Goal: Answer question/provide support: Share knowledge or assist other users

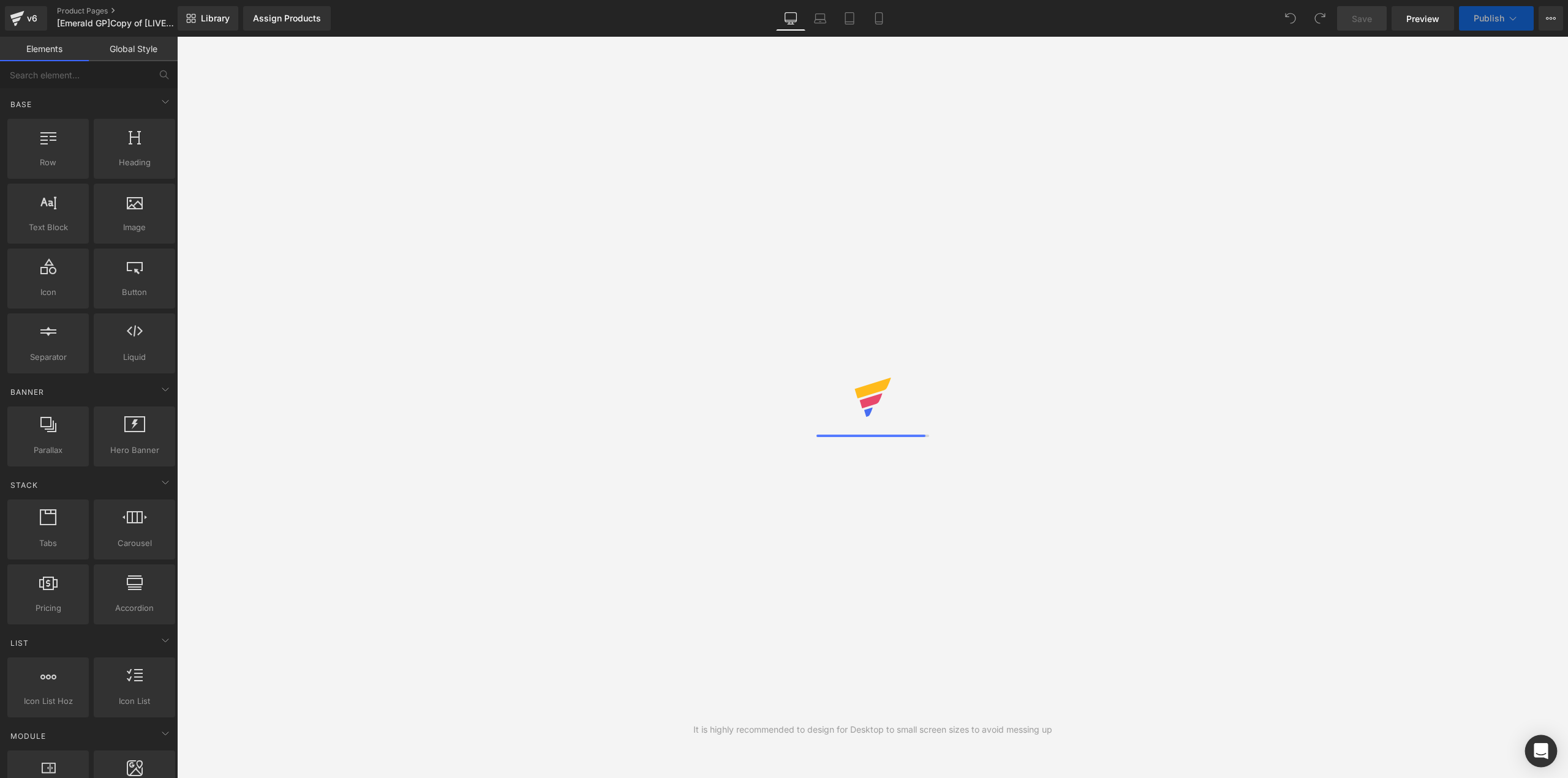
click at [1539, 751] on icon "Open Intercom Messenger" at bounding box center [1540, 751] width 14 height 16
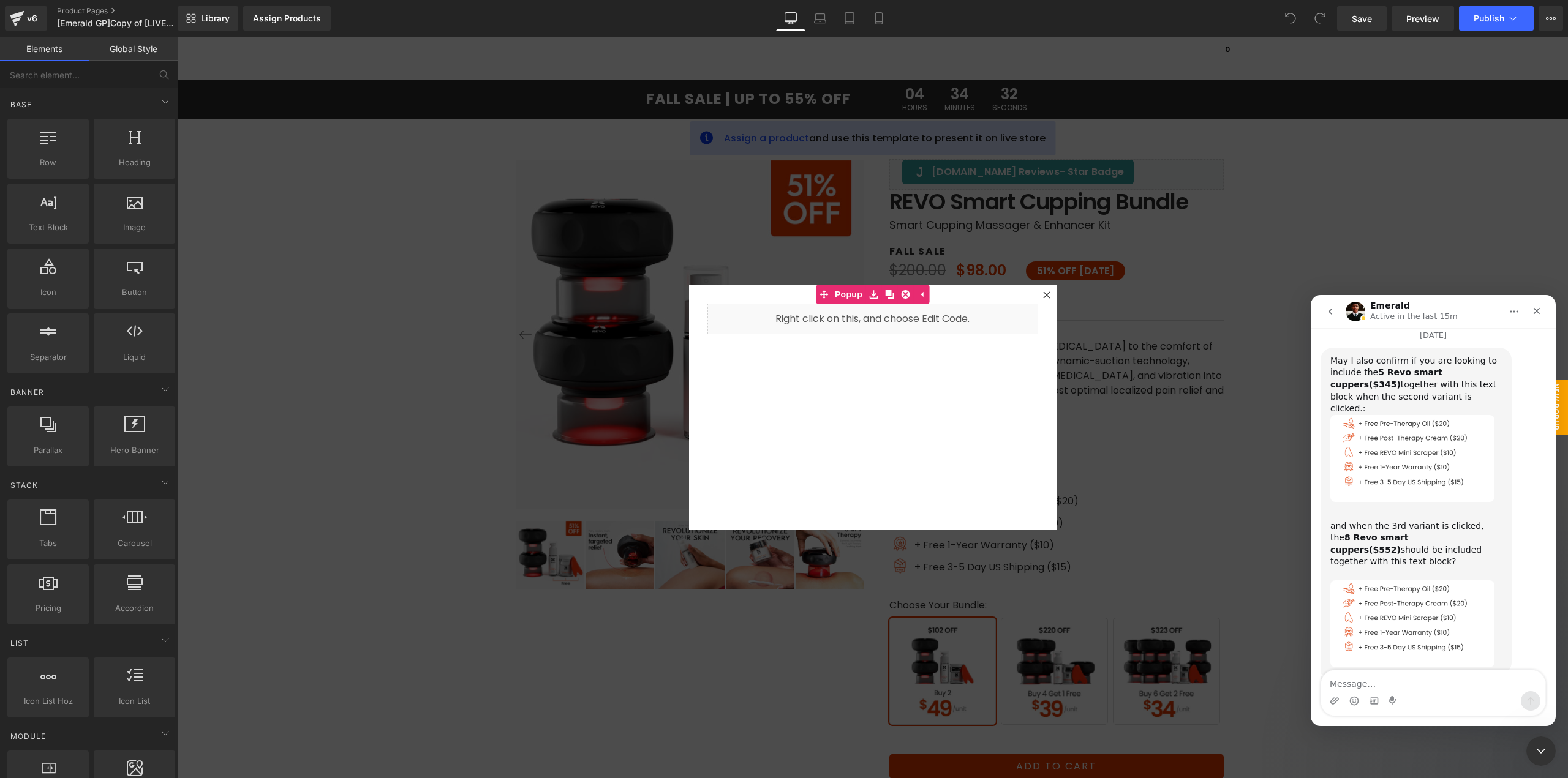
scroll to position [2381, 0]
click at [1044, 295] on div at bounding box center [784, 370] width 1568 height 741
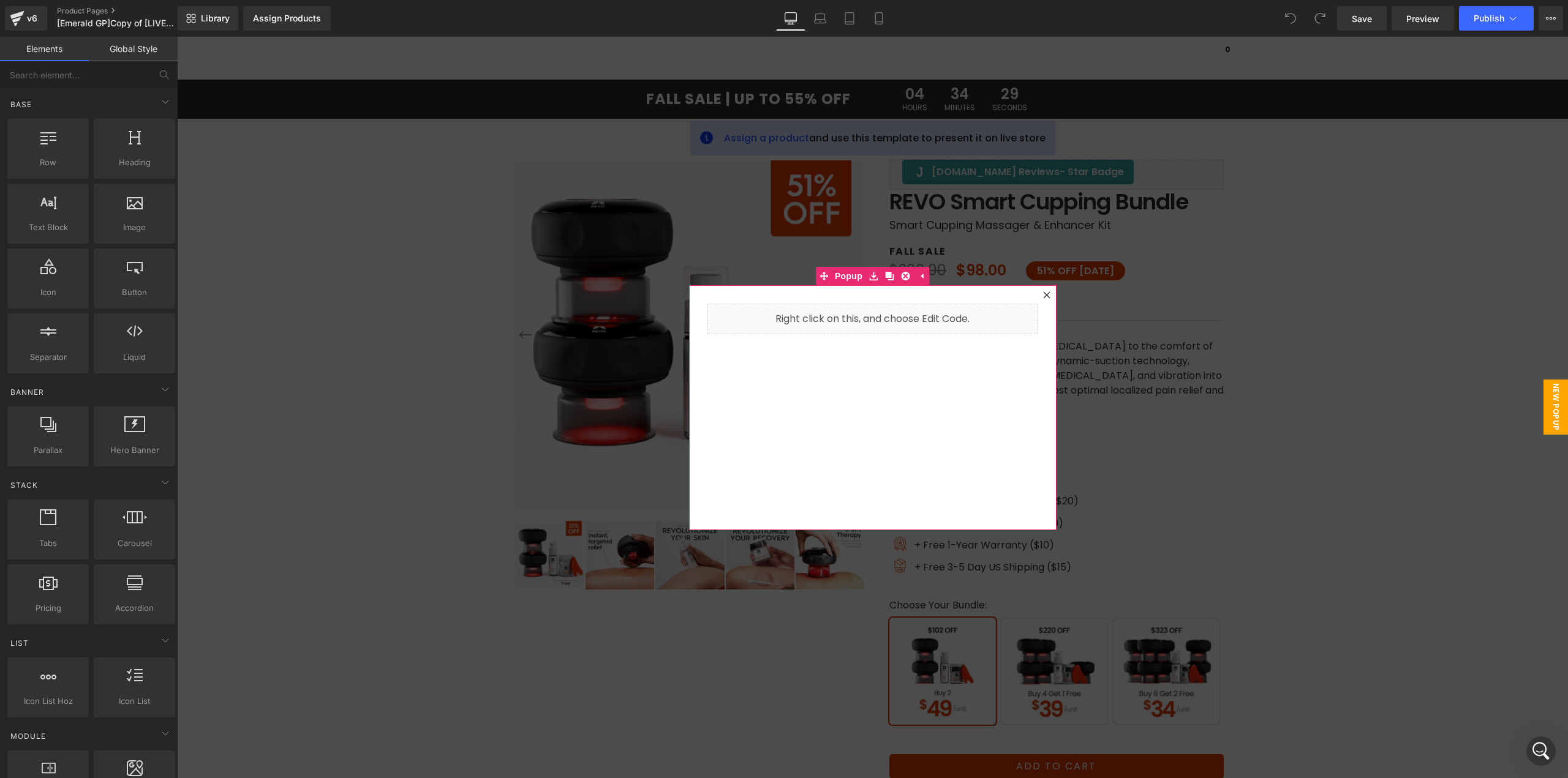
click at [1043, 293] on icon at bounding box center [1047, 295] width 7 height 7
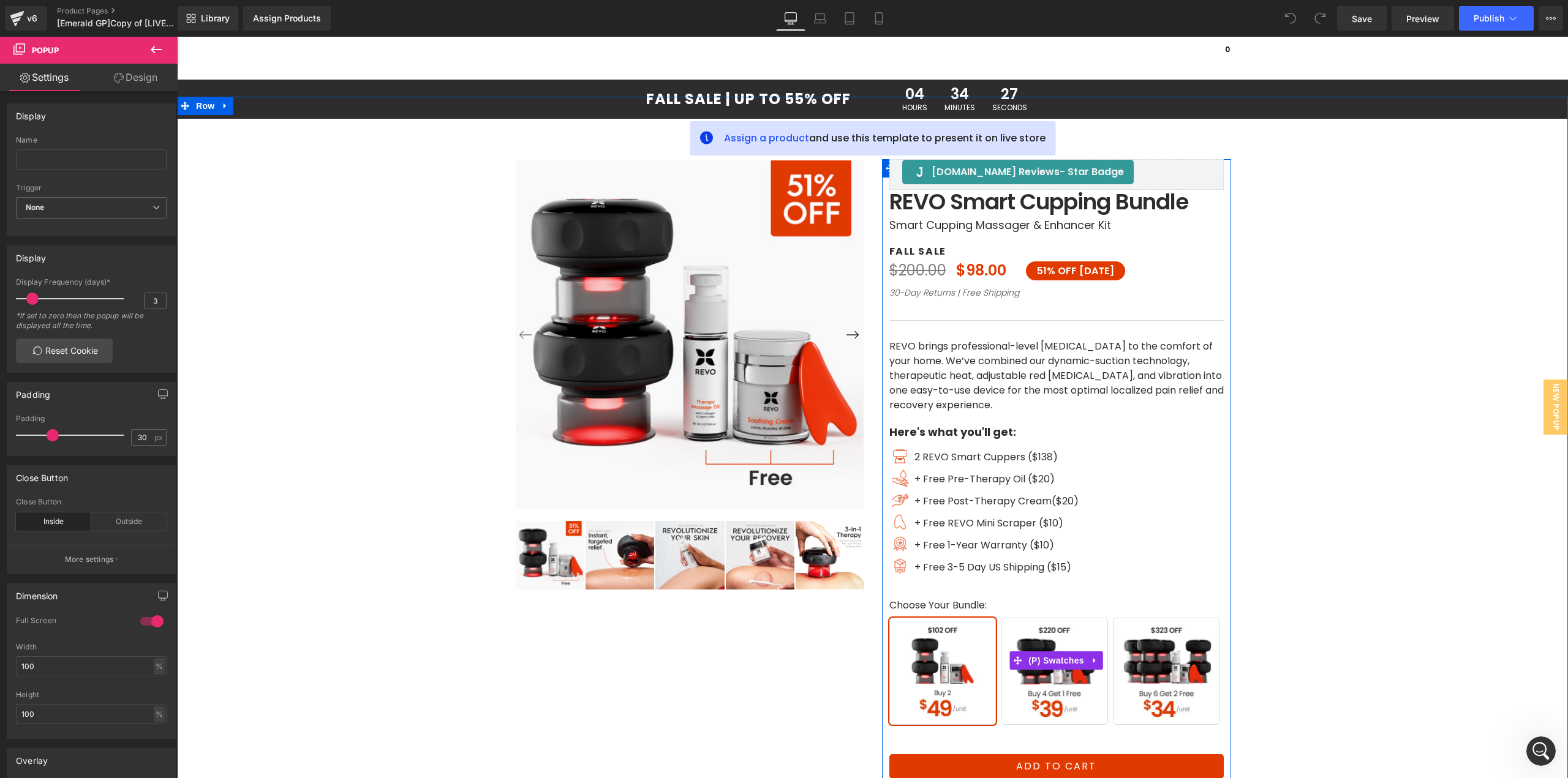
click at [1043, 682] on span "Buy 4 Get 1 Free" at bounding box center [1054, 671] width 107 height 107
click at [1146, 689] on span "Buy 6 Get 2 Free" at bounding box center [1167, 671] width 107 height 107
click at [947, 691] on span "Buy 2" at bounding box center [943, 671] width 107 height 107
click at [1051, 685] on span "Buy 4 Get 1 Free" at bounding box center [1054, 671] width 107 height 107
click at [1143, 683] on span "Buy 6 Get 2 Free" at bounding box center [1167, 671] width 107 height 107
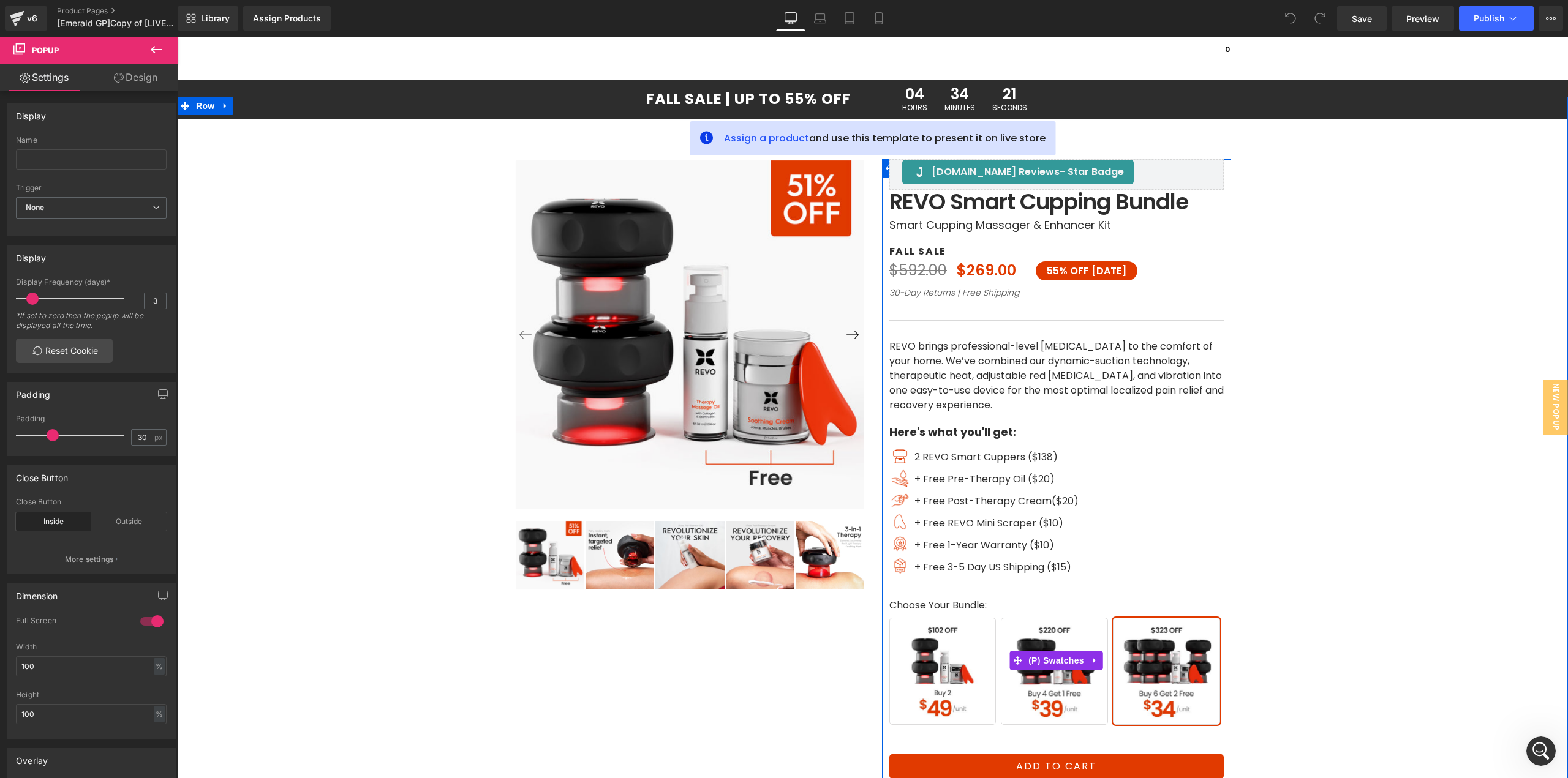
click at [941, 684] on span "Buy 2" at bounding box center [943, 671] width 107 height 107
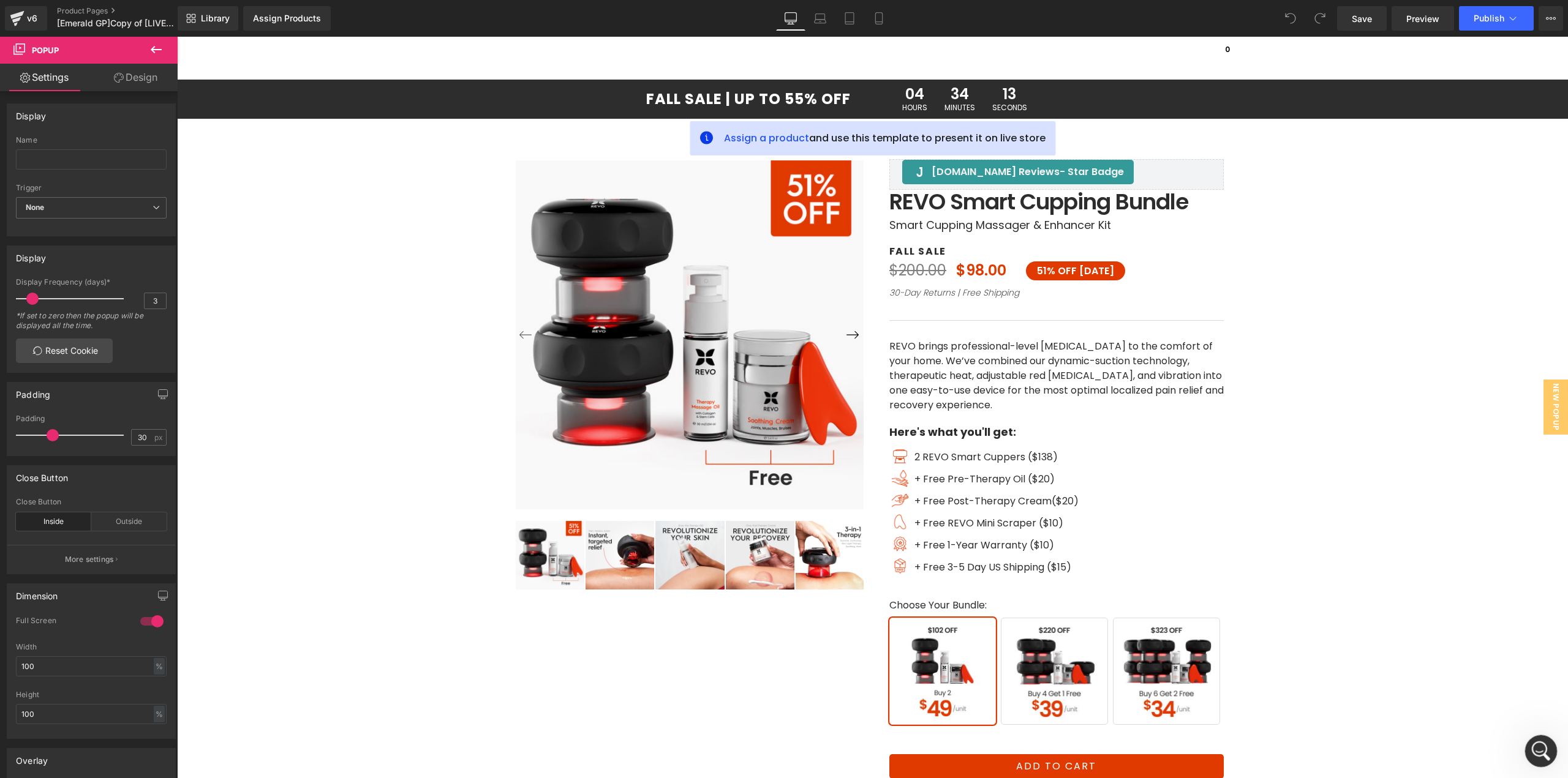
click at [1530, 752] on icon "Open Intercom Messenger" at bounding box center [1540, 749] width 21 height 21
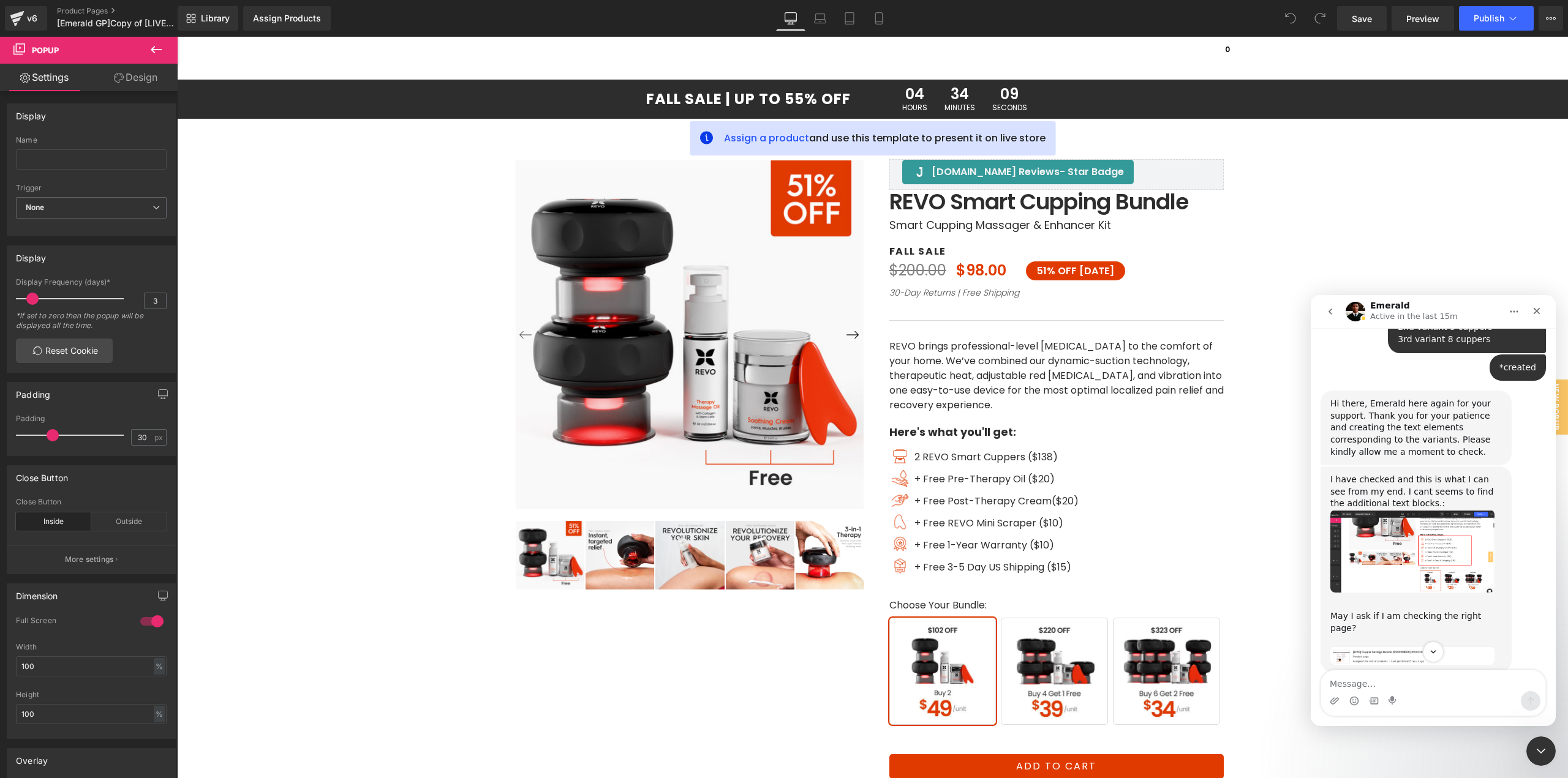
scroll to position [1953, 0]
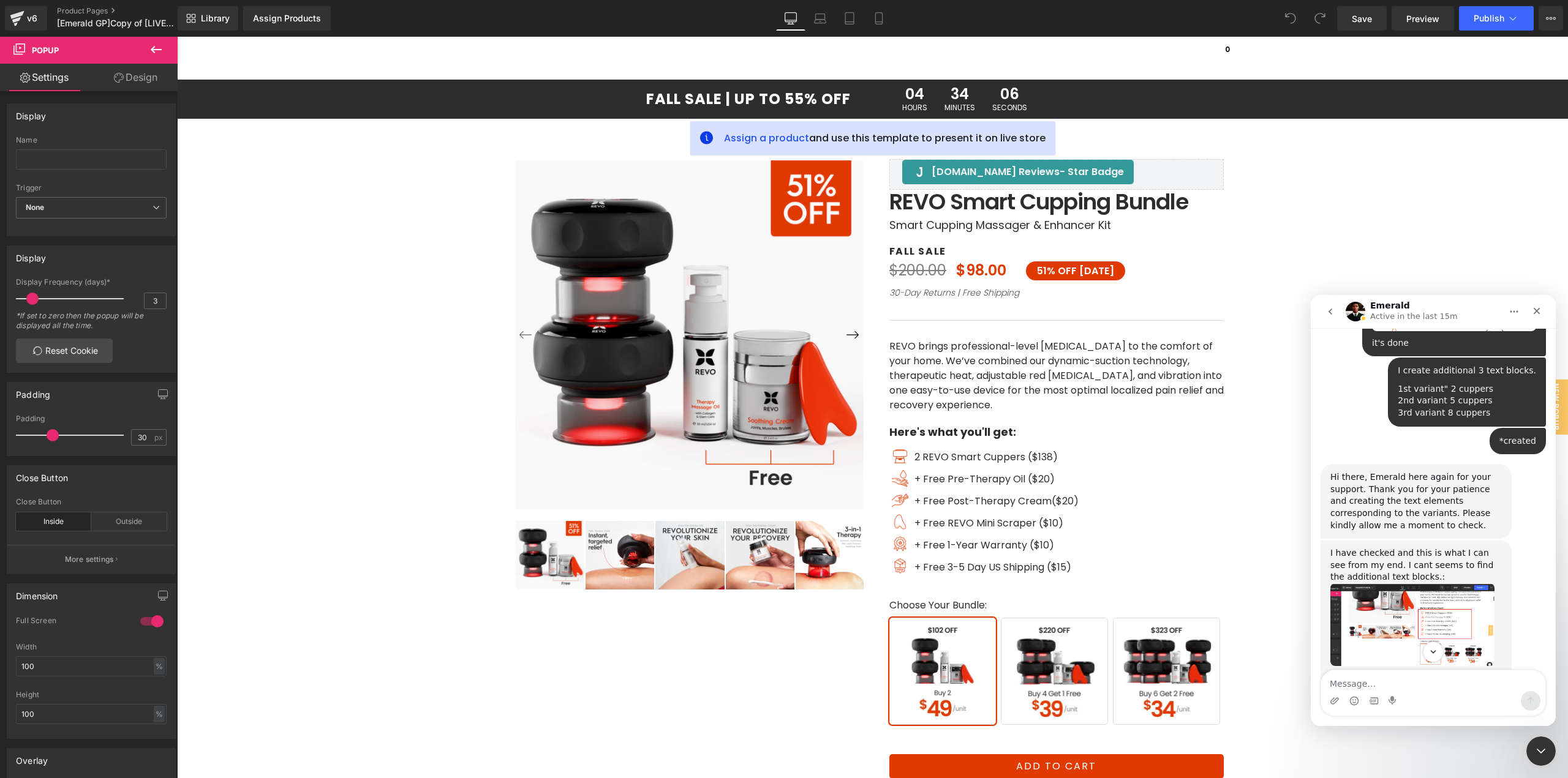
click at [1405, 584] on img "Emerald says…" at bounding box center [1412, 625] width 164 height 83
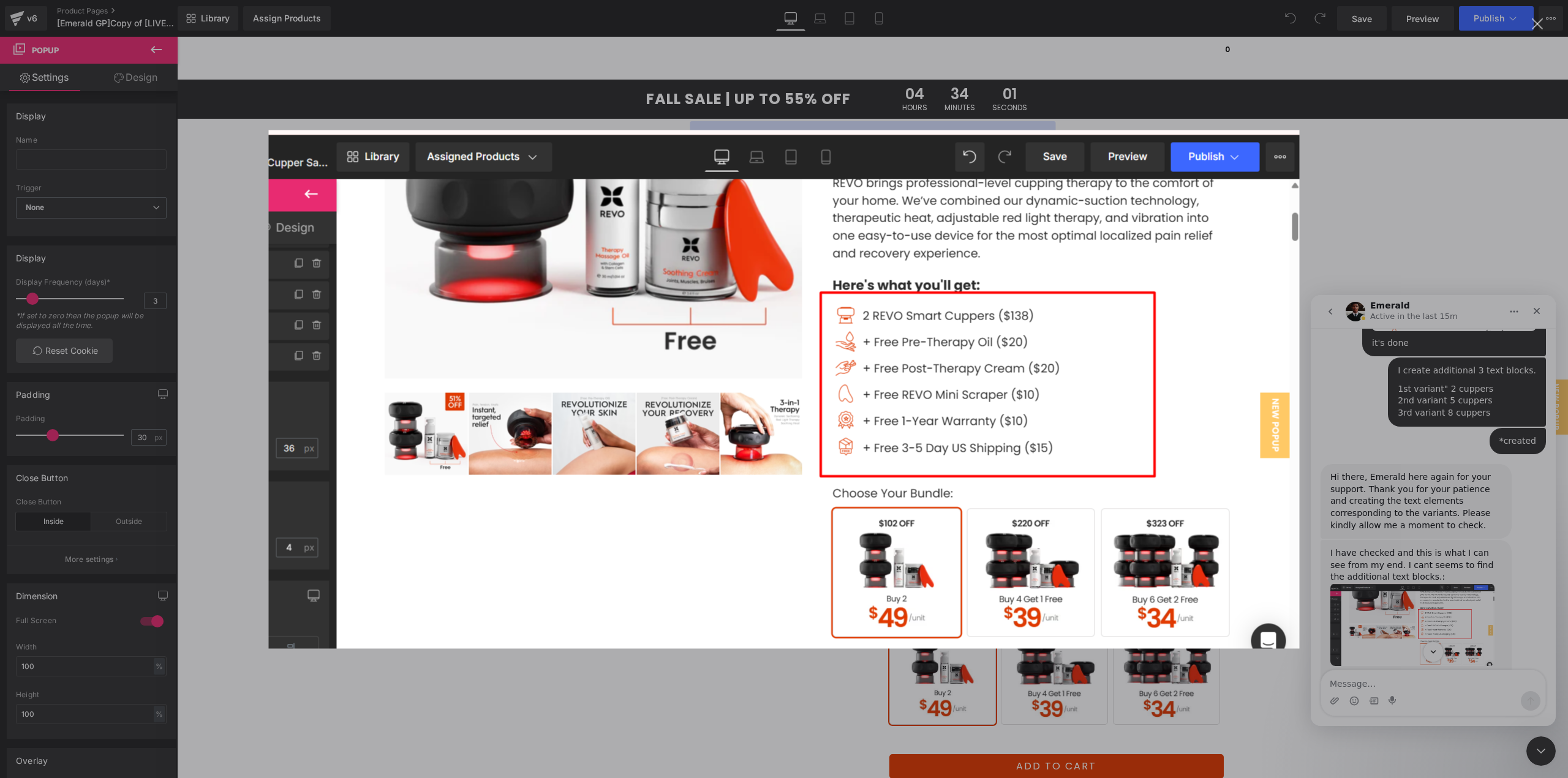
click at [1535, 513] on div "Intercom messenger" at bounding box center [784, 389] width 1568 height 778
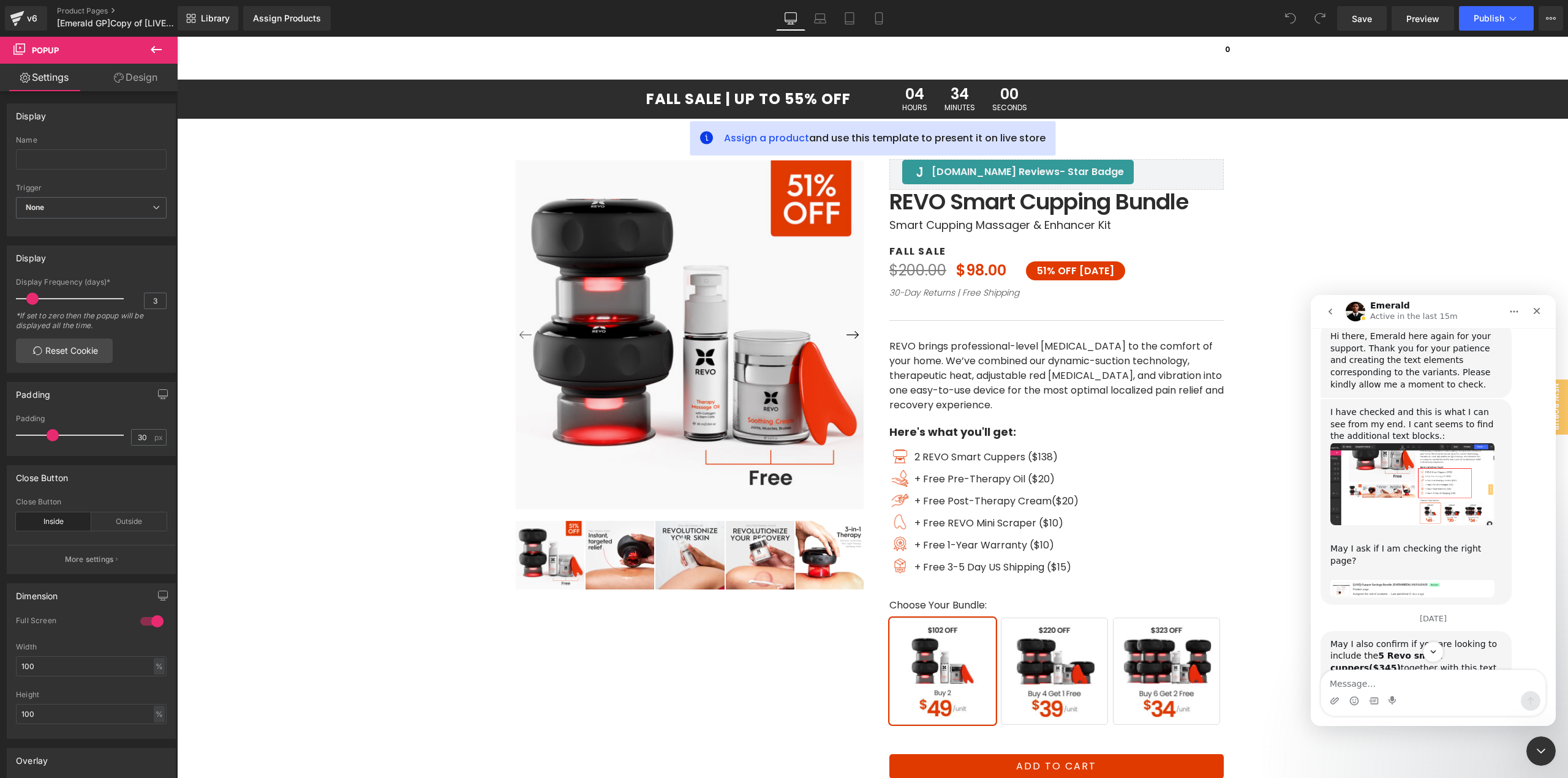
scroll to position [2198, 0]
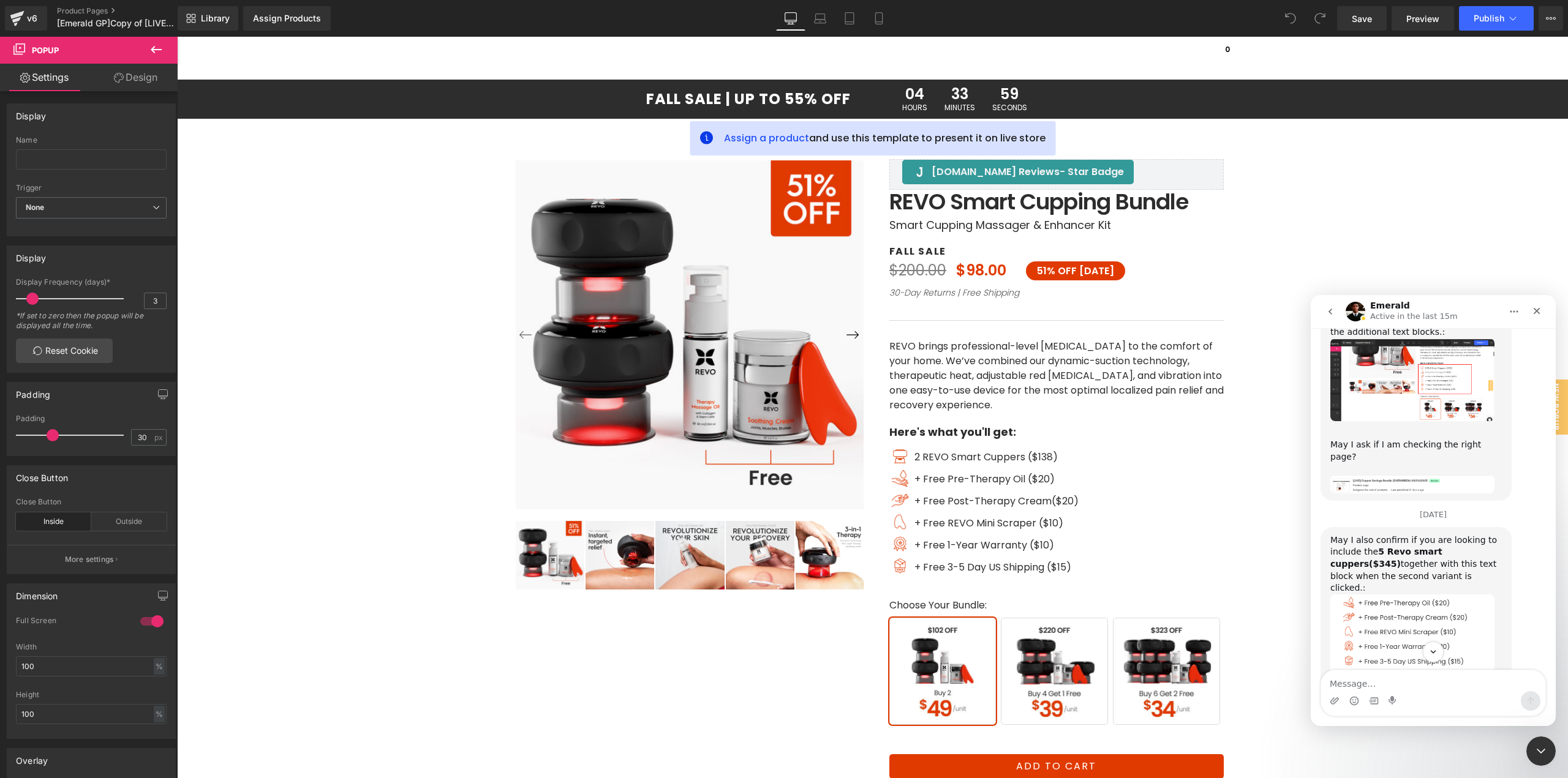
click at [1432, 595] on img "Emerald says…" at bounding box center [1412, 638] width 164 height 87
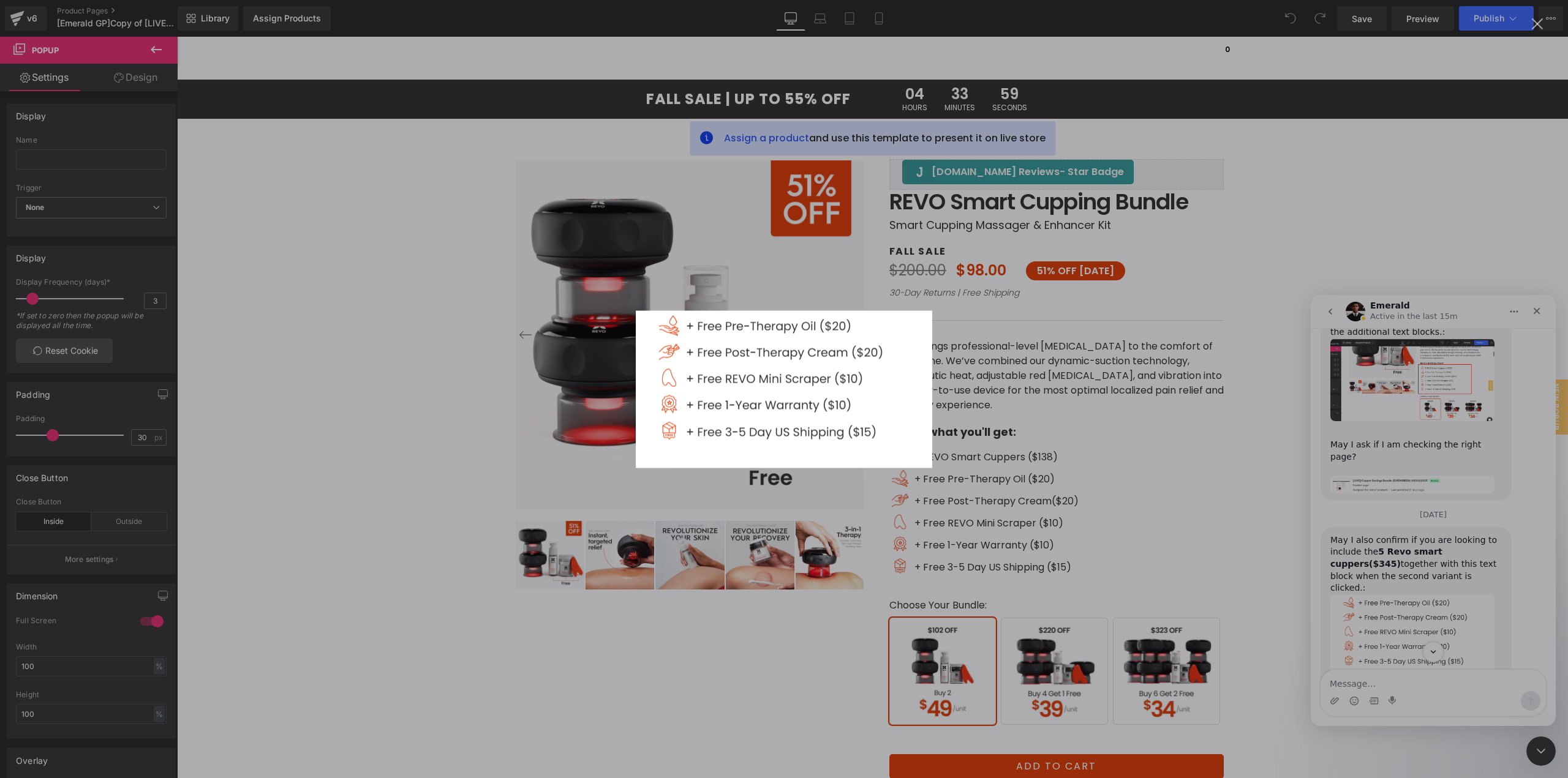
scroll to position [0, 0]
click at [1429, 510] on div "Intercom messenger" at bounding box center [784, 389] width 1568 height 778
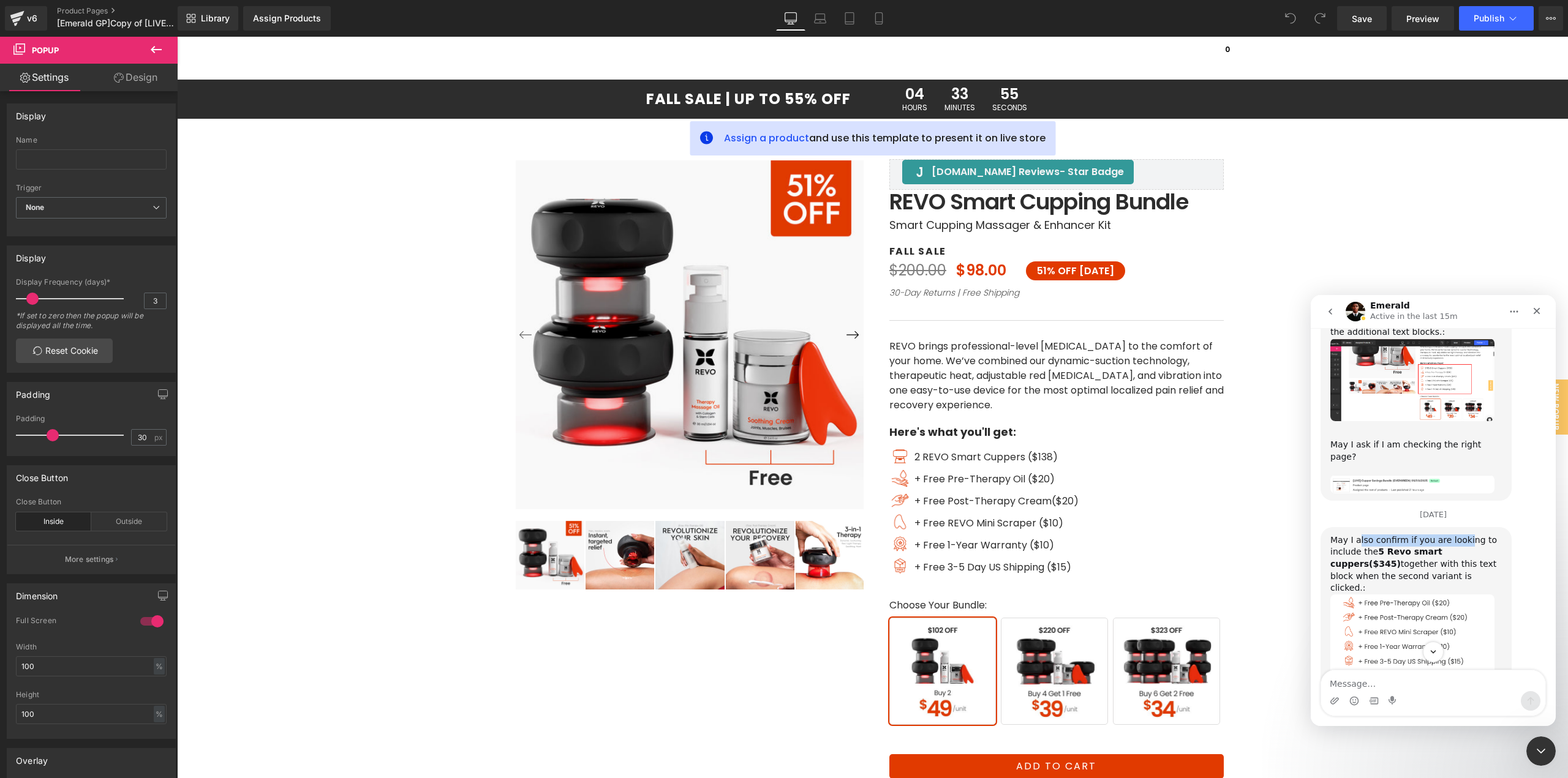
drag, startPoint x: 1357, startPoint y: 436, endPoint x: 1459, endPoint y: 436, distance: 102.0
click at [1459, 535] on div "May I also confirm if you are looking to include the 5 Revo smart cuppers($345)…" at bounding box center [1416, 565] width 172 height 60
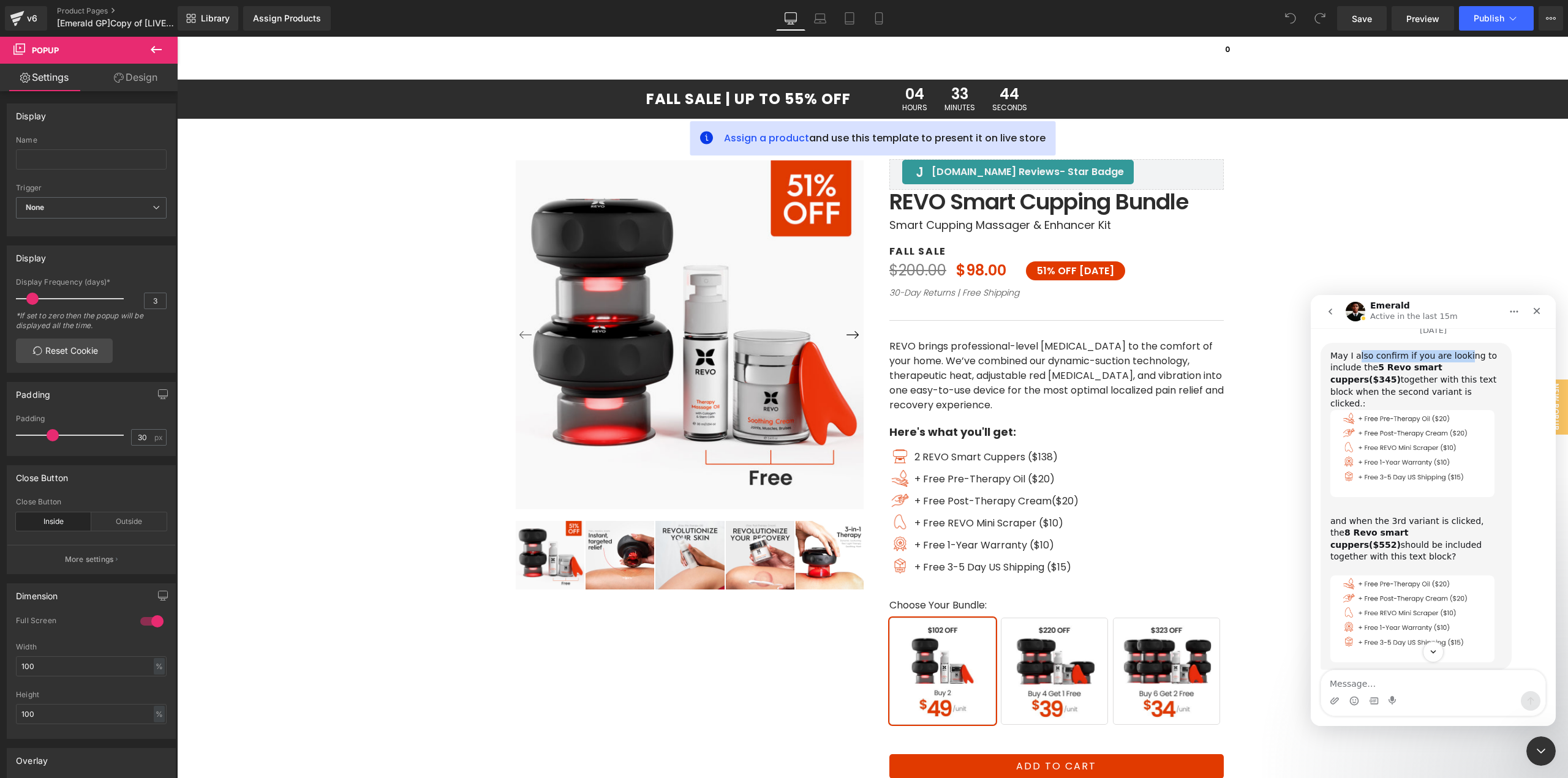
scroll to position [2393, 0]
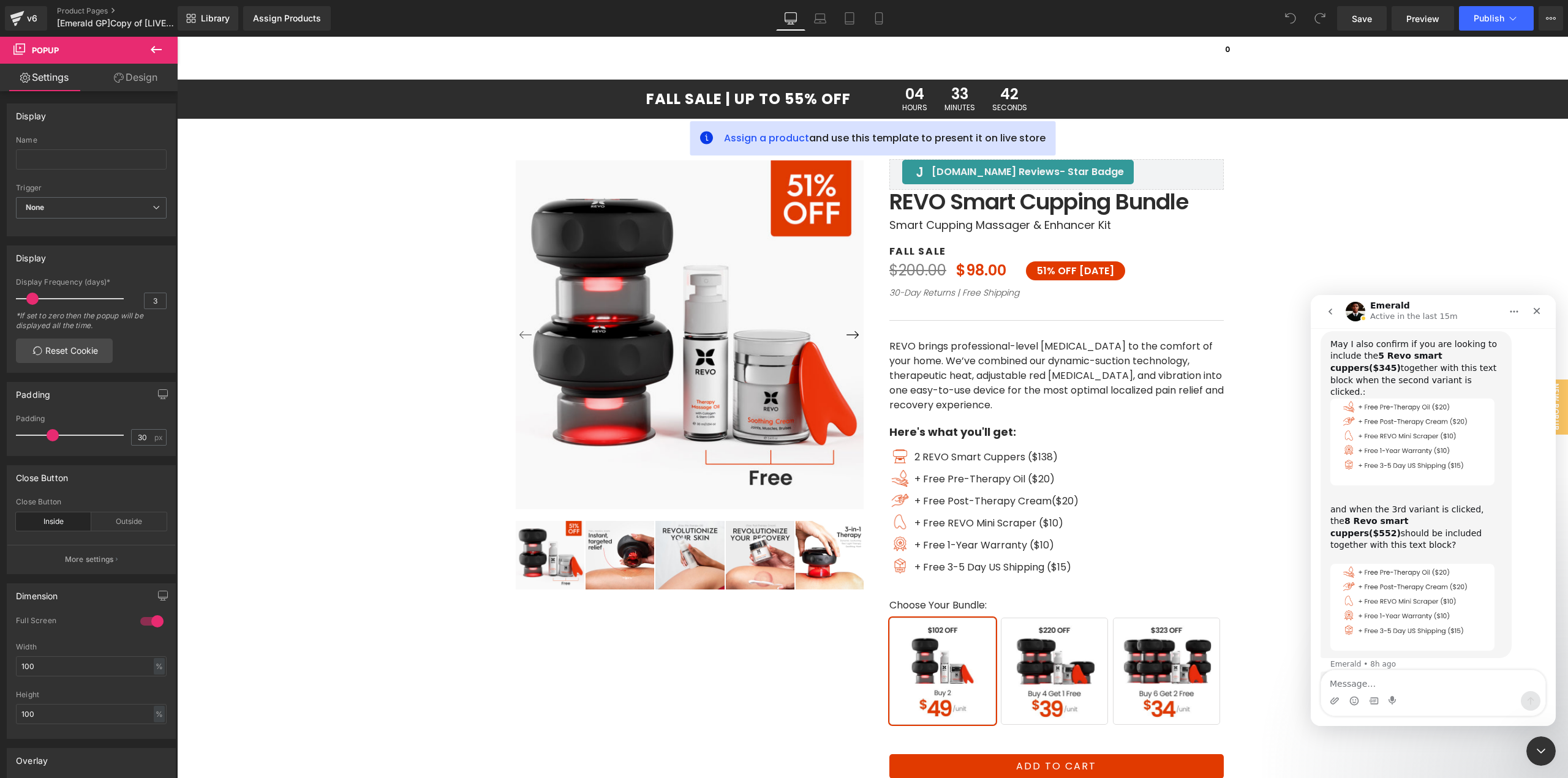
drag, startPoint x: 1348, startPoint y: 548, endPoint x: 1371, endPoint y: 548, distance: 23.0
click at [1371, 679] on div "Hi [PERSON_NAME], I’m following up on my earlier message — I am still waiting f…" at bounding box center [1416, 702] width 172 height 48
click at [1430, 679] on div "Hi [PERSON_NAME], I’m following up on my earlier message — I am still waiting f…" at bounding box center [1416, 702] width 172 height 48
drag, startPoint x: 1342, startPoint y: 566, endPoint x: 1371, endPoint y: 566, distance: 29.0
click at [1371, 679] on div "Hi [PERSON_NAME], I’m following up on my earlier message — I am still waiting f…" at bounding box center [1416, 702] width 172 height 48
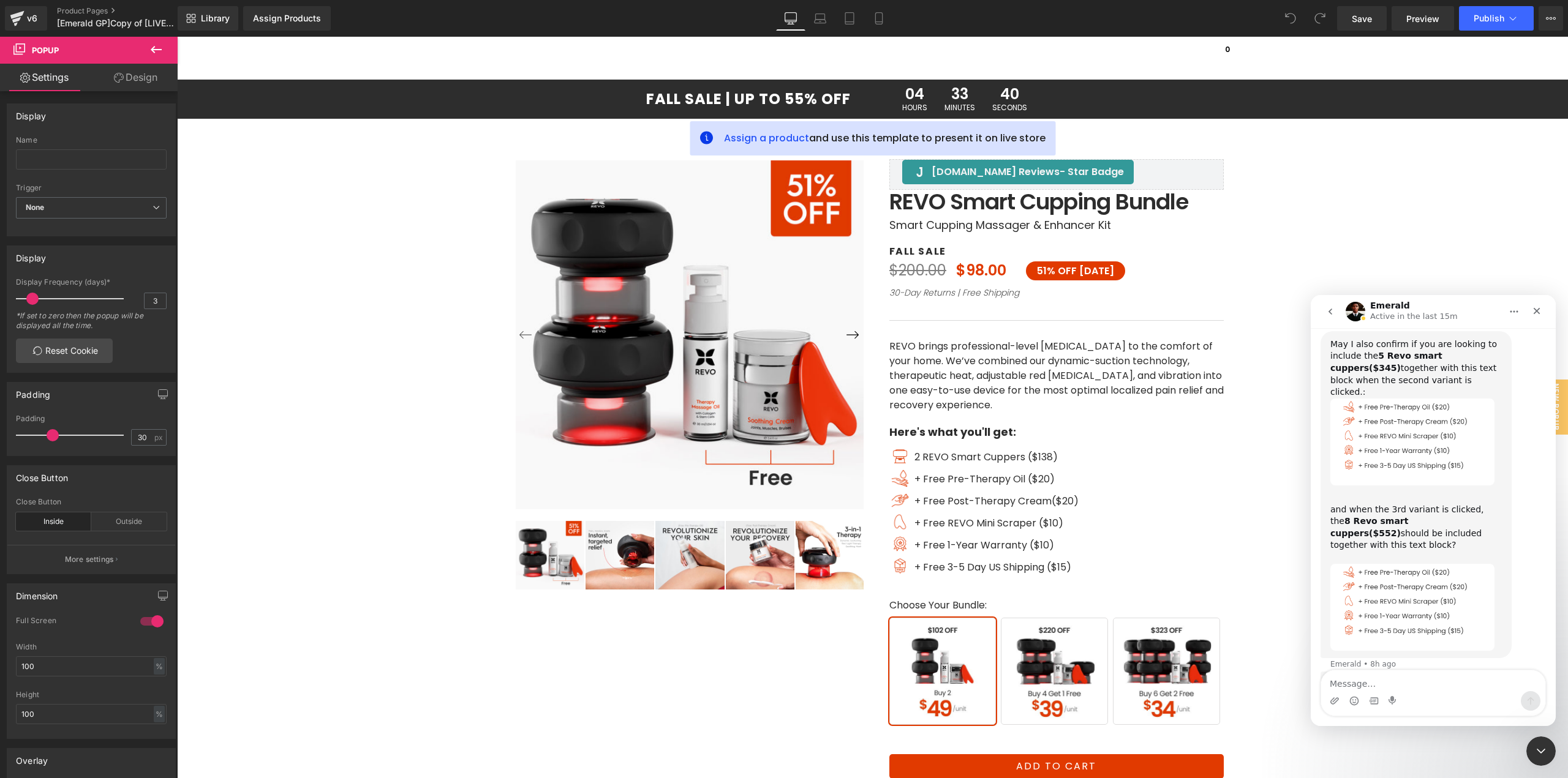
drag, startPoint x: 1400, startPoint y: 566, endPoint x: 1443, endPoint y: 566, distance: 43.0
click at [1443, 679] on div "Hi [PERSON_NAME], I’m following up on my earlier message — I am still waiting f…" at bounding box center [1416, 702] width 172 height 48
click at [1377, 679] on div "Hi [PERSON_NAME], I’m following up on my earlier message — I am still waiting f…" at bounding box center [1416, 702] width 172 height 48
click at [1407, 679] on div "Hi [PERSON_NAME], I’m following up on my earlier message — I am still waiting f…" at bounding box center [1416, 702] width 172 height 48
click at [1415, 684] on textarea "Message…" at bounding box center [1434, 680] width 225 height 21
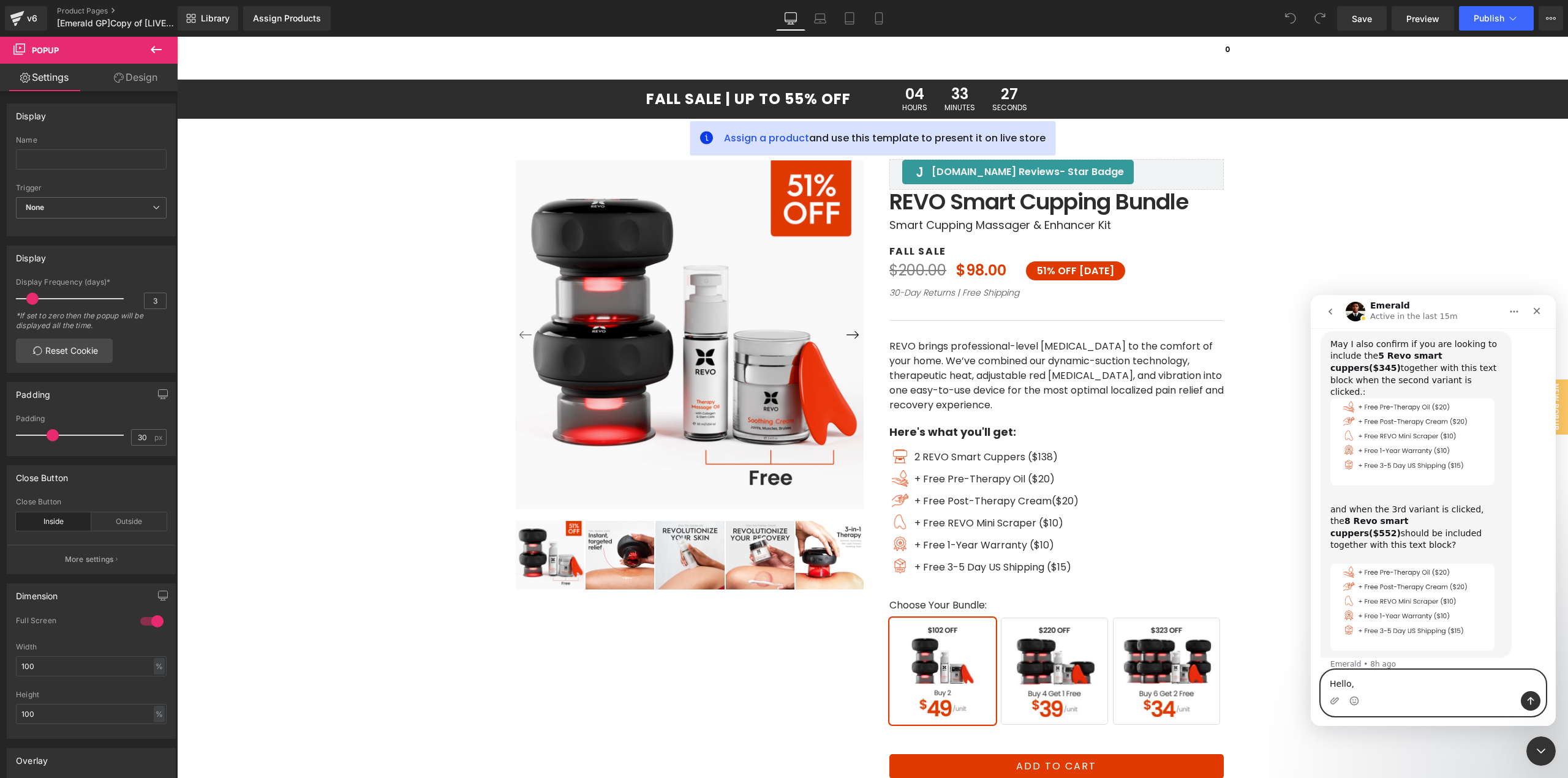
click at [1427, 683] on textarea "Hello," at bounding box center [1434, 680] width 225 height 21
click at [1429, 684] on textarea "Hello," at bounding box center [1434, 680] width 225 height 21
click at [1379, 679] on textarea "Hello," at bounding box center [1434, 680] width 225 height 21
click at [1380, 679] on textarea "Hello," at bounding box center [1434, 680] width 225 height 21
type textarea "Hello, Yes you're right."
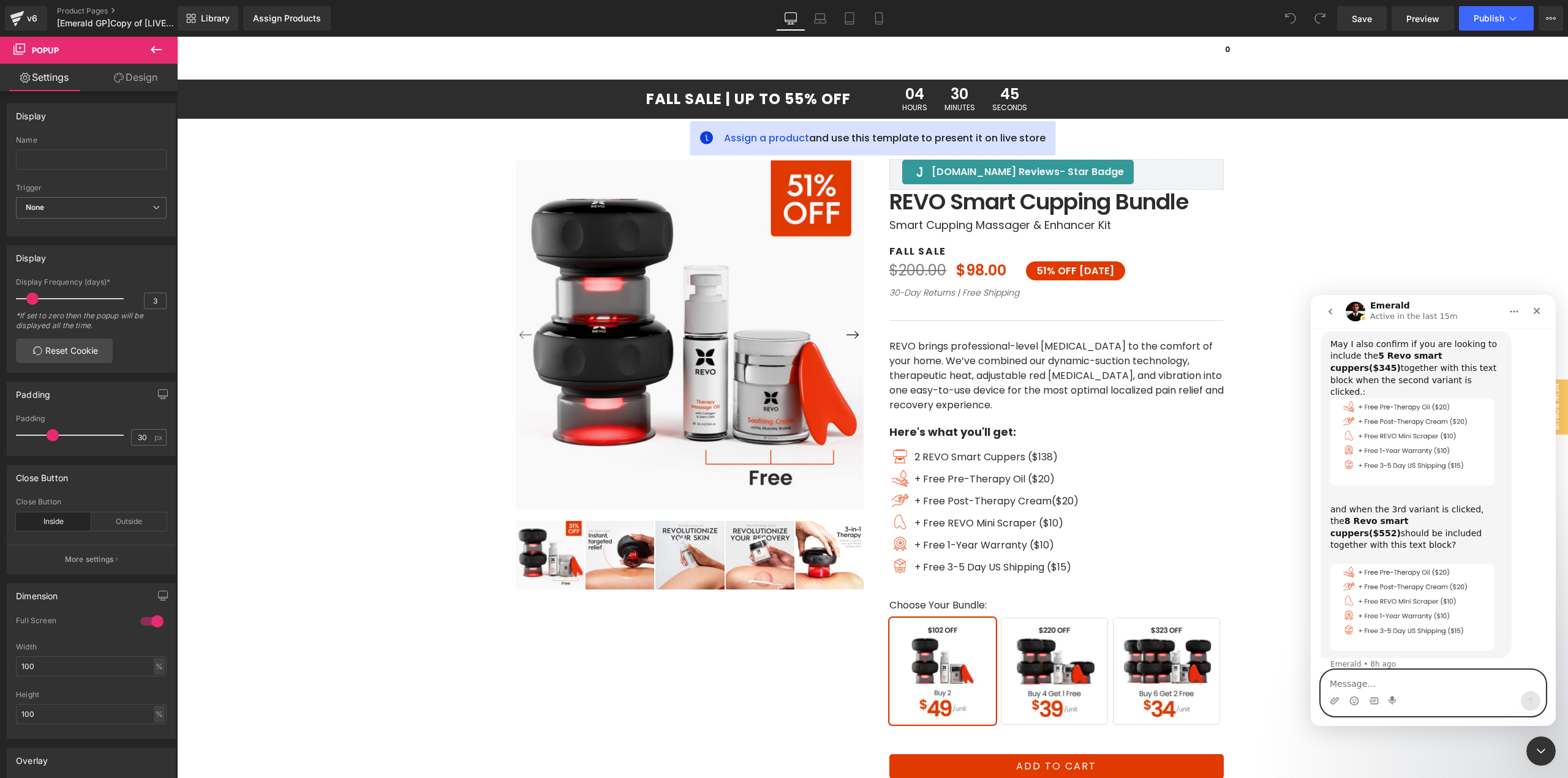
scroll to position [2430, 0]
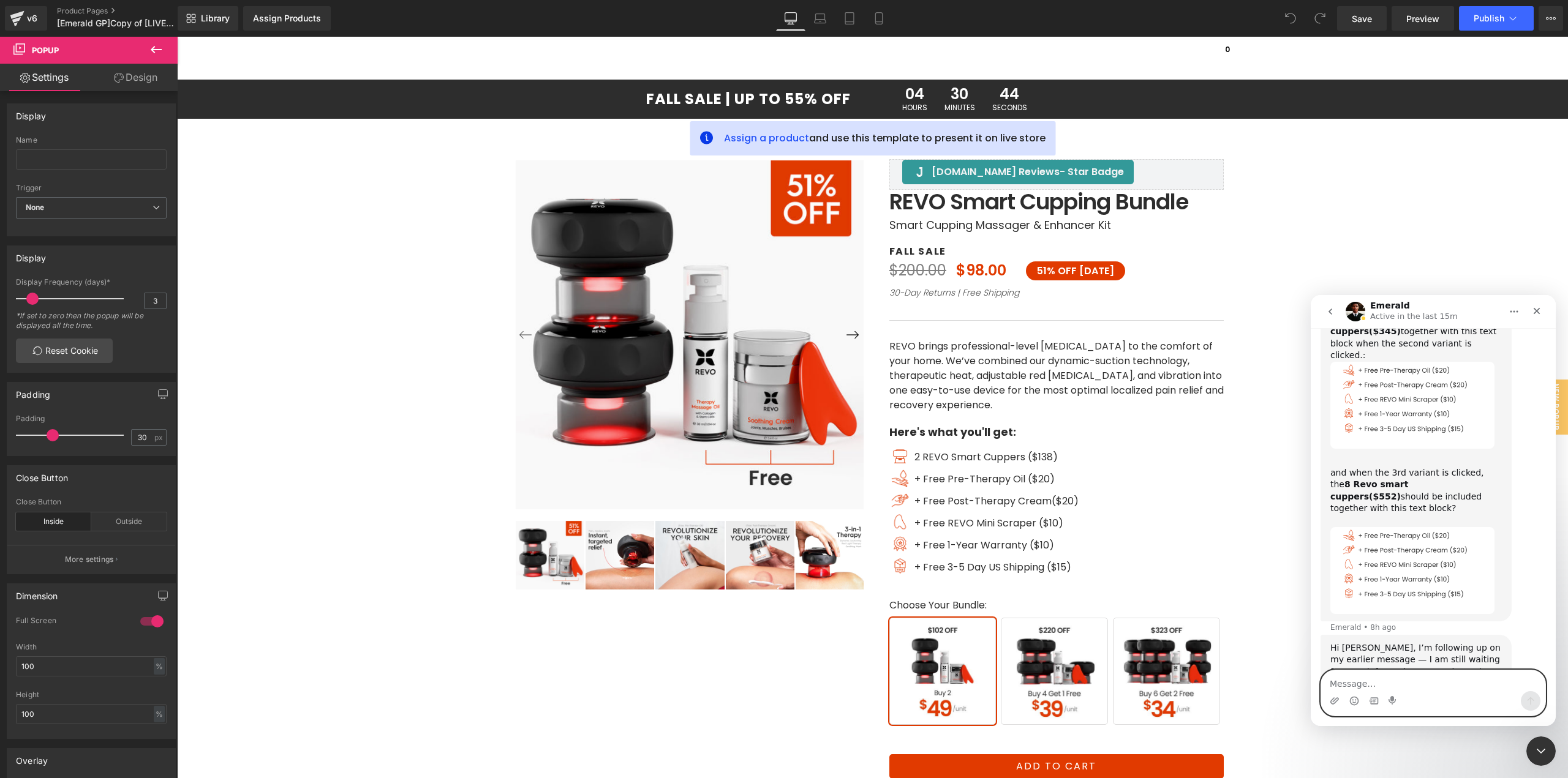
click at [1381, 679] on textarea "Message…" at bounding box center [1434, 680] width 225 height 21
click at [1407, 689] on textarea "Message…" at bounding box center [1434, 680] width 225 height 21
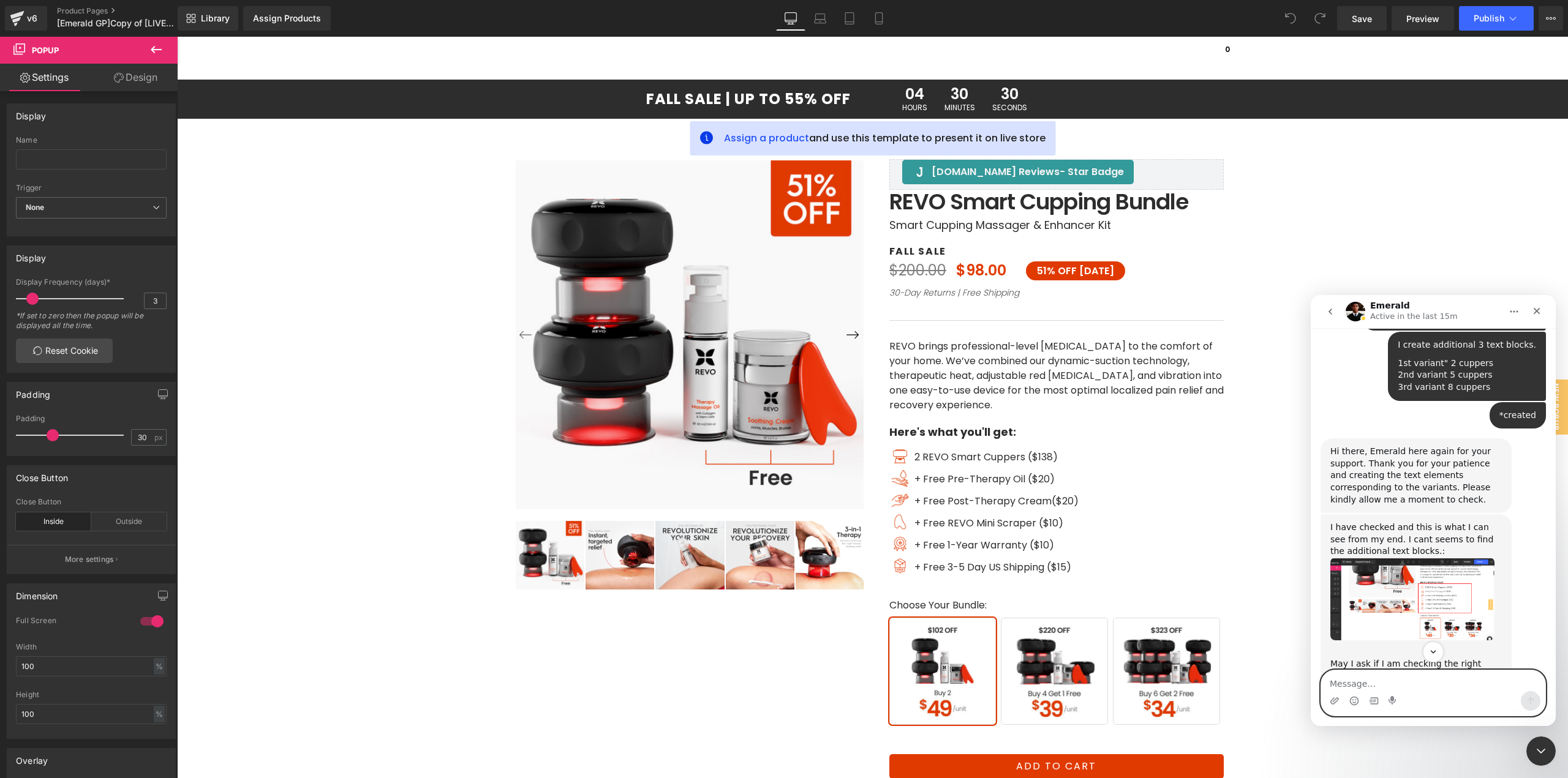
scroll to position [2002, 0]
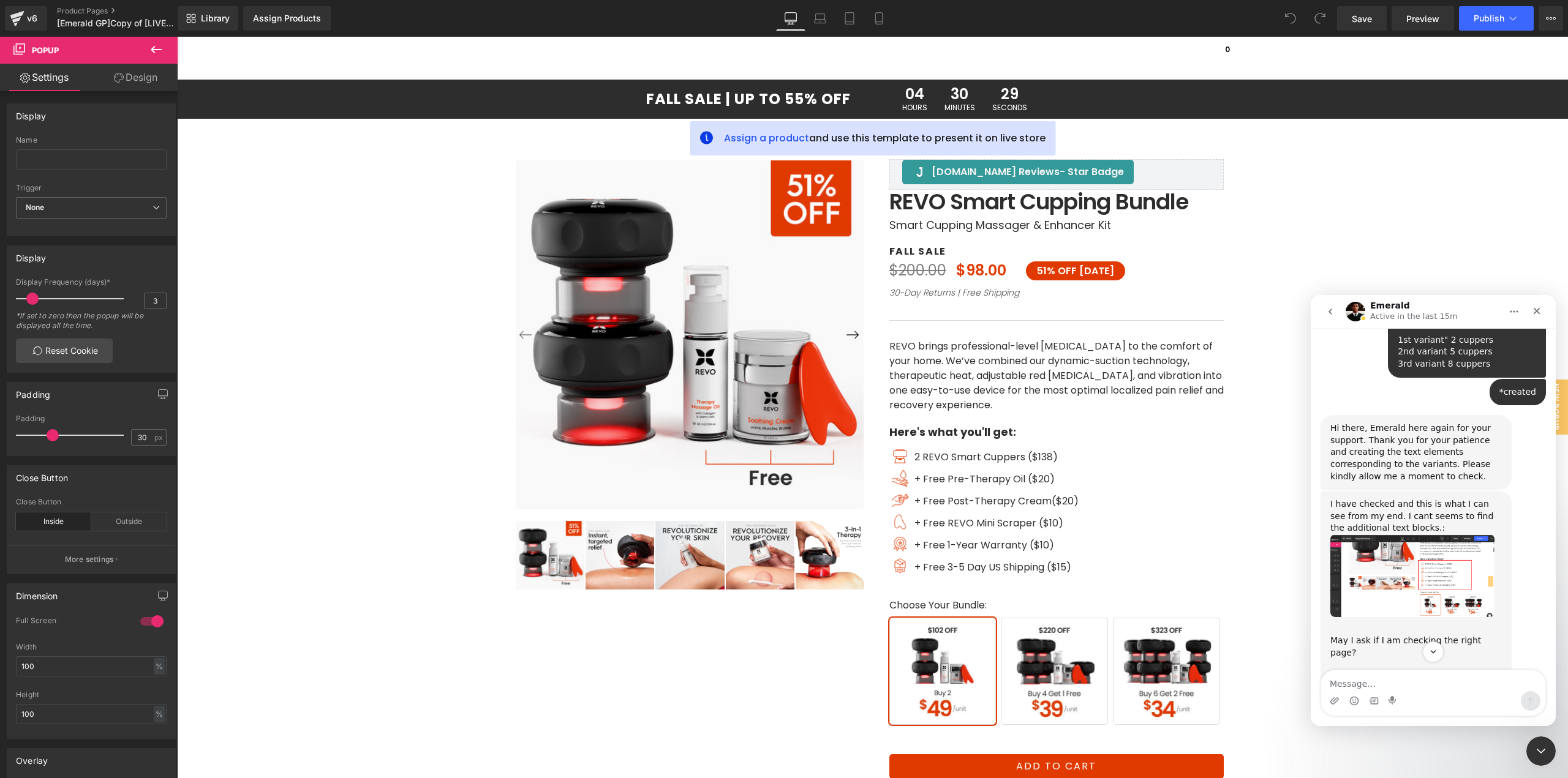
click at [1404, 623] on div "May I ask if I am checking the right page? ​" at bounding box center [1416, 647] width 172 height 48
click at [1381, 671] on img "Emerald says…" at bounding box center [1412, 680] width 164 height 18
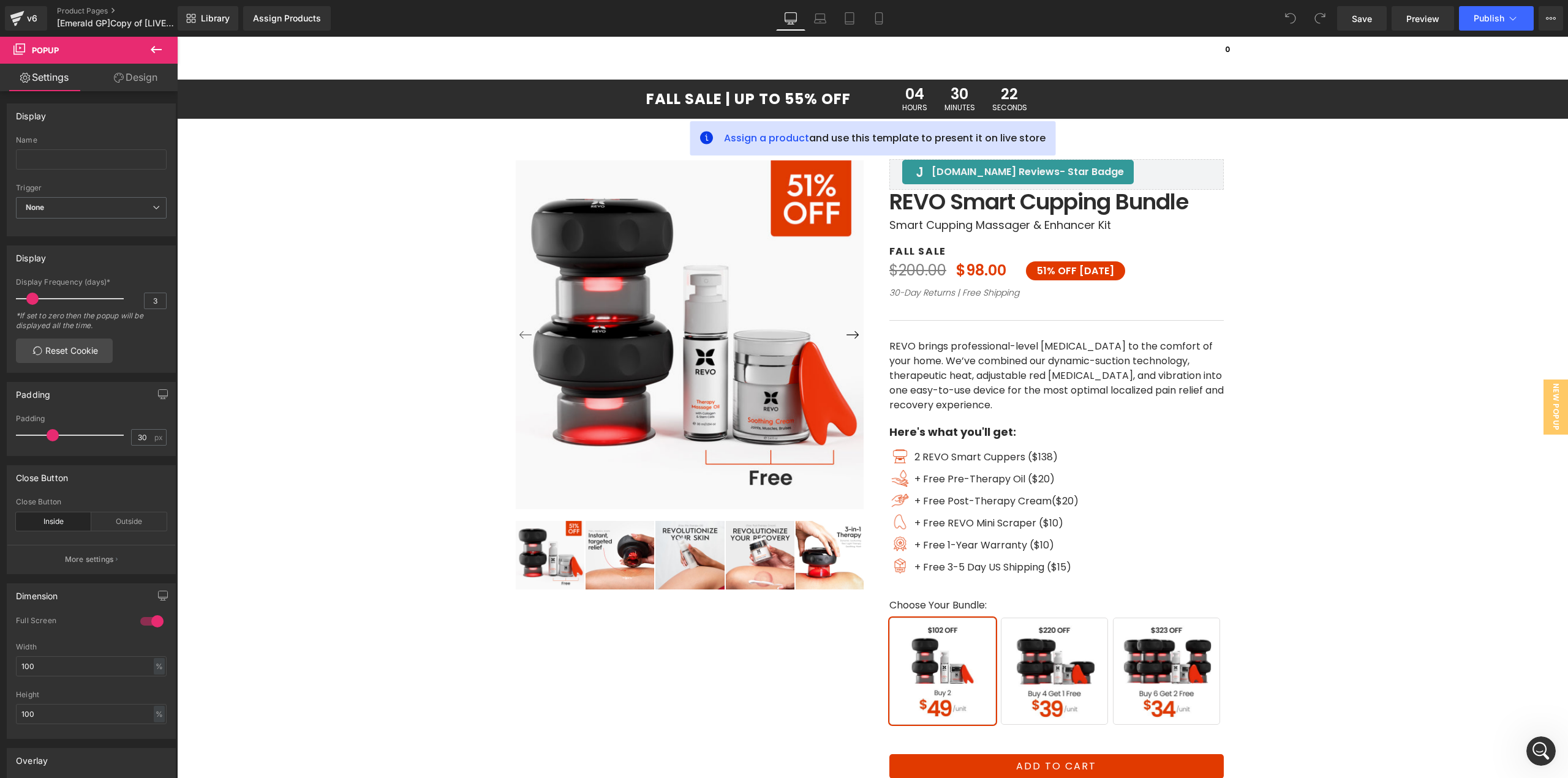
drag, startPoint x: 1422, startPoint y: 23, endPoint x: 1321, endPoint y: 22, distance: 101.0
click at [1422, 23] on span "Preview" at bounding box center [1423, 19] width 33 height 13
click at [734, 139] on div "‹ ›" at bounding box center [873, 502] width 735 height 812
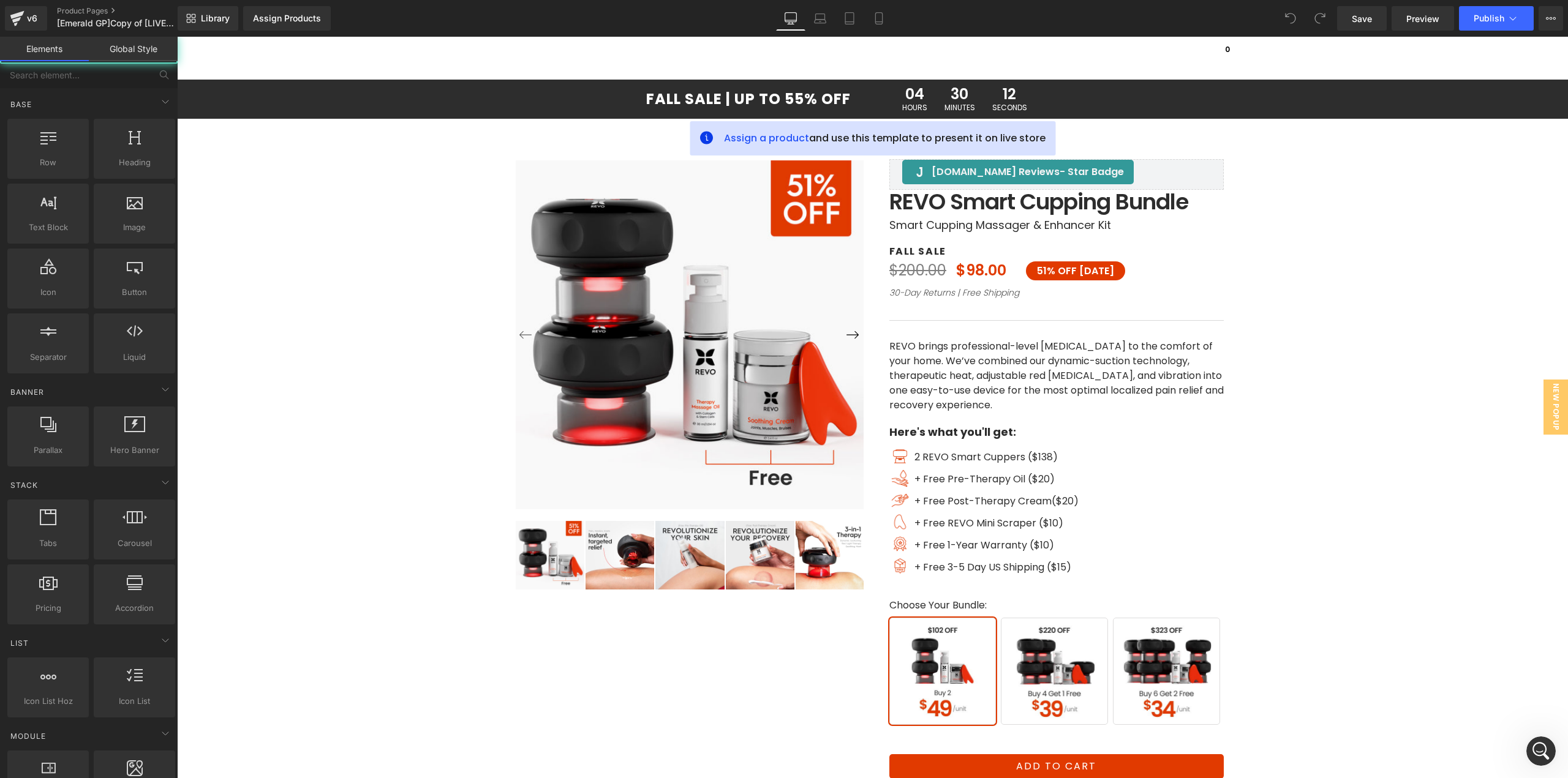
click at [297, 56] on header "menu Shop REVO keyboard_arrow_down The Cupper Face Genie Walking Pad Massage Oi…" at bounding box center [872, 58] width 1391 height 43
click at [1511, 469] on div "‹ ›" at bounding box center [872, 502] width 1379 height 812
click at [528, 72] on div "menu Shop REVO keyboard_arrow_down The Cupper Face Genie Walking Pad Massage Oi…" at bounding box center [872, 58] width 732 height 43
click at [263, 21] on div "Assign Products" at bounding box center [287, 18] width 68 height 10
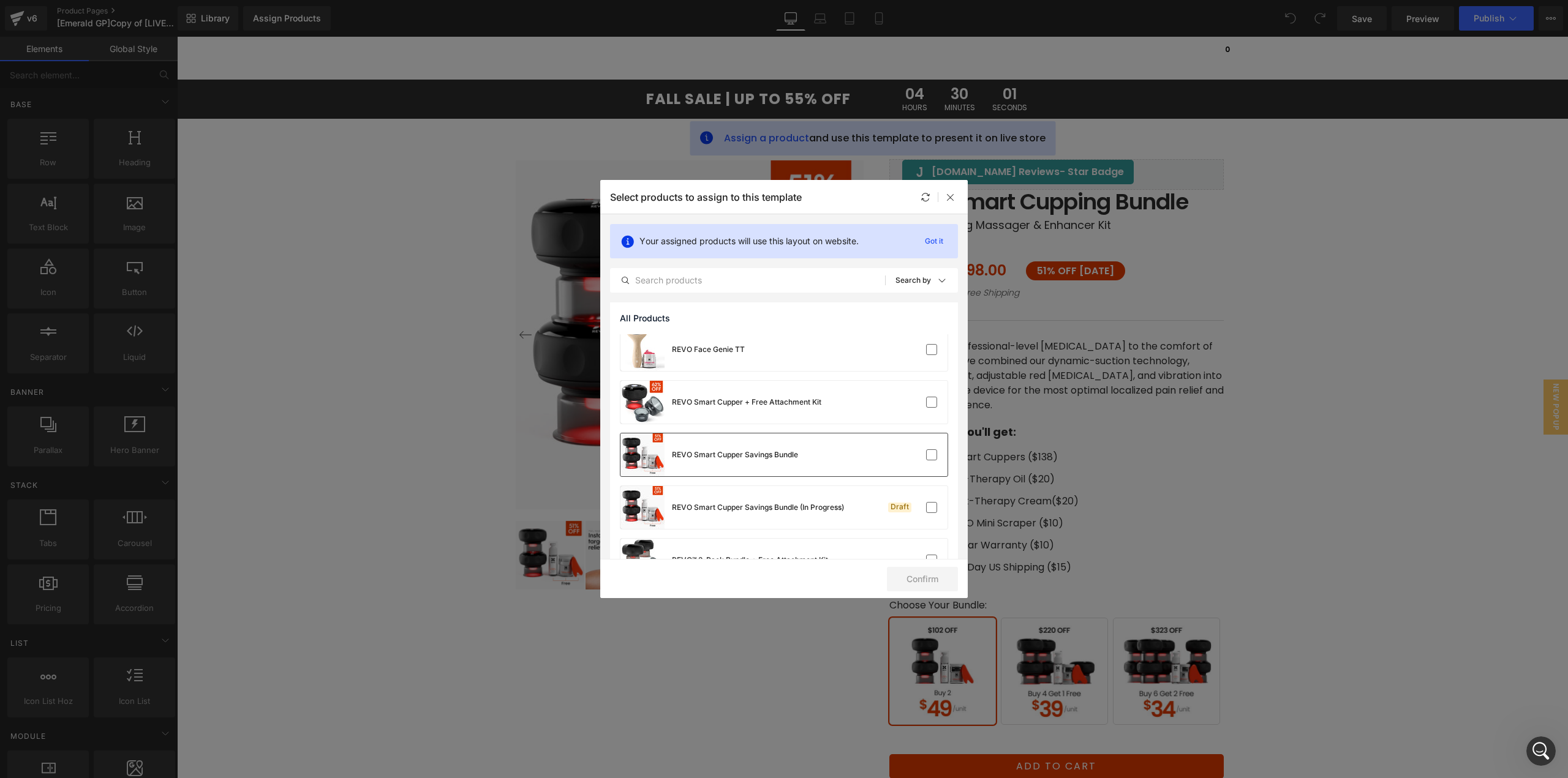
scroll to position [428, 0]
click at [777, 496] on div "REVO Smart Cupper Savings Bundle (In Progress)" at bounding box center [732, 507] width 224 height 43
drag, startPoint x: 932, startPoint y: 571, endPoint x: 944, endPoint y: 572, distance: 12.0
click at [933, 572] on button "Confirm" at bounding box center [922, 579] width 71 height 24
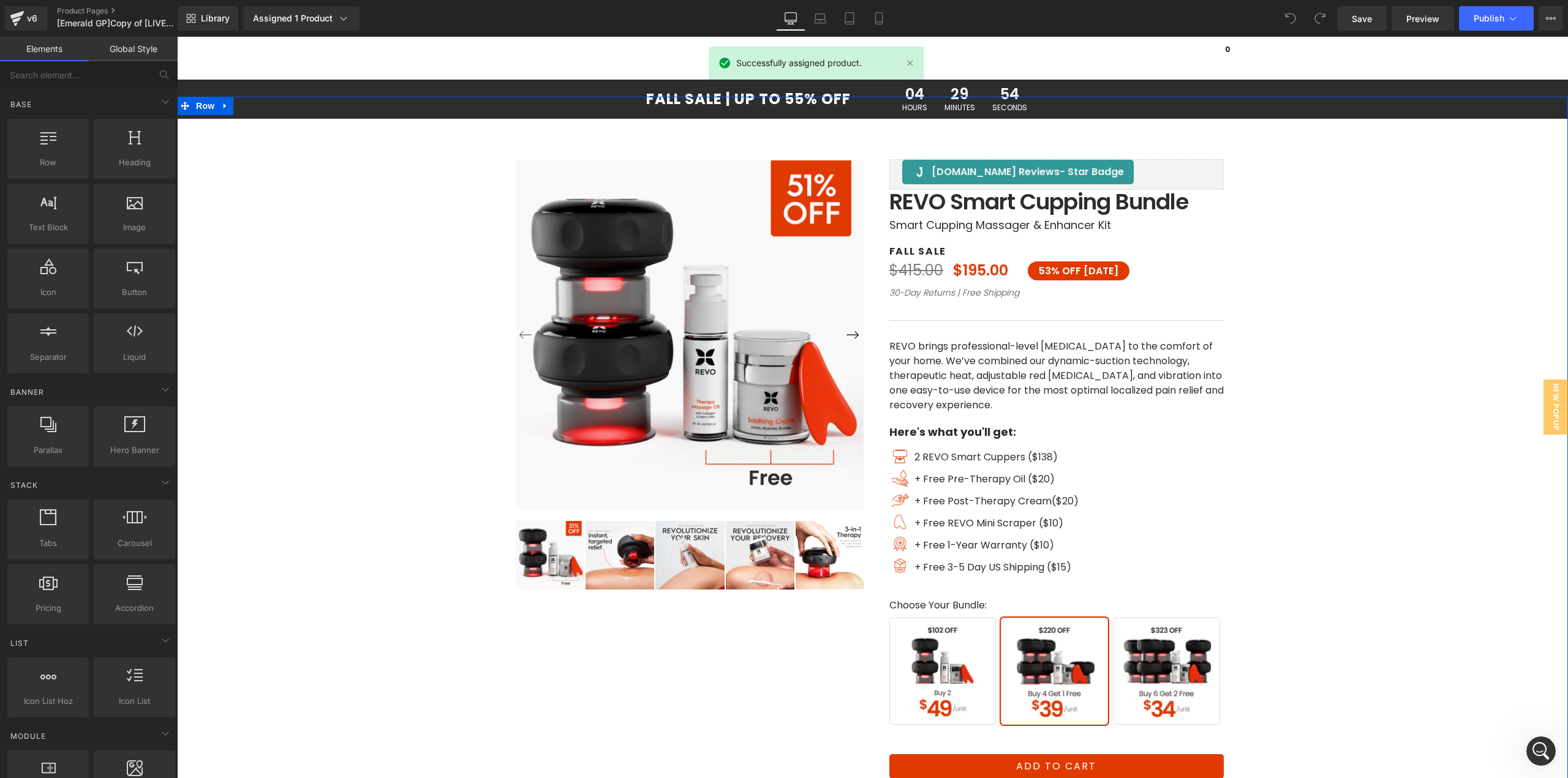
click at [1159, 689] on span "Buy 6 Get 2 Free" at bounding box center [1167, 671] width 107 height 107
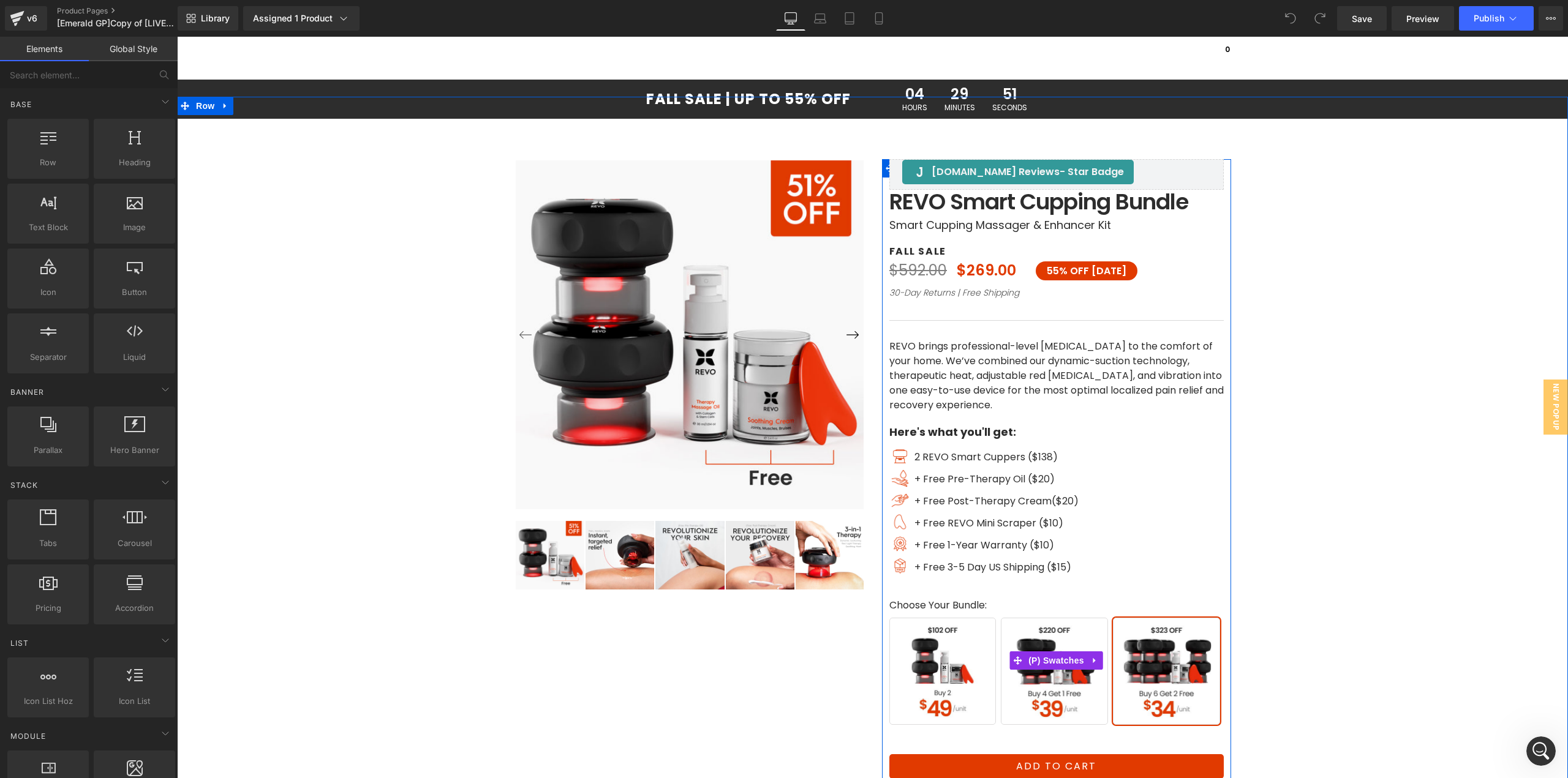
click at [984, 691] on span "Buy 2" at bounding box center [943, 671] width 107 height 107
click at [1071, 689] on span "Buy 4 Get 1 Free" at bounding box center [1054, 671] width 107 height 107
click at [1164, 691] on span "Buy 6 Get 2 Free" at bounding box center [1167, 671] width 107 height 107
click at [1374, 17] on link "Save" at bounding box center [1362, 18] width 50 height 24
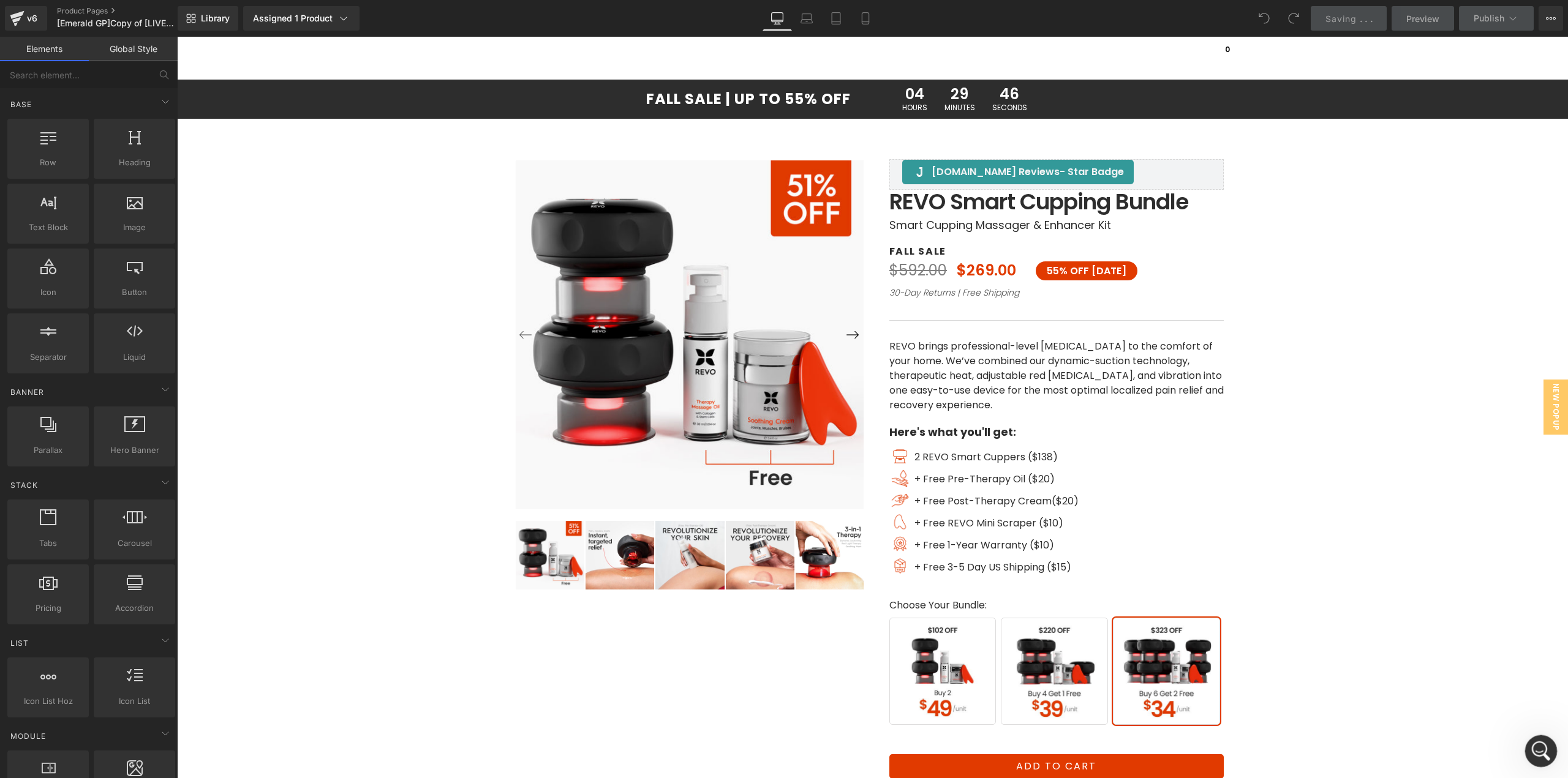
click at [1548, 755] on div "Open Intercom Messenger" at bounding box center [1539, 749] width 40 height 40
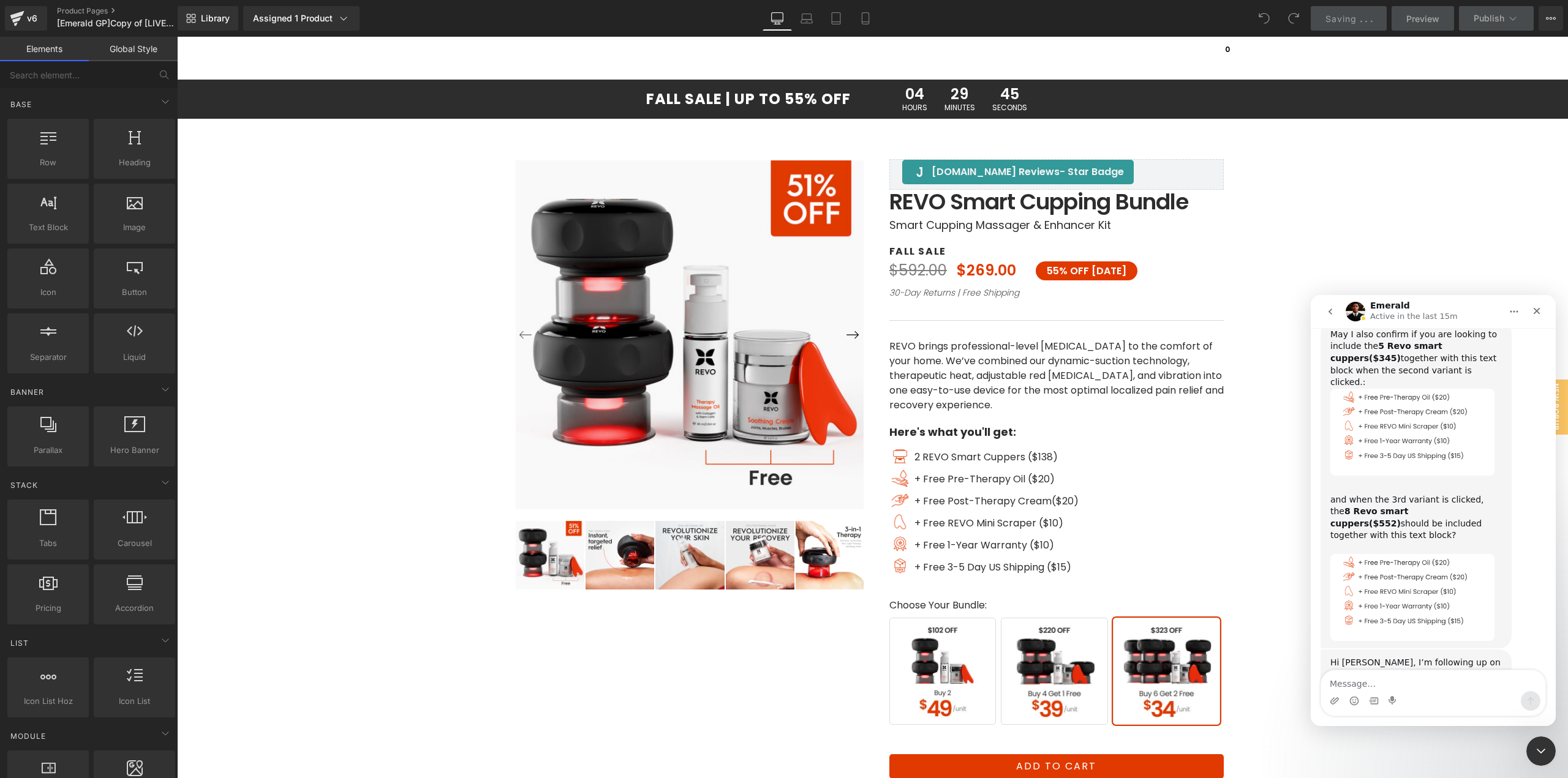
scroll to position [2418, 0]
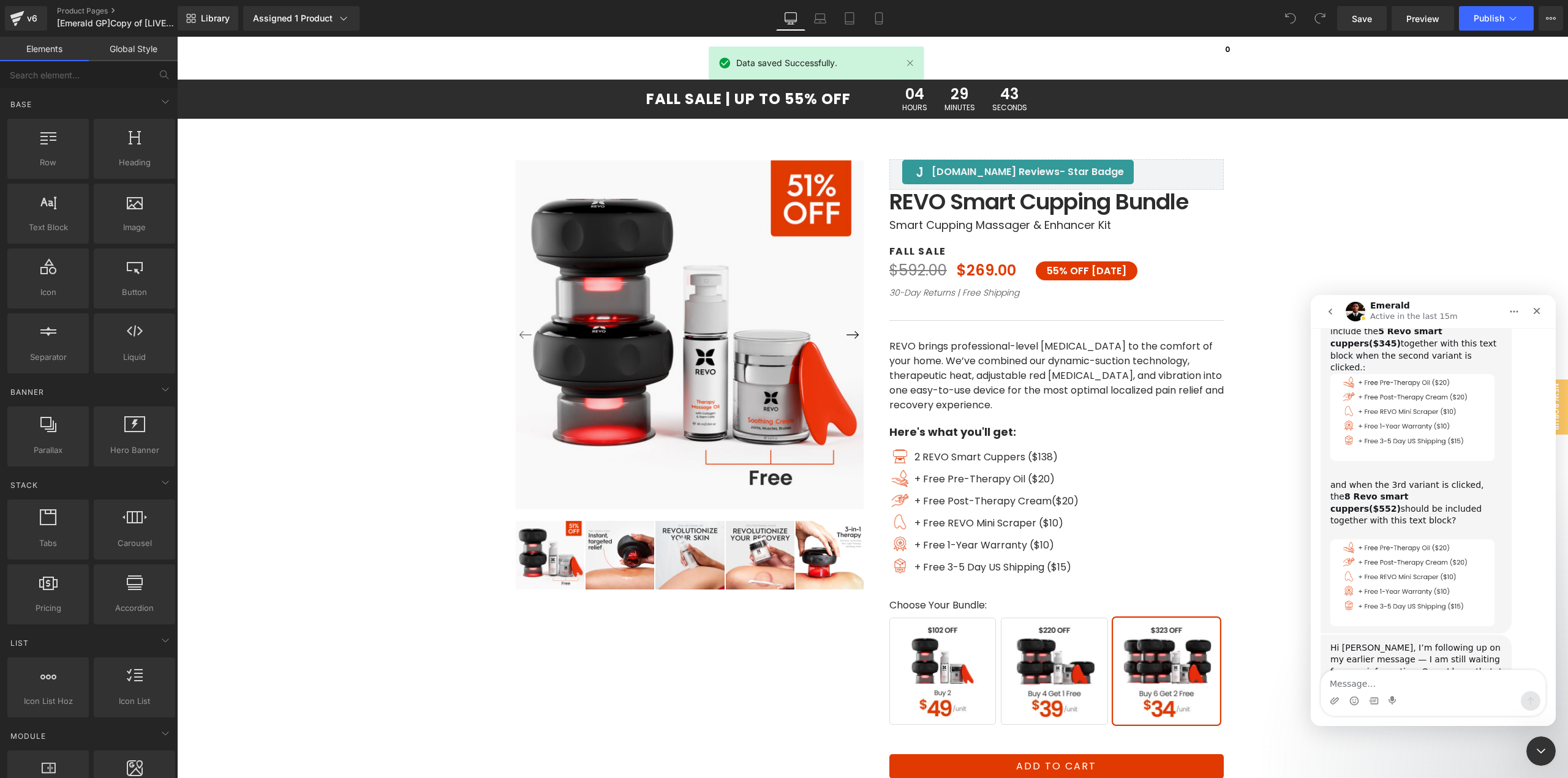
click at [1435, 683] on textarea "Message…" at bounding box center [1434, 680] width 225 height 21
click at [1029, 454] on div at bounding box center [784, 370] width 1568 height 741
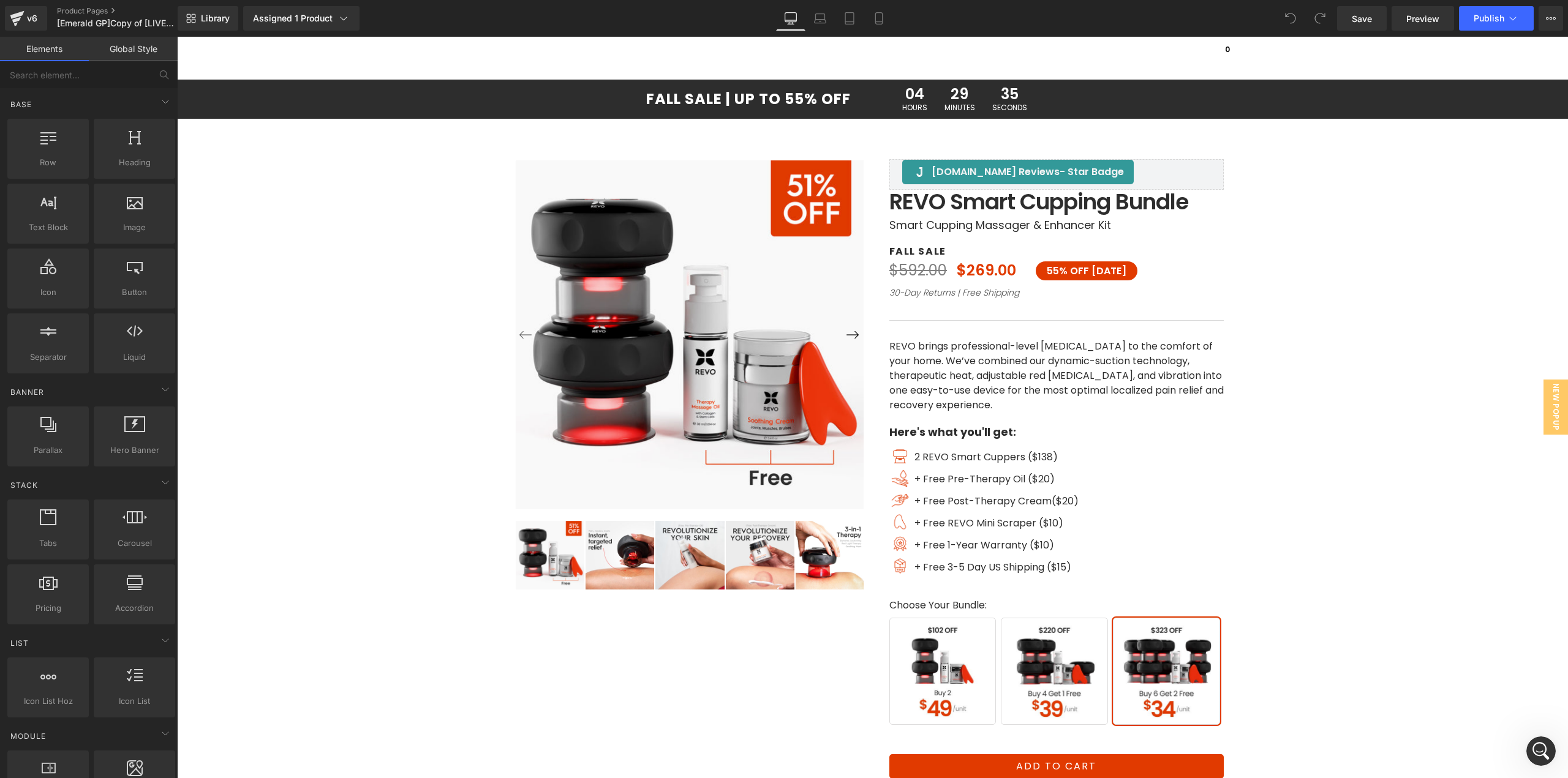
click at [128, 46] on link "Global Style" at bounding box center [133, 48] width 89 height 24
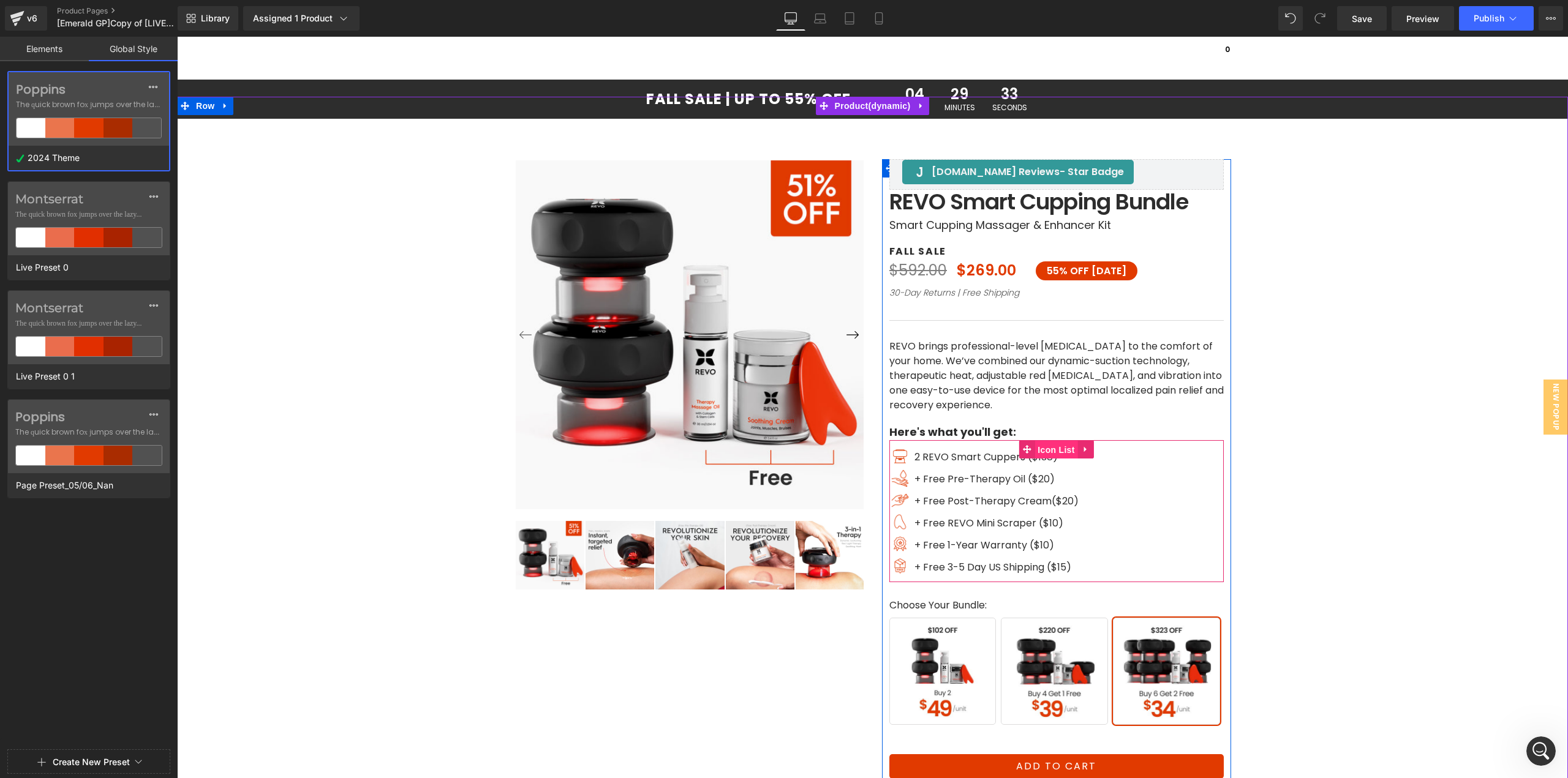
click at [1041, 452] on span "Icon List" at bounding box center [1056, 449] width 43 height 18
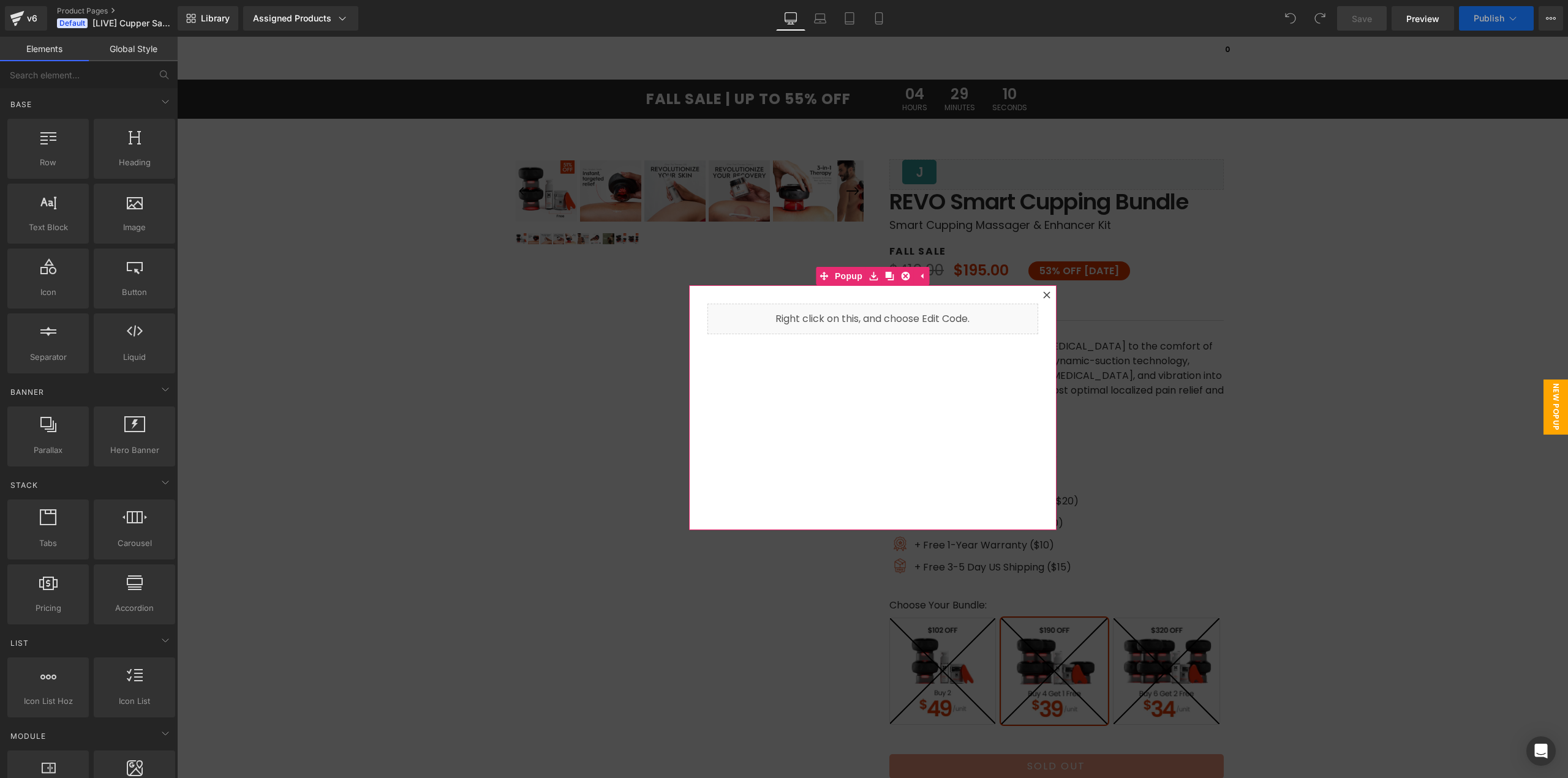
click at [1044, 295] on icon at bounding box center [1047, 295] width 7 height 7
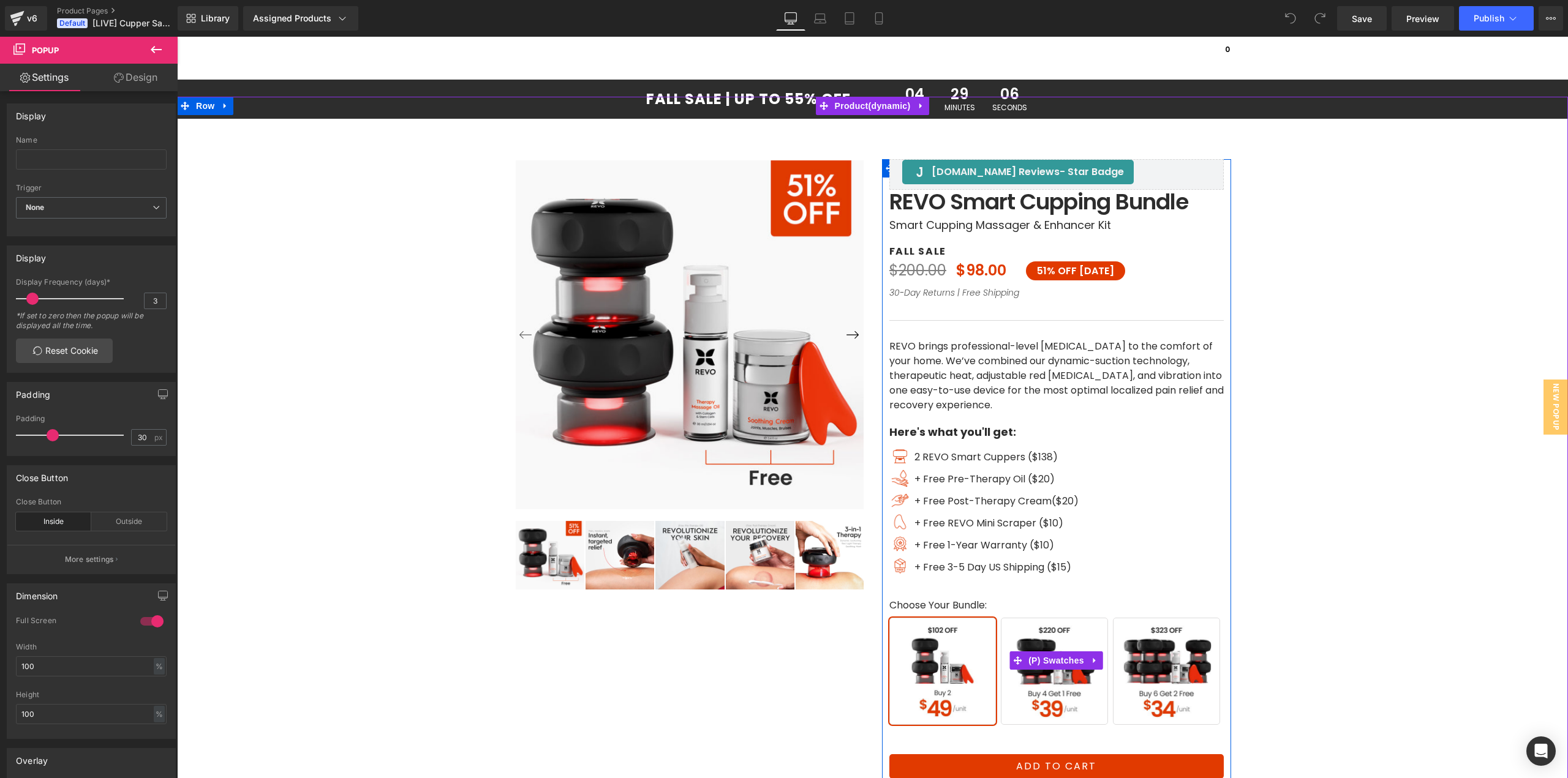
click at [1046, 686] on span "Buy 4 Get 1 Free" at bounding box center [1054, 671] width 107 height 107
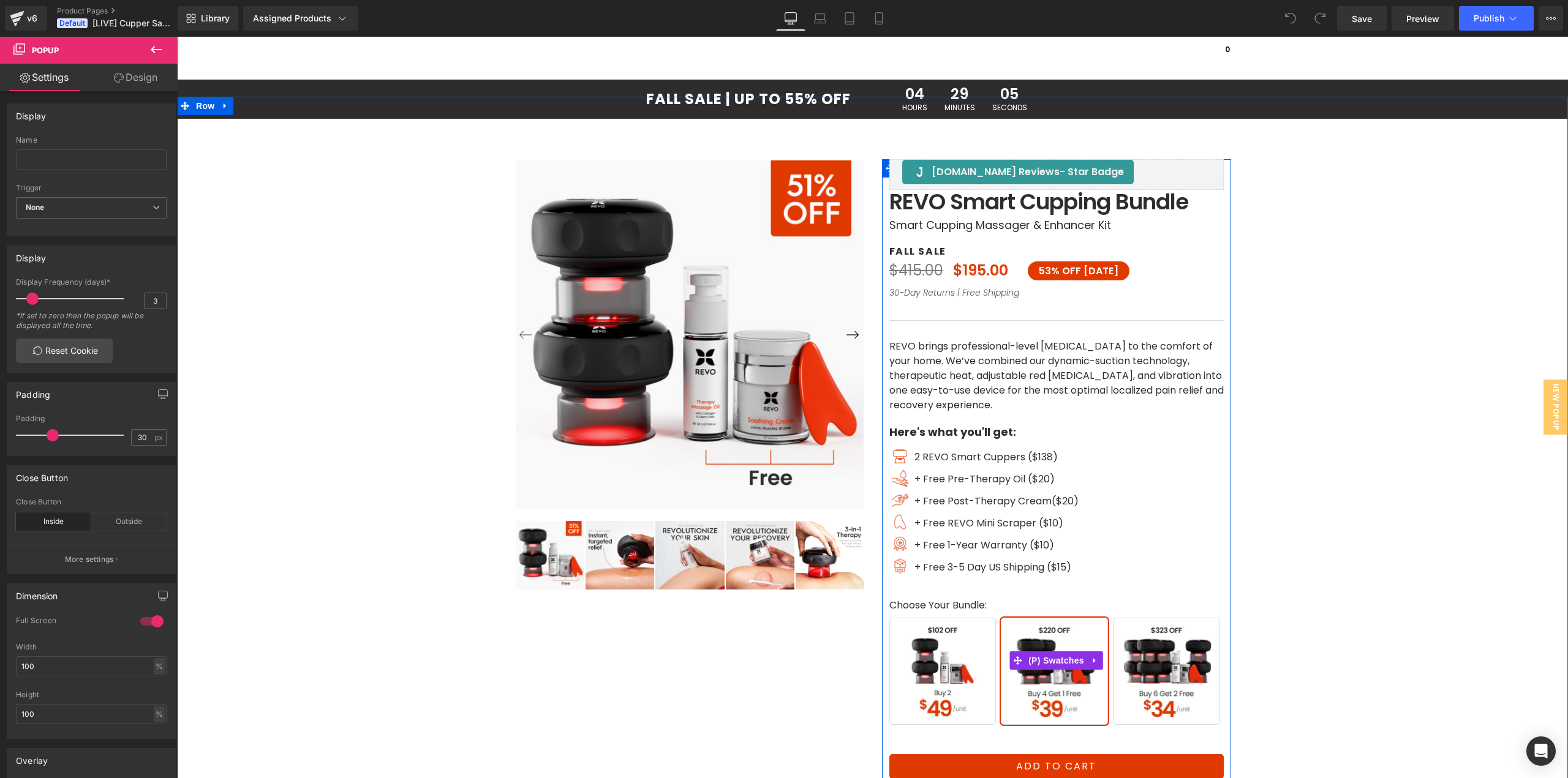
click at [1163, 698] on span "Buy 6 Get 2 Free" at bounding box center [1167, 671] width 107 height 107
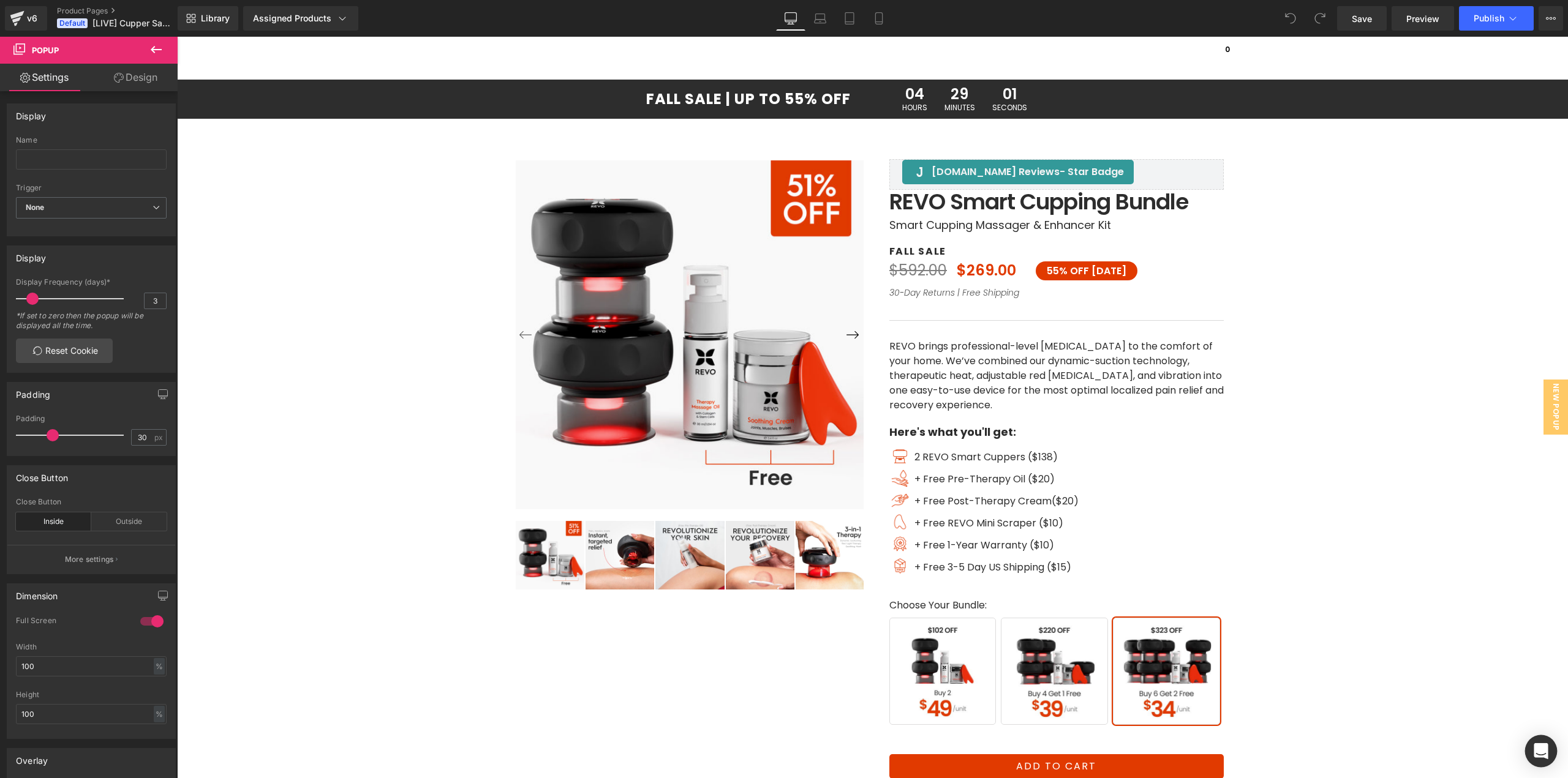
click at [1540, 751] on icon "Open Intercom Messenger" at bounding box center [1540, 751] width 14 height 16
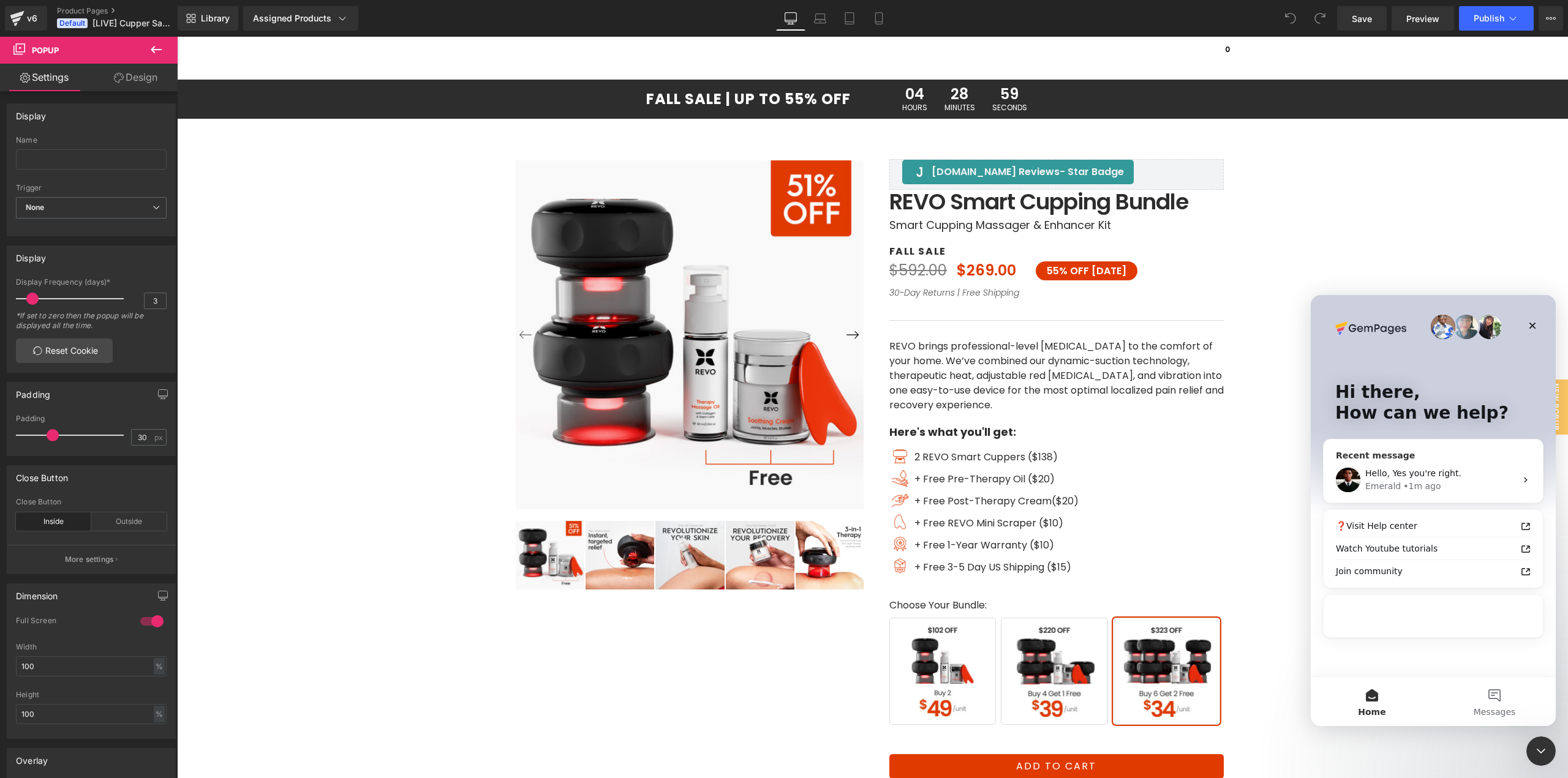
click at [1418, 482] on div "• 1m ago" at bounding box center [1422, 487] width 37 height 13
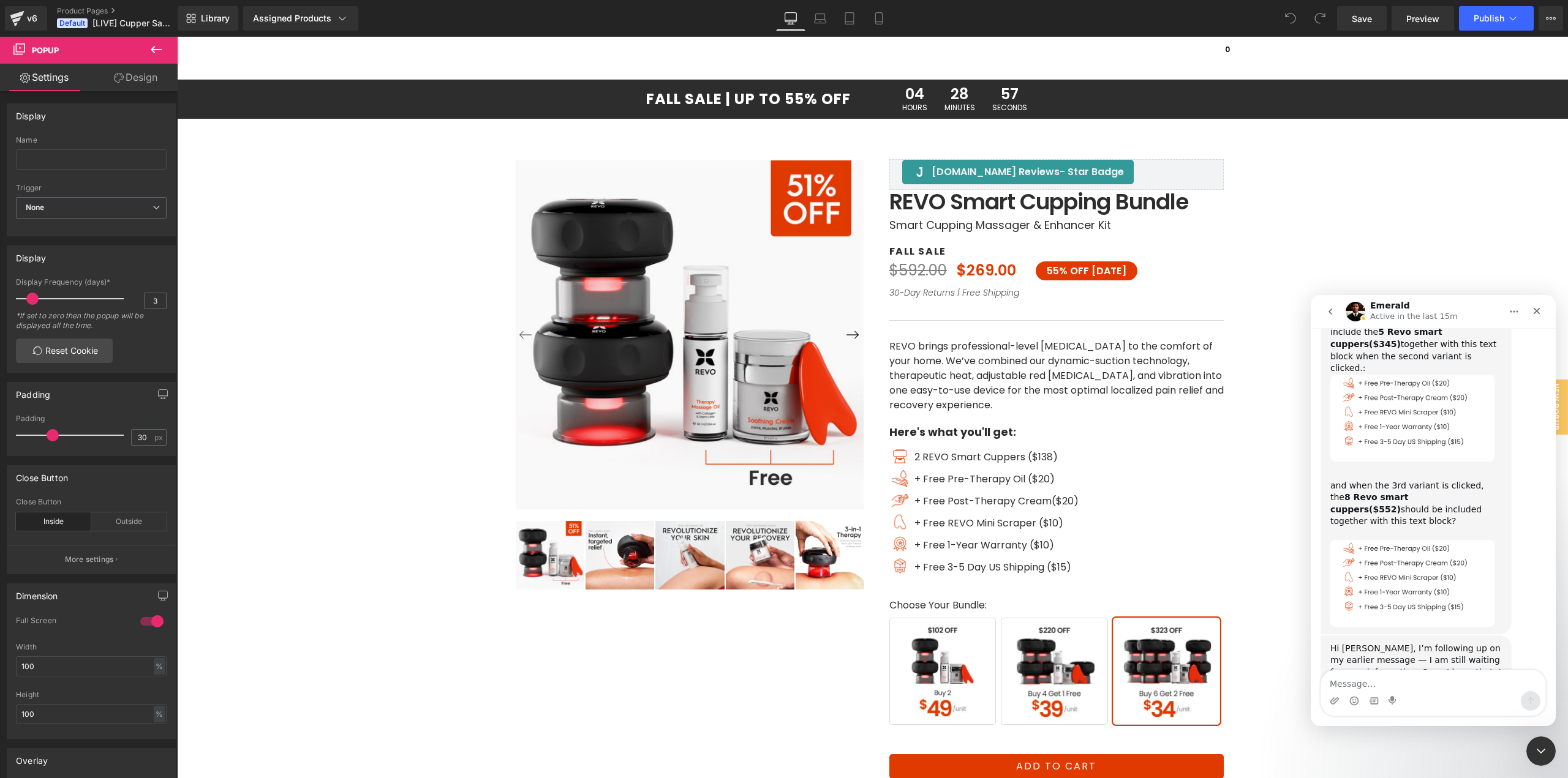
scroll to position [2418, 0]
click at [54, 39] on div at bounding box center [784, 370] width 1568 height 741
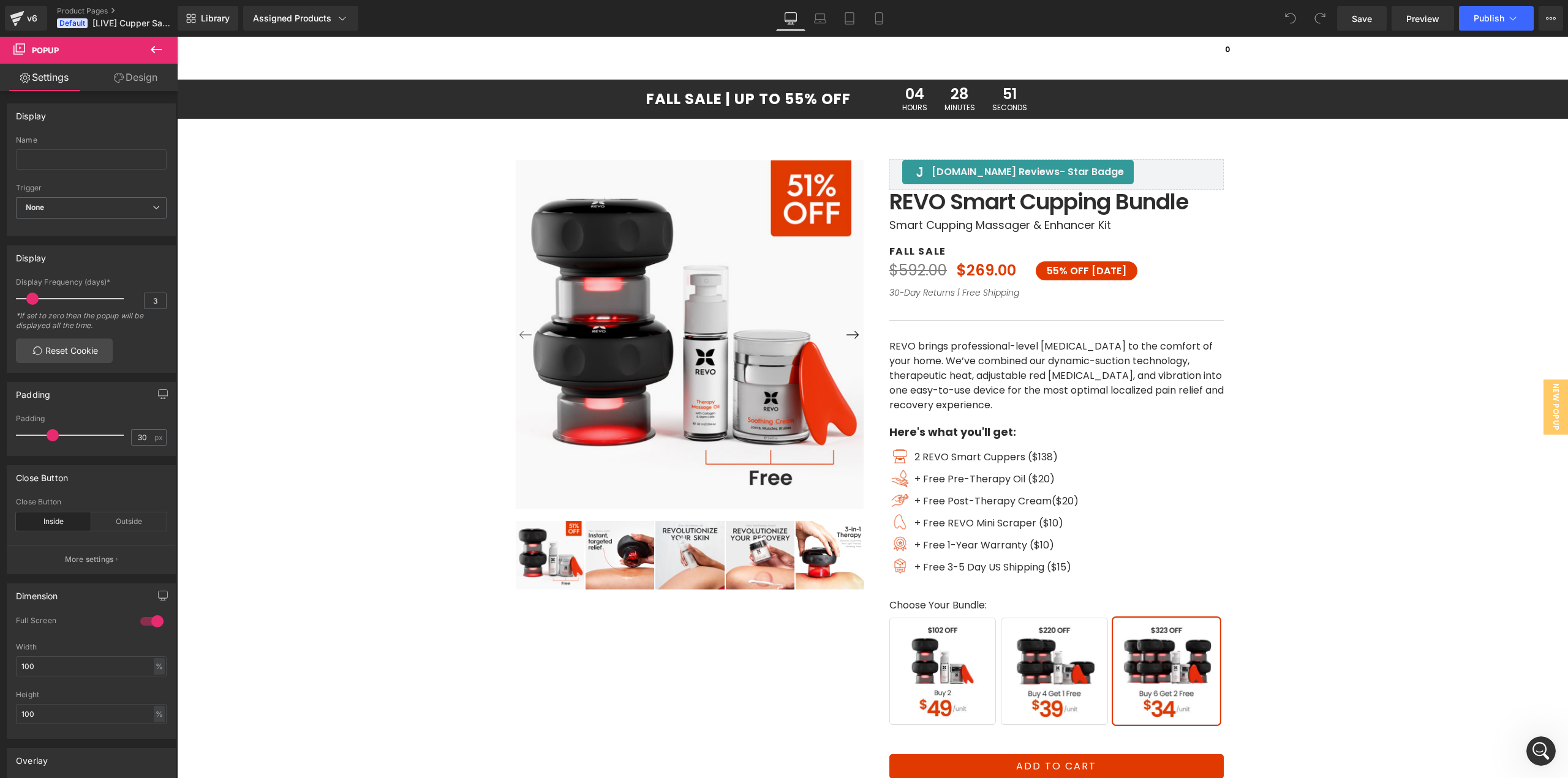
click at [150, 46] on icon at bounding box center [156, 50] width 15 height 15
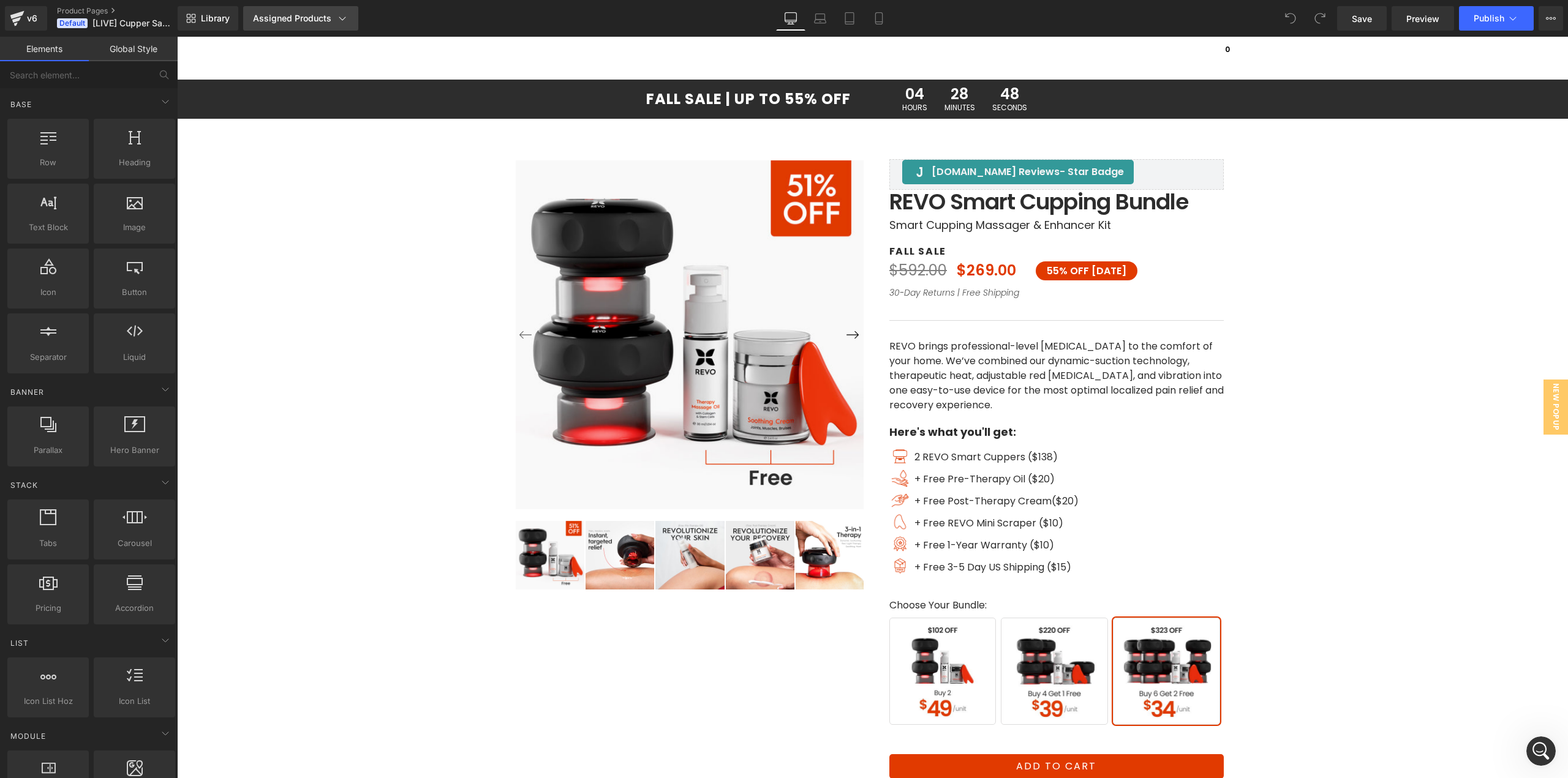
click at [327, 17] on div "Assigned Products" at bounding box center [301, 18] width 95 height 12
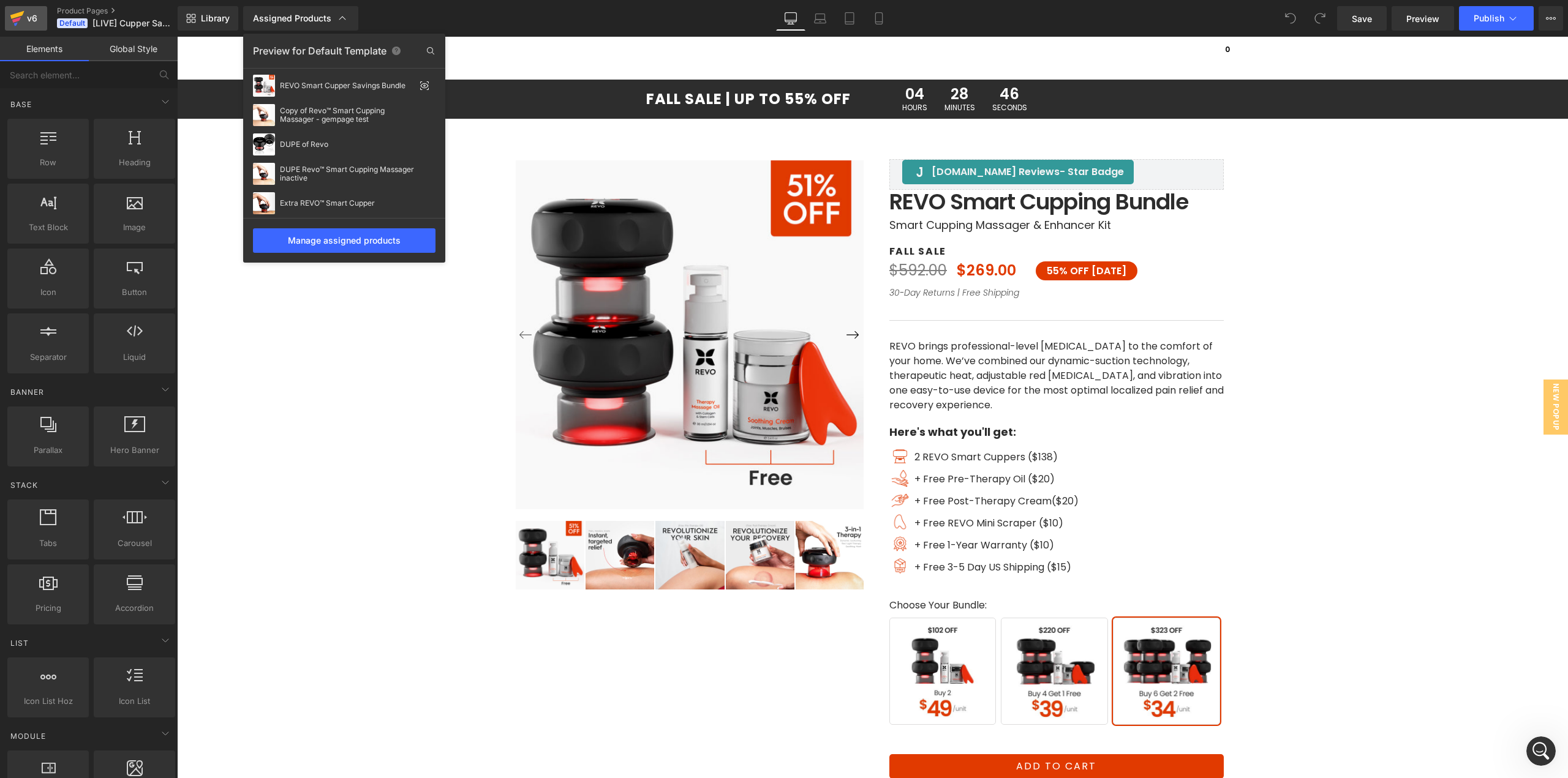
click at [24, 26] on div "v6" at bounding box center [32, 18] width 15 height 16
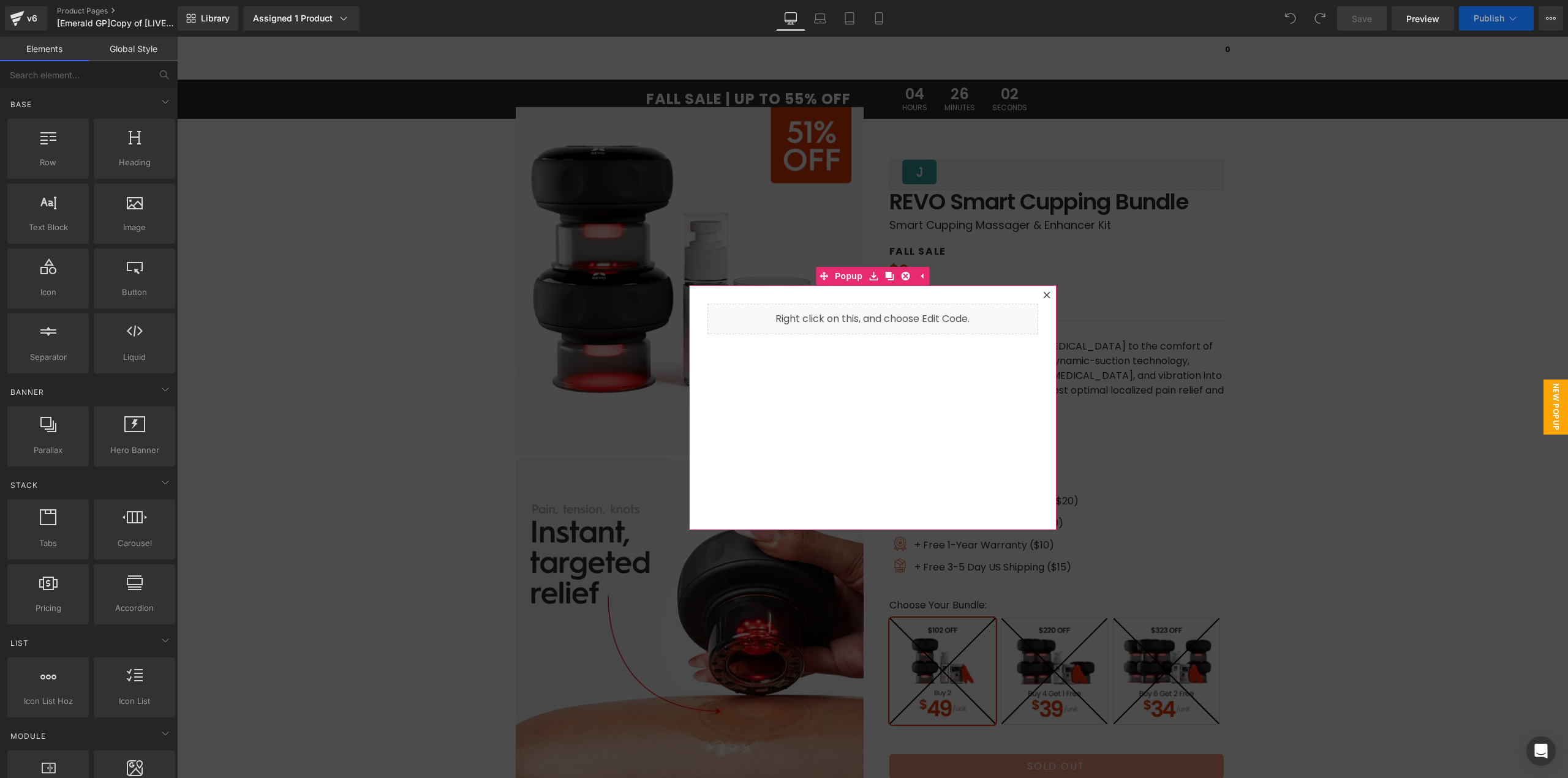
click at [1045, 296] on icon at bounding box center [1047, 295] width 7 height 7
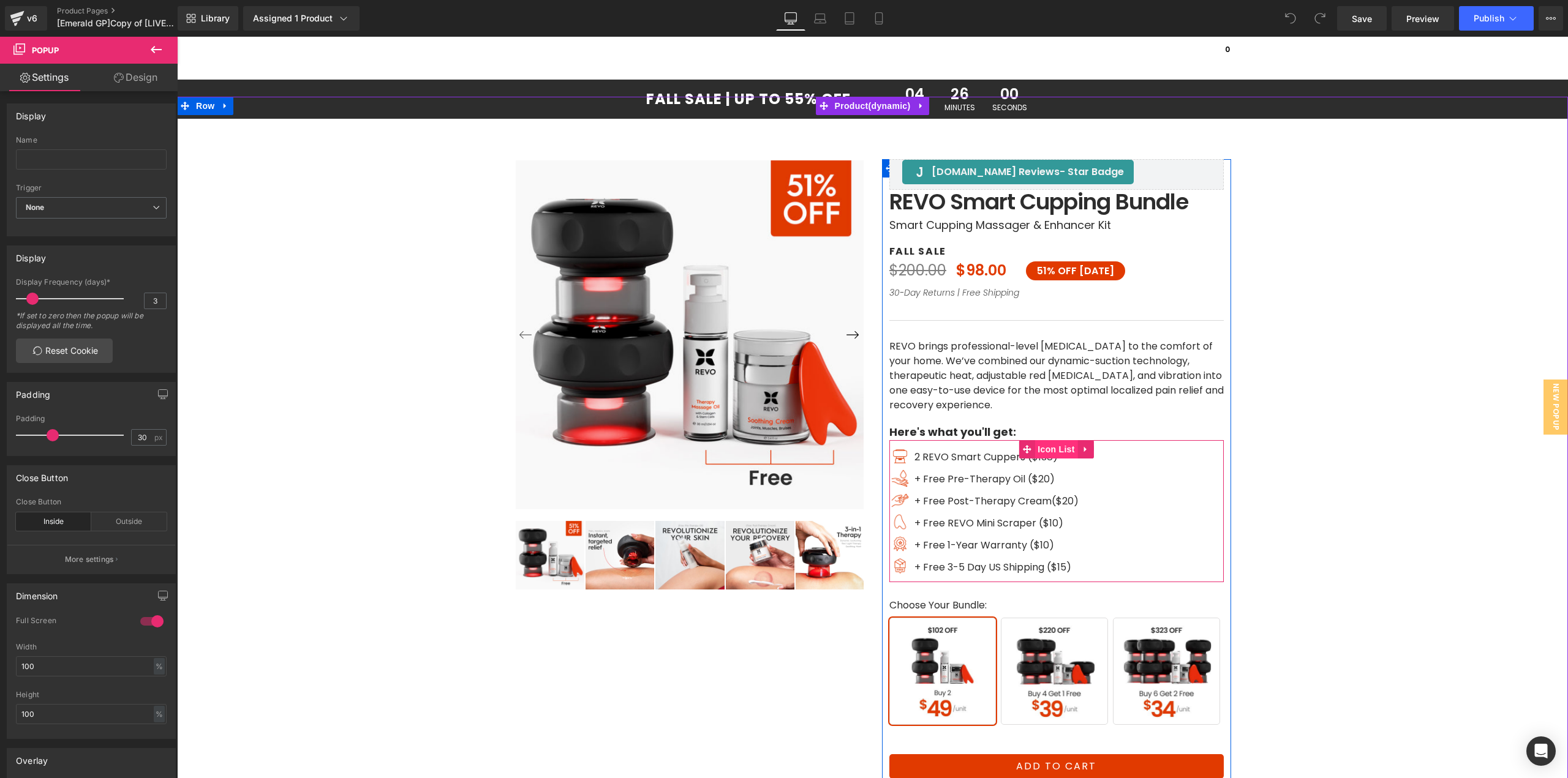
click at [1051, 449] on span "Icon List" at bounding box center [1056, 449] width 43 height 18
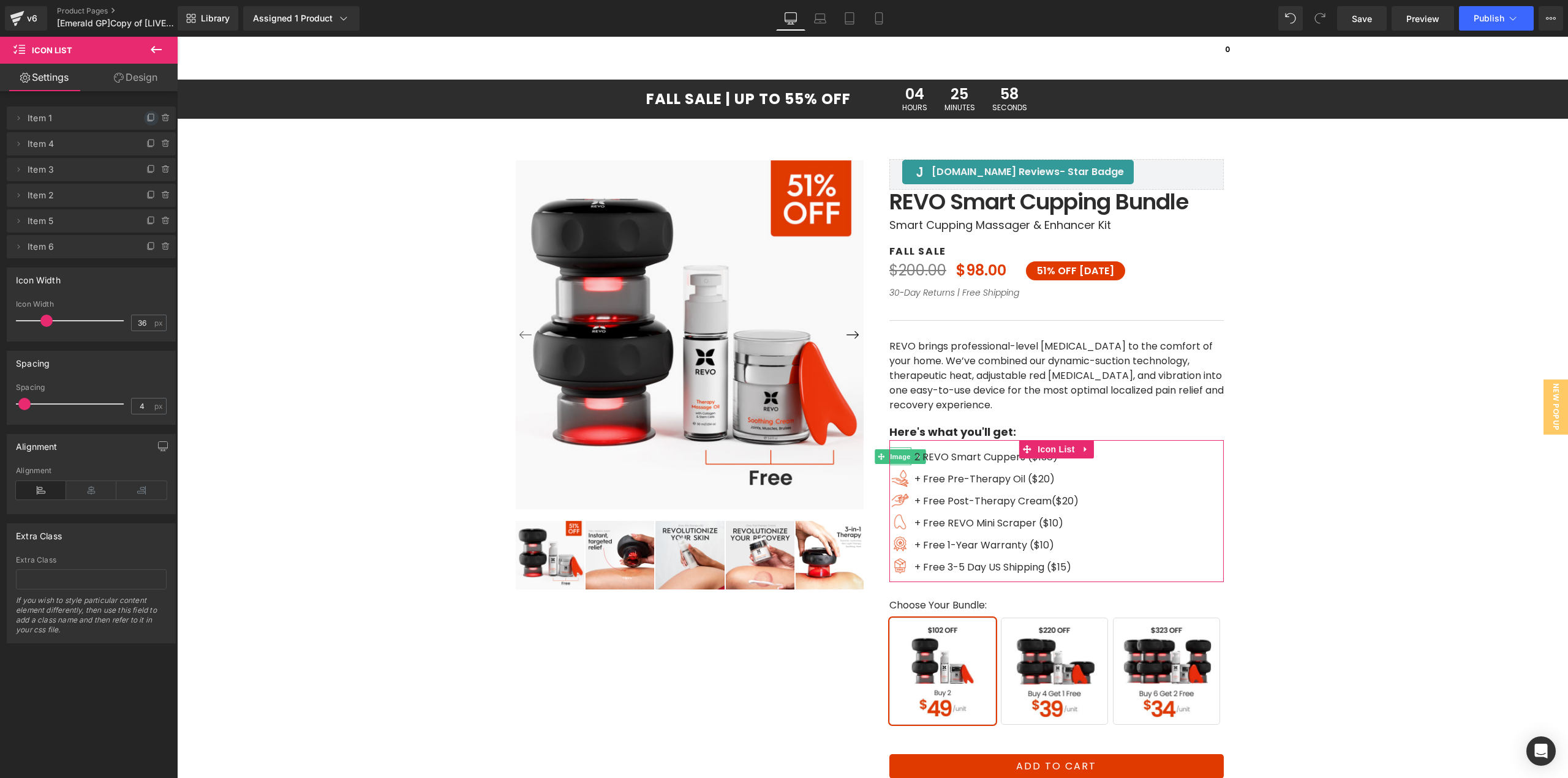
click at [147, 120] on icon at bounding box center [151, 117] width 10 height 10
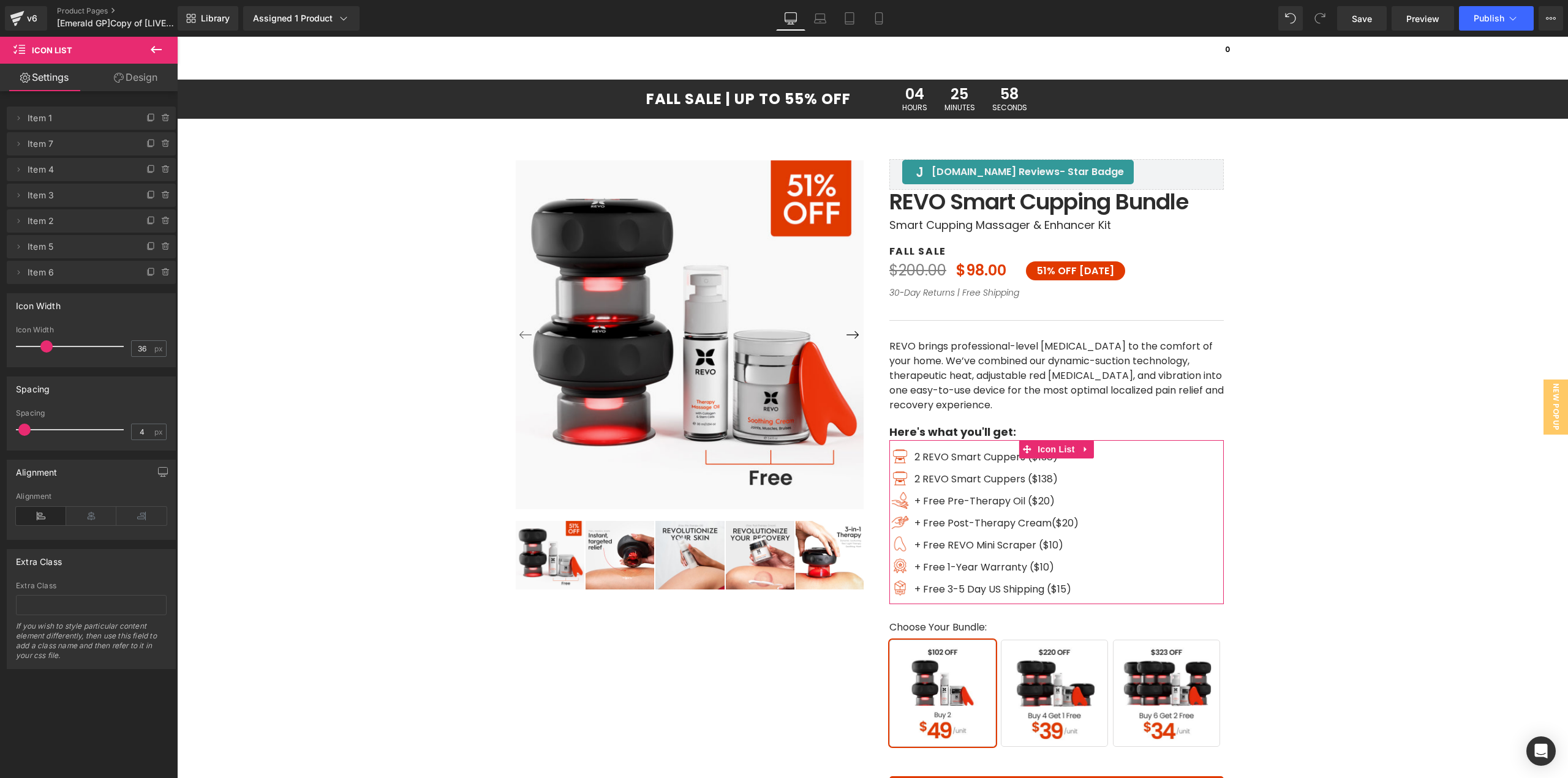
click at [147, 120] on icon at bounding box center [151, 117] width 10 height 10
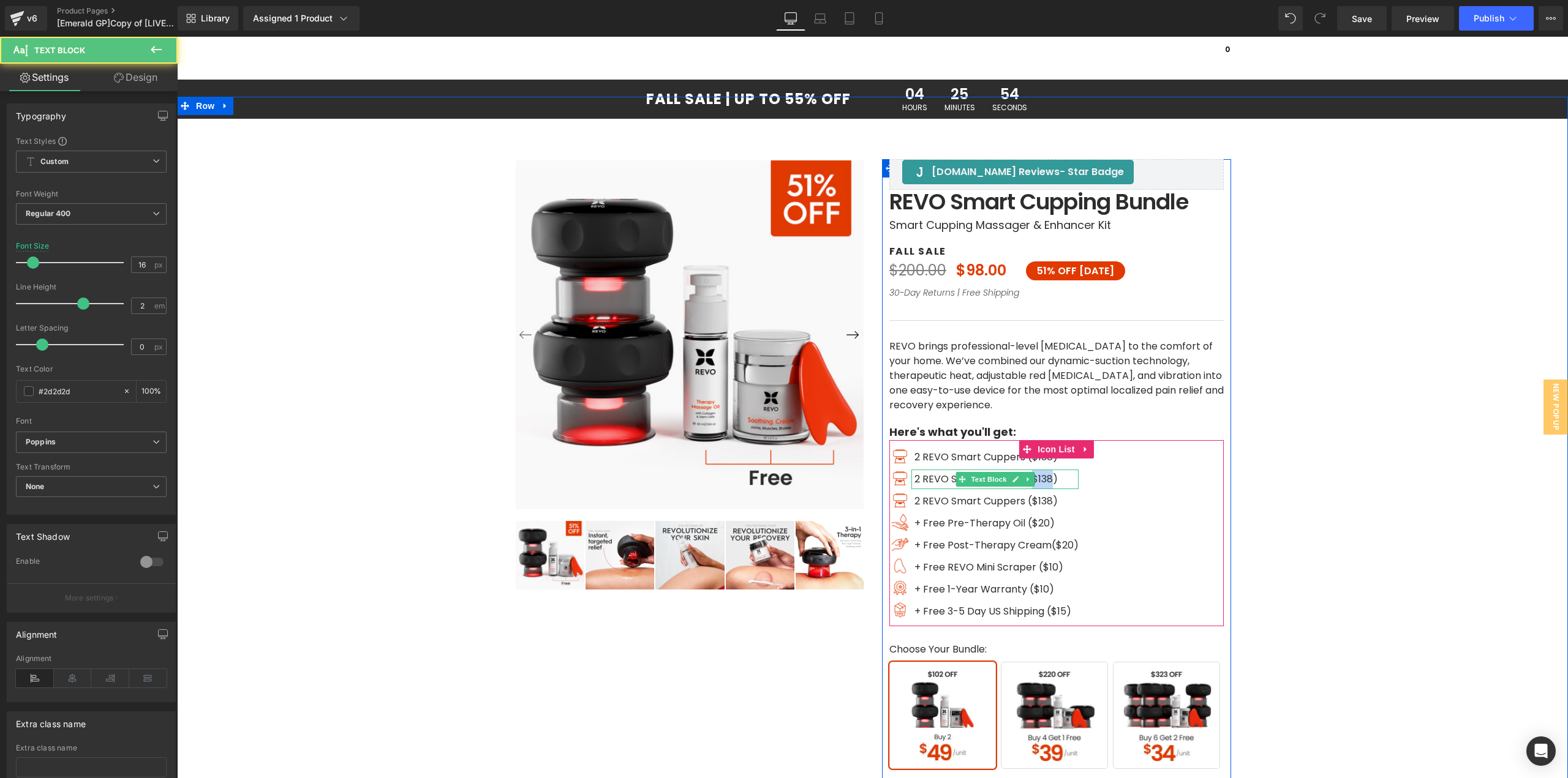
drag, startPoint x: 1048, startPoint y: 478, endPoint x: 1029, endPoint y: 478, distance: 19.0
click at [1029, 478] on span "2 REVO Smart Cuppers ($138)" at bounding box center [985, 479] width 143 height 14
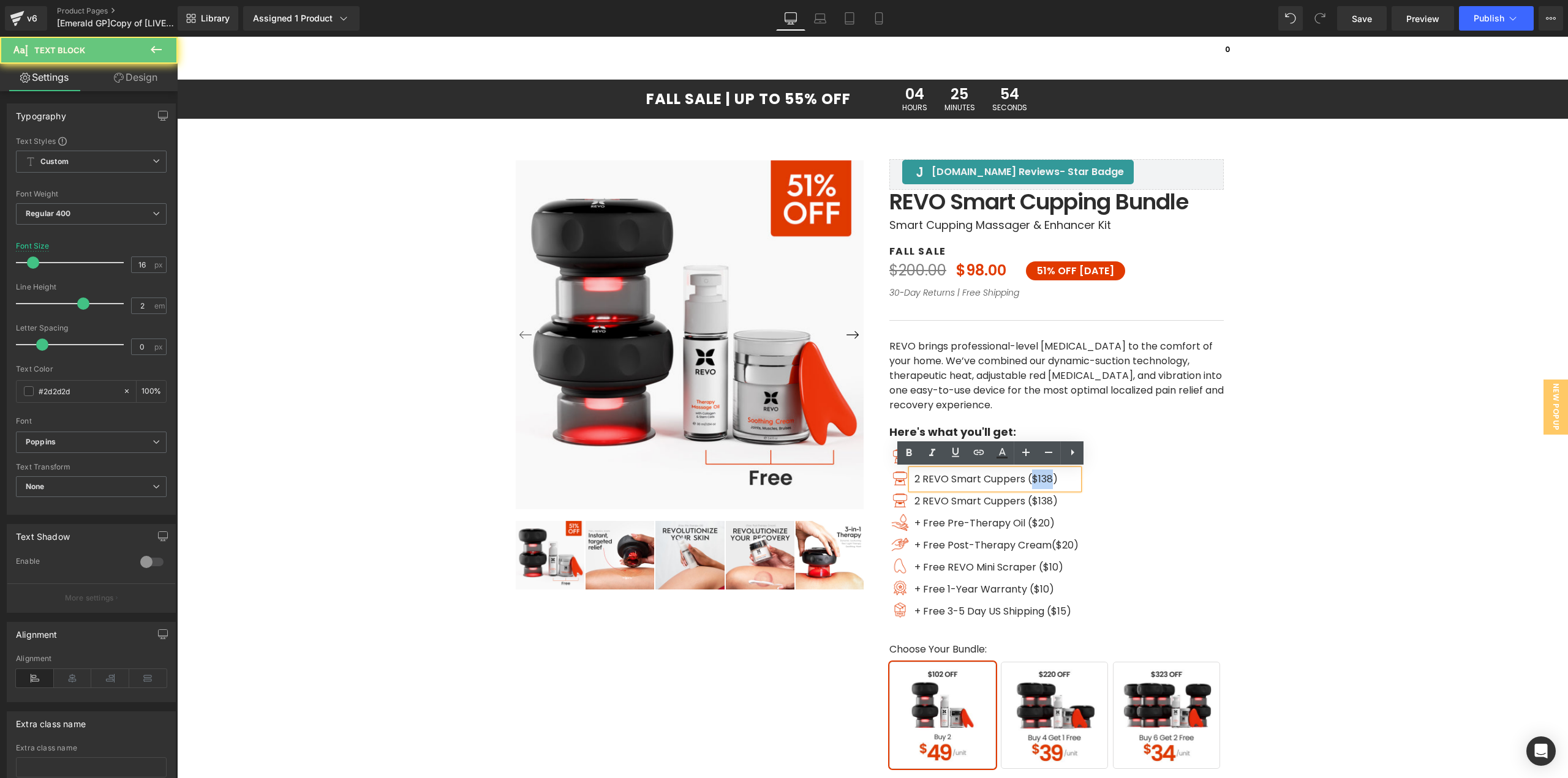
click at [1033, 478] on span "2 REVO Smart Cuppers ($138)" at bounding box center [985, 479] width 143 height 14
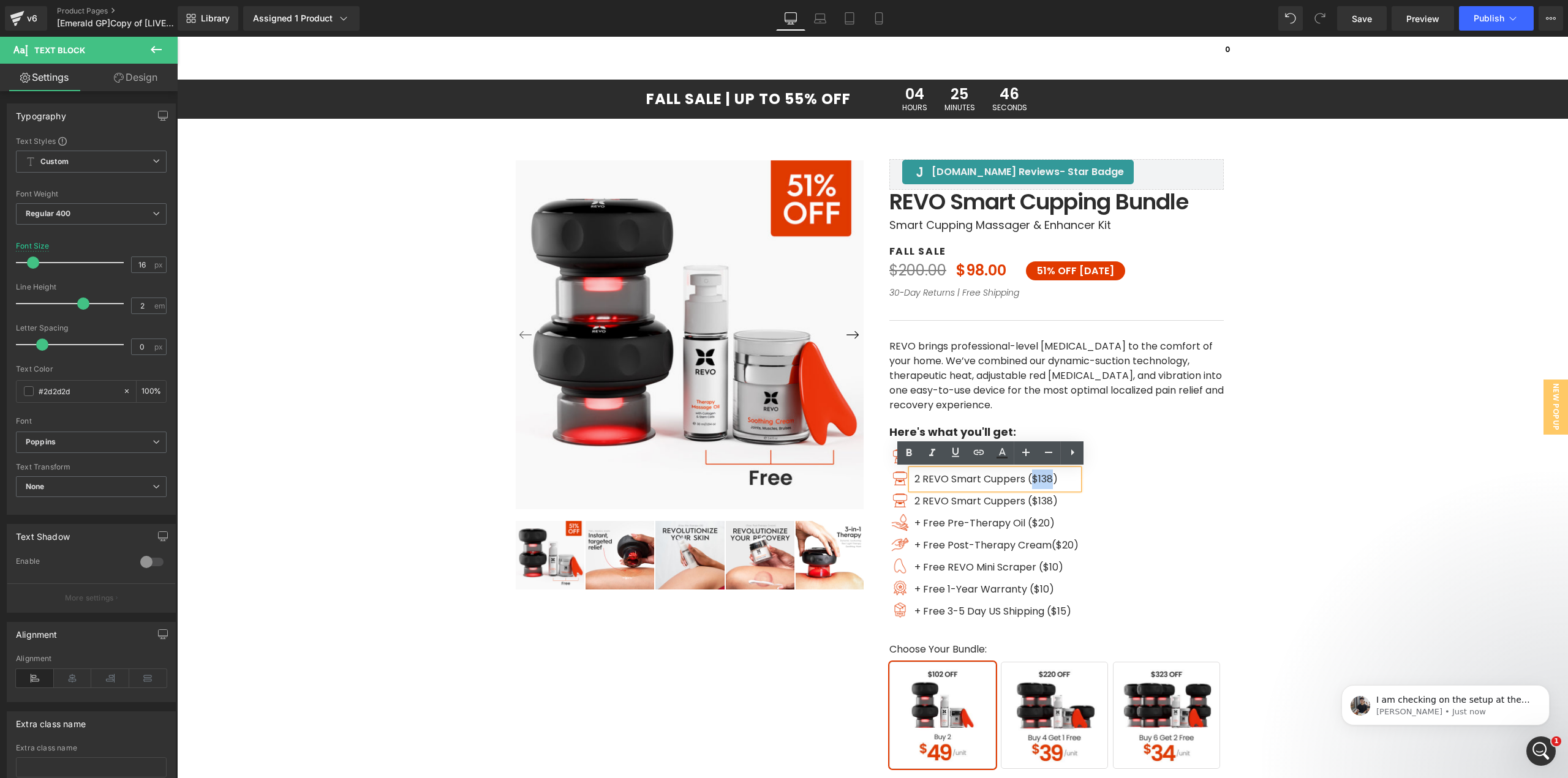
click at [1040, 480] on span "2 REVO Smart Cuppers ($138)" at bounding box center [985, 479] width 143 height 14
drag, startPoint x: 1036, startPoint y: 478, endPoint x: 1047, endPoint y: 478, distance: 11.0
click at [1047, 478] on span "2 REVO Smart Cuppers ($138)" at bounding box center [985, 479] width 143 height 14
click at [1037, 504] on span "2 REVO Smart Cuppers ($138)" at bounding box center [985, 501] width 143 height 14
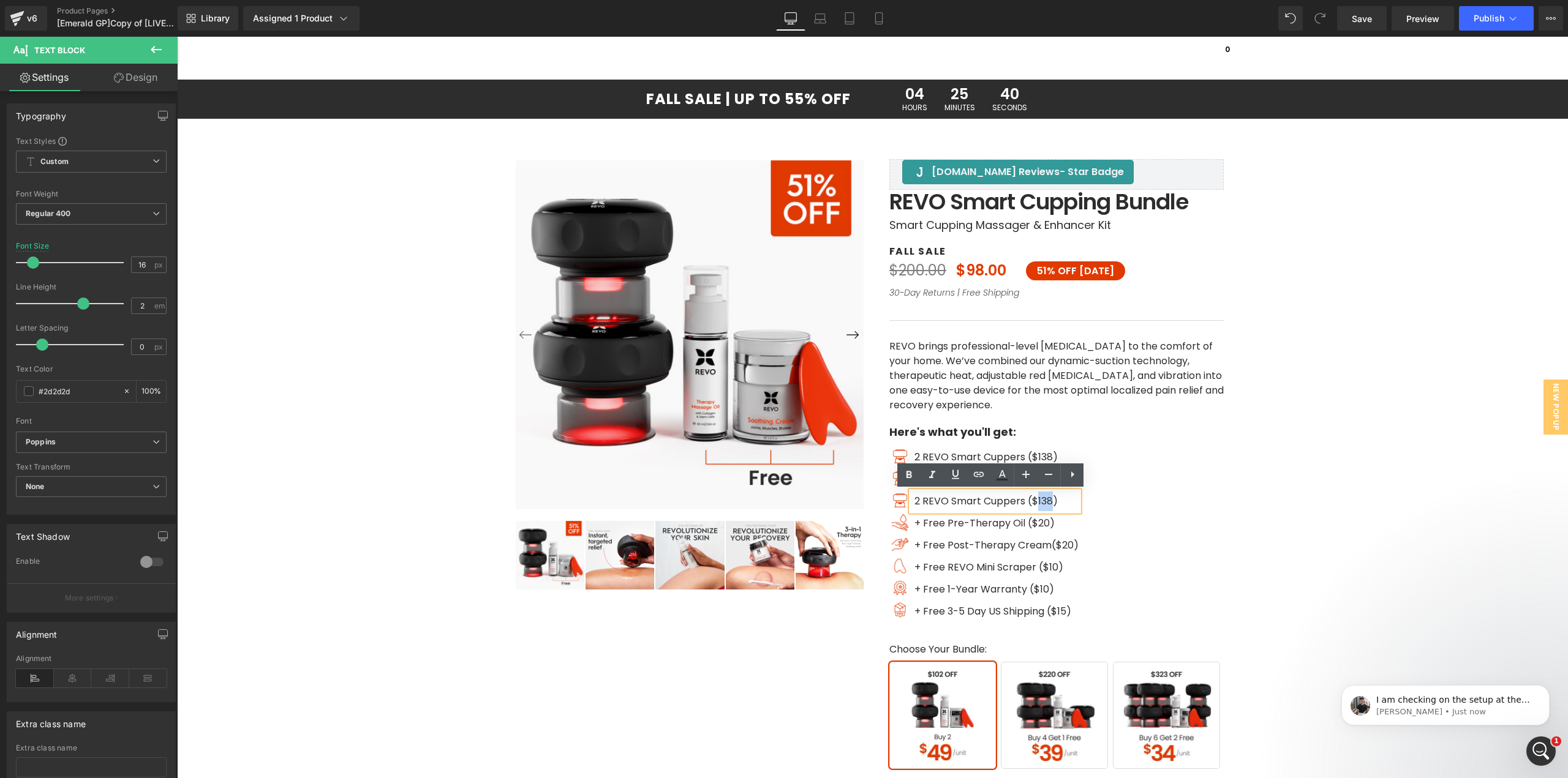
drag, startPoint x: 1048, startPoint y: 499, endPoint x: 1033, endPoint y: 499, distance: 15.0
click at [1033, 499] on span "2 REVO Smart Cuppers ($138)" at bounding box center [985, 501] width 143 height 14
click at [1048, 502] on span "2 REVO Smart Cuppers ($138)" at bounding box center [985, 501] width 143 height 14
drag, startPoint x: 1048, startPoint y: 499, endPoint x: 1034, endPoint y: 499, distance: 14.0
click at [1034, 499] on span "2 REVO Smart Cuppers ($138)" at bounding box center [985, 501] width 143 height 14
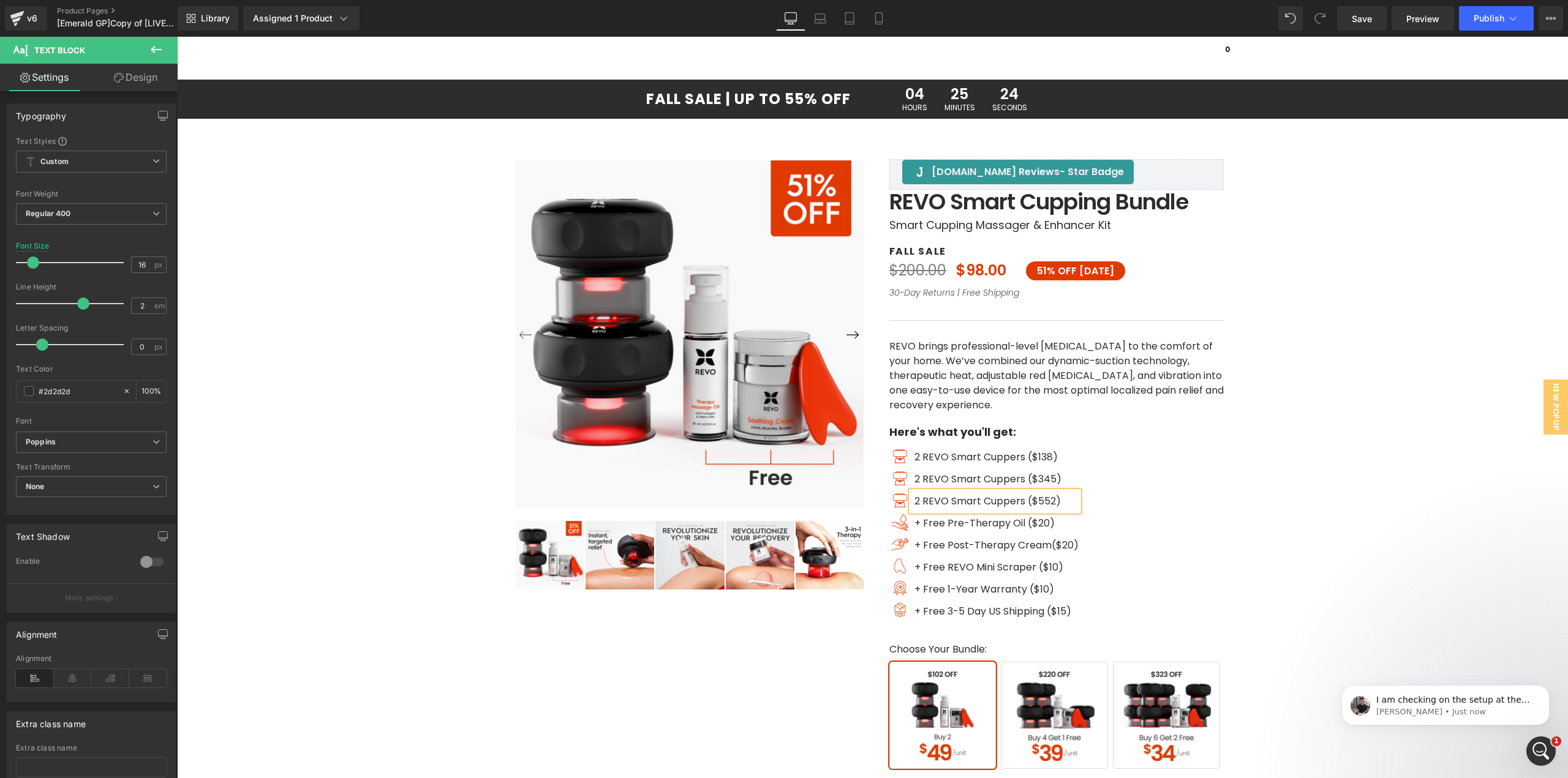
click at [1288, 532] on div "‹ ›" at bounding box center [872, 524] width 1379 height 856
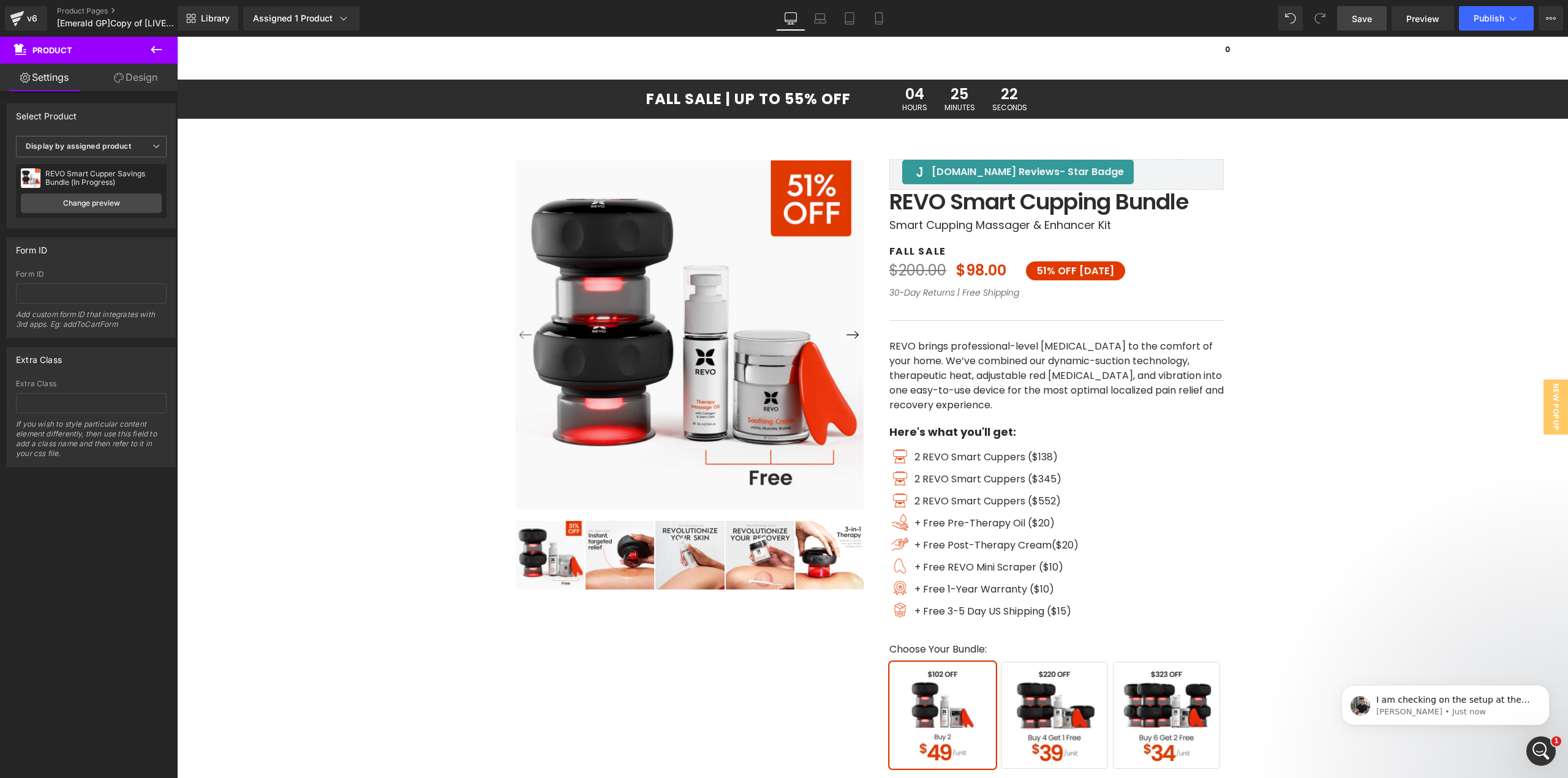
click at [1359, 18] on span "Save" at bounding box center [1362, 19] width 21 height 13
click at [1429, 700] on span "I am checking on the setup at the moment. Allow me a few minutes and I will get…" at bounding box center [1454, 718] width 154 height 46
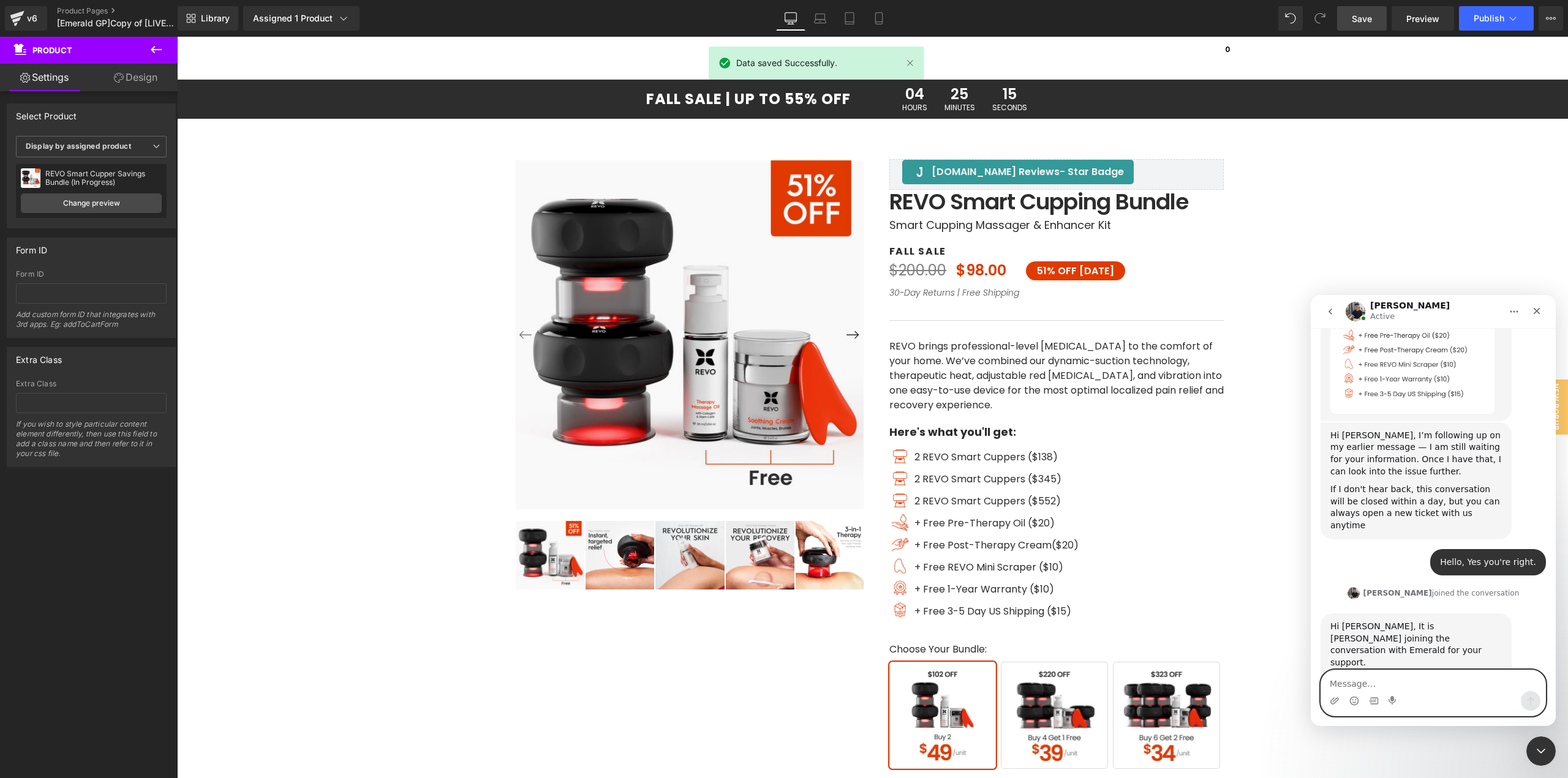
scroll to position [2635, 0]
click at [1408, 683] on textarea "Message…" at bounding box center [1434, 680] width 225 height 21
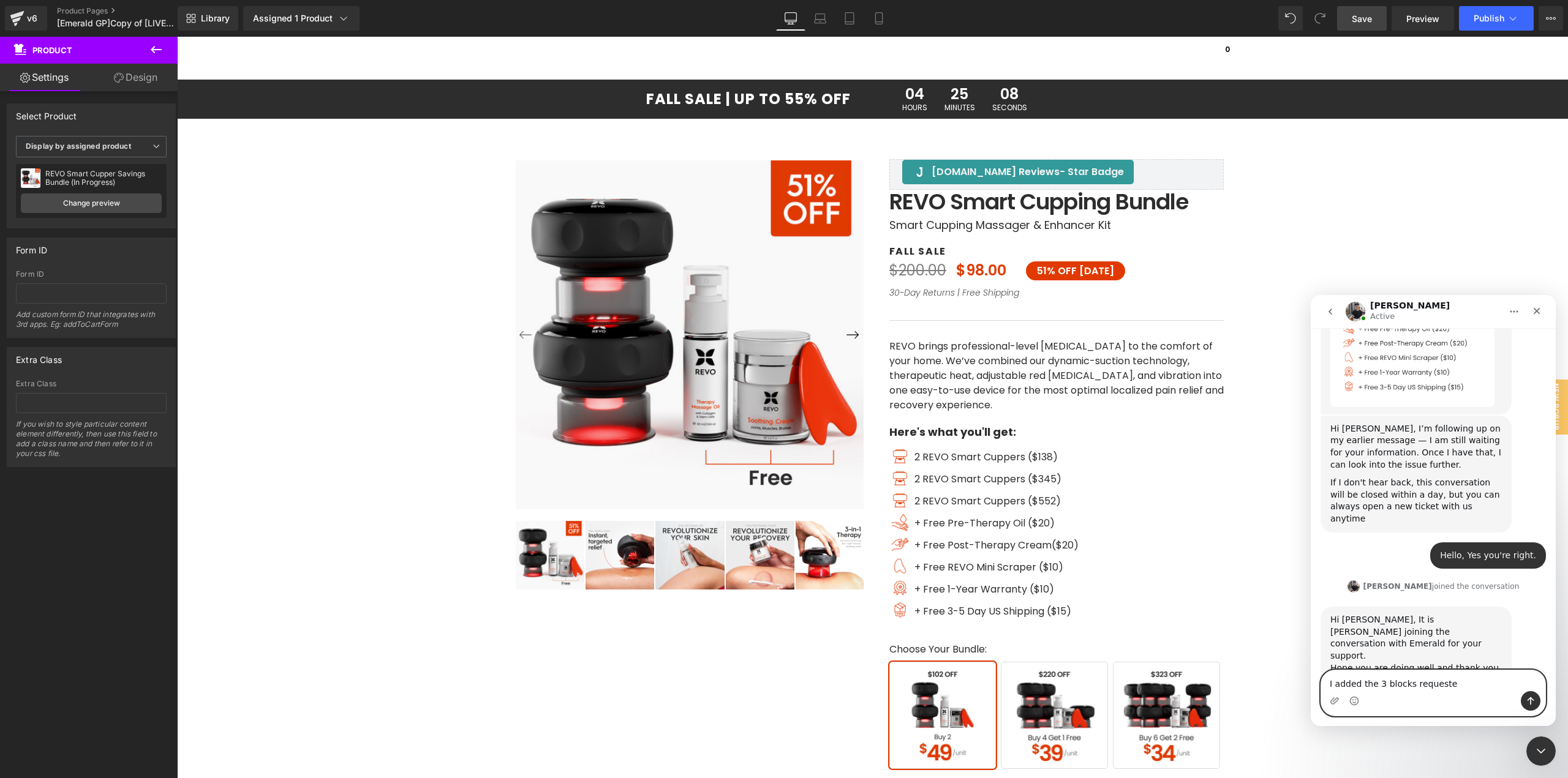
type textarea "I added the 3 blocks requested"
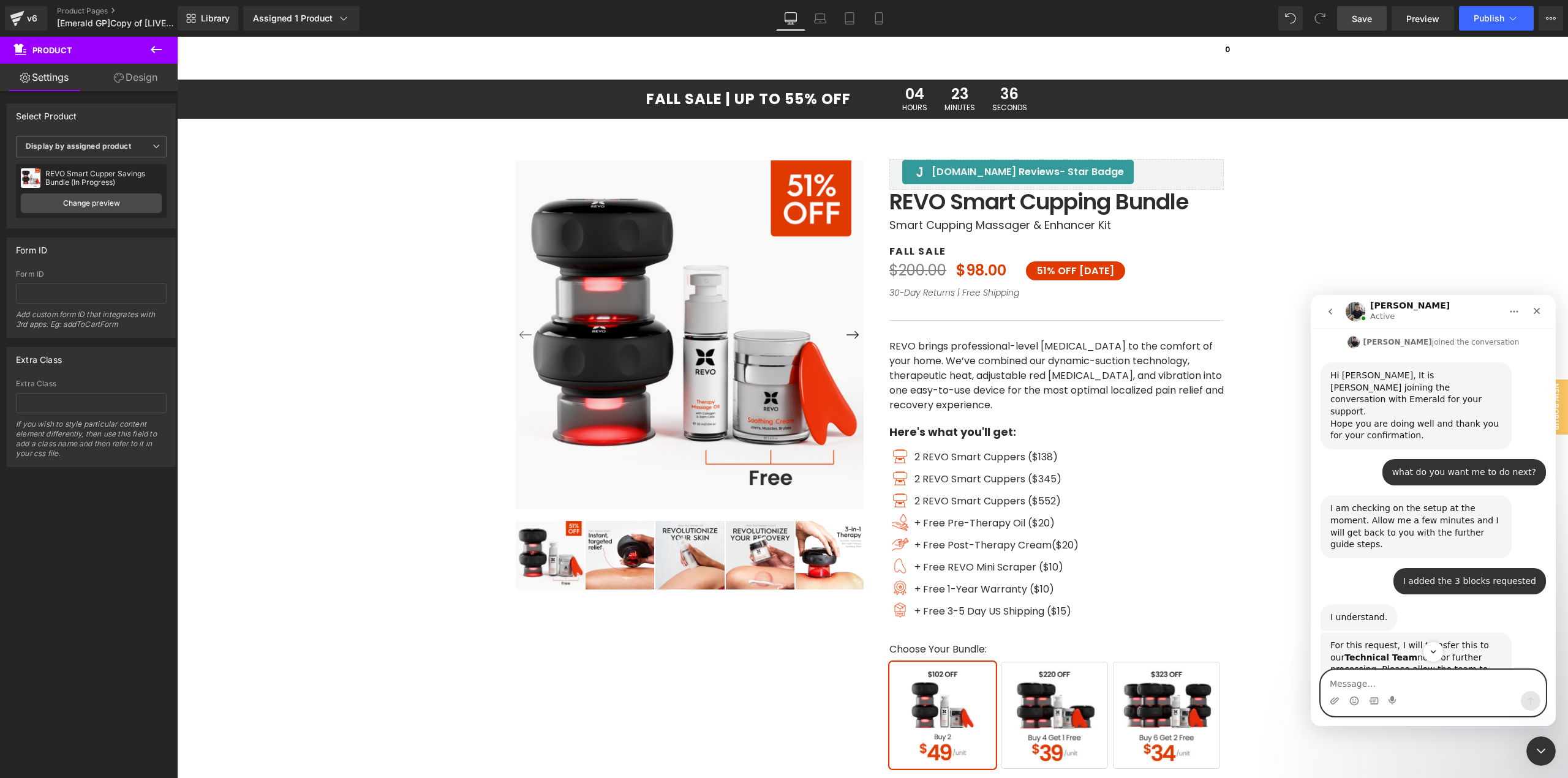
scroll to position [2903, 0]
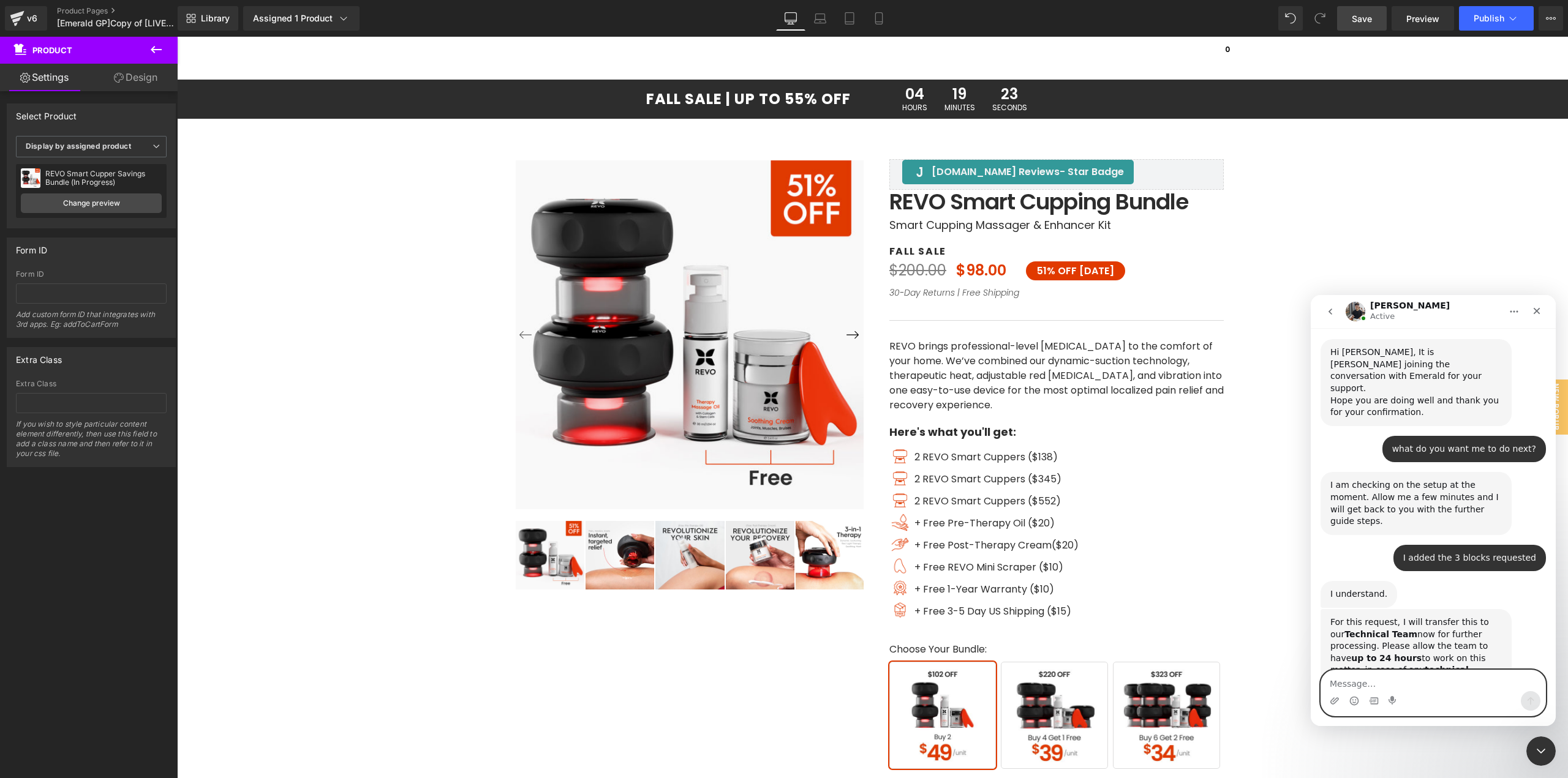
click at [1434, 683] on textarea "Message…" at bounding box center [1434, 680] width 225 height 21
type textarea "thanks"
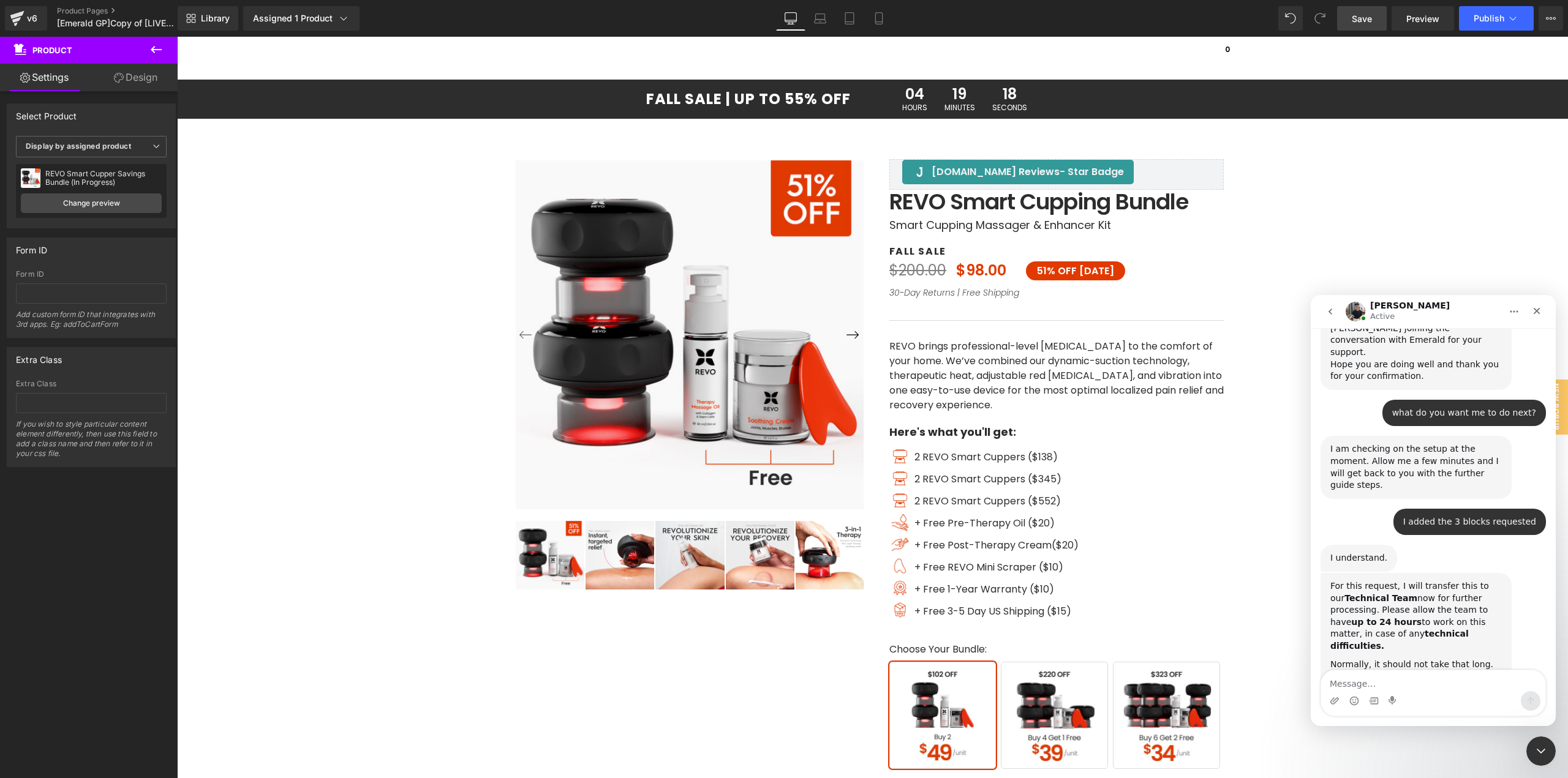
click at [922, 476] on div at bounding box center [784, 370] width 1568 height 741
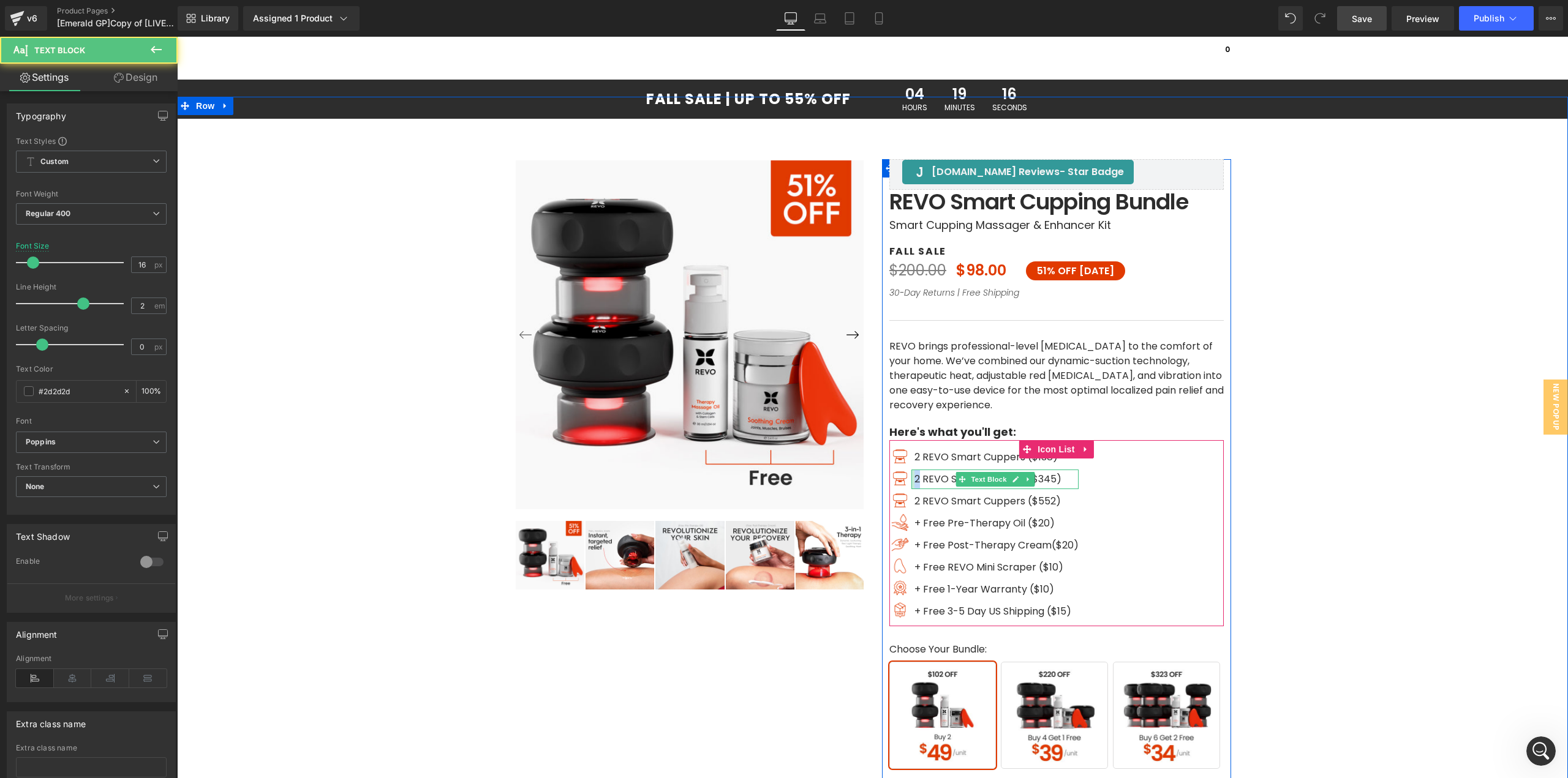
click at [911, 478] on div "2 REVO Smart Cuppers ($345) Text Block" at bounding box center [995, 479] width 167 height 20
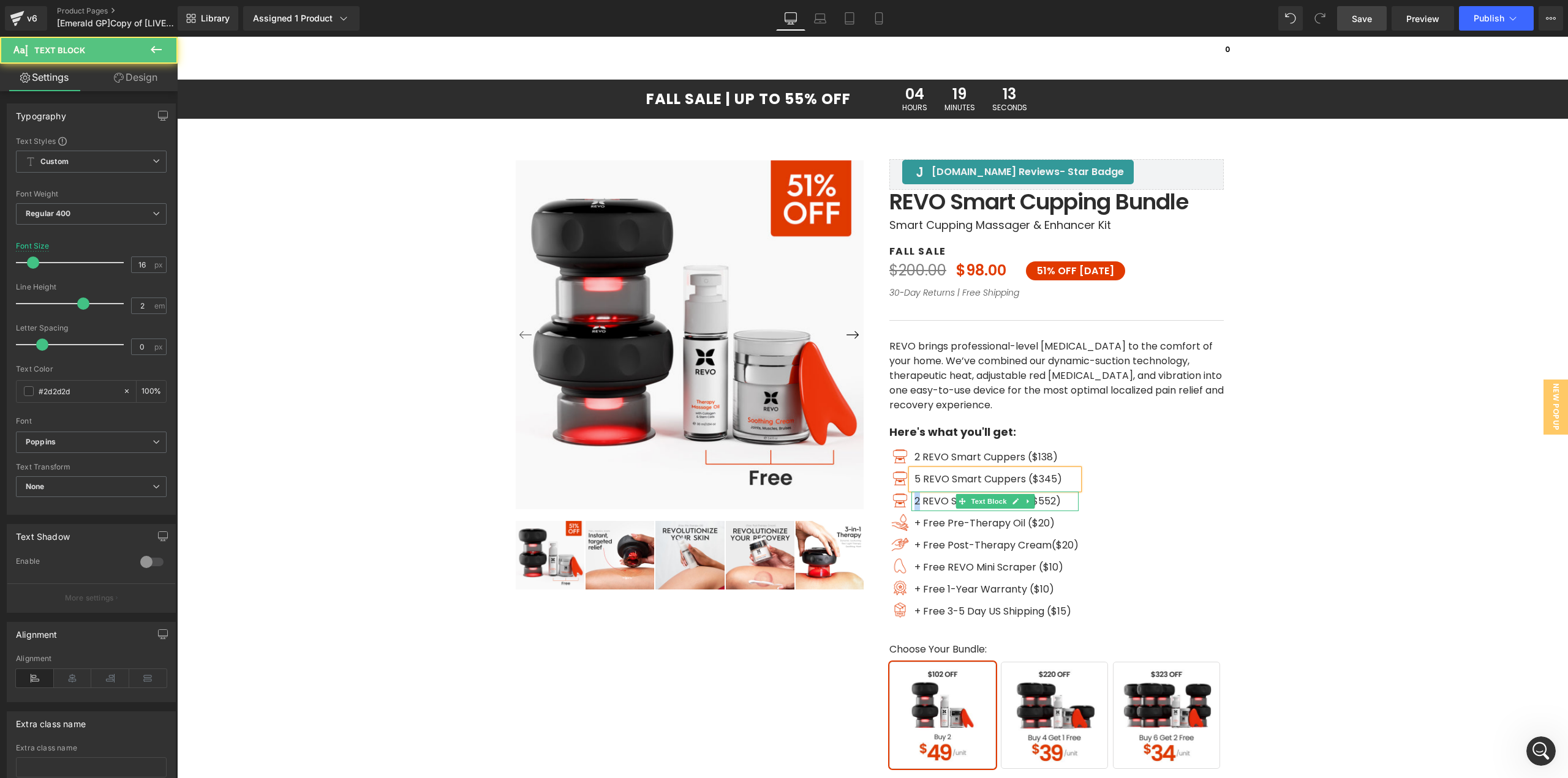
scroll to position [2986, 0]
click at [914, 502] on span "2 REVO Smart Cuppers ($552)" at bounding box center [988, 501] width 147 height 14
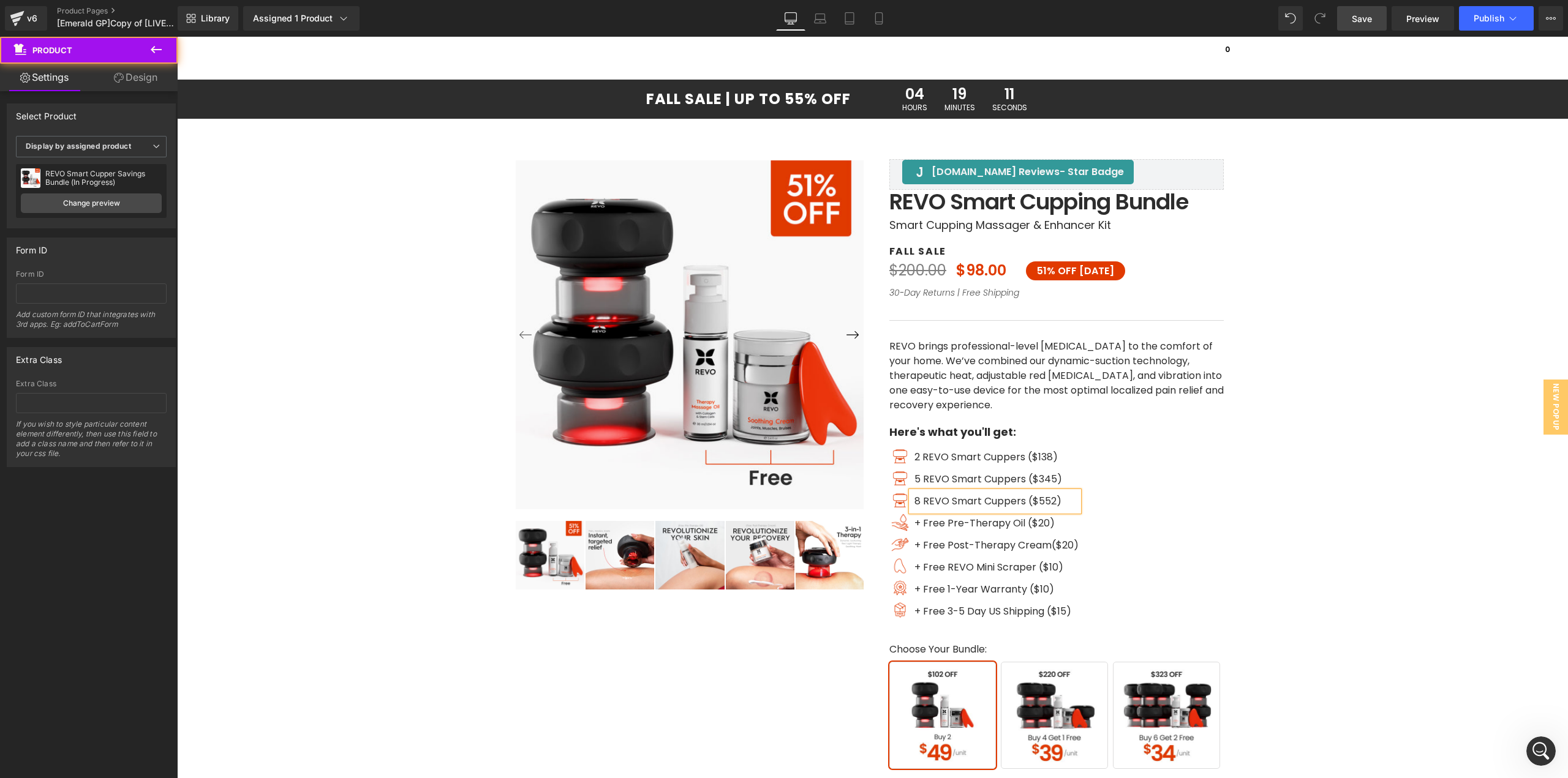
click at [1373, 549] on div "‹ ›" at bounding box center [872, 524] width 1379 height 856
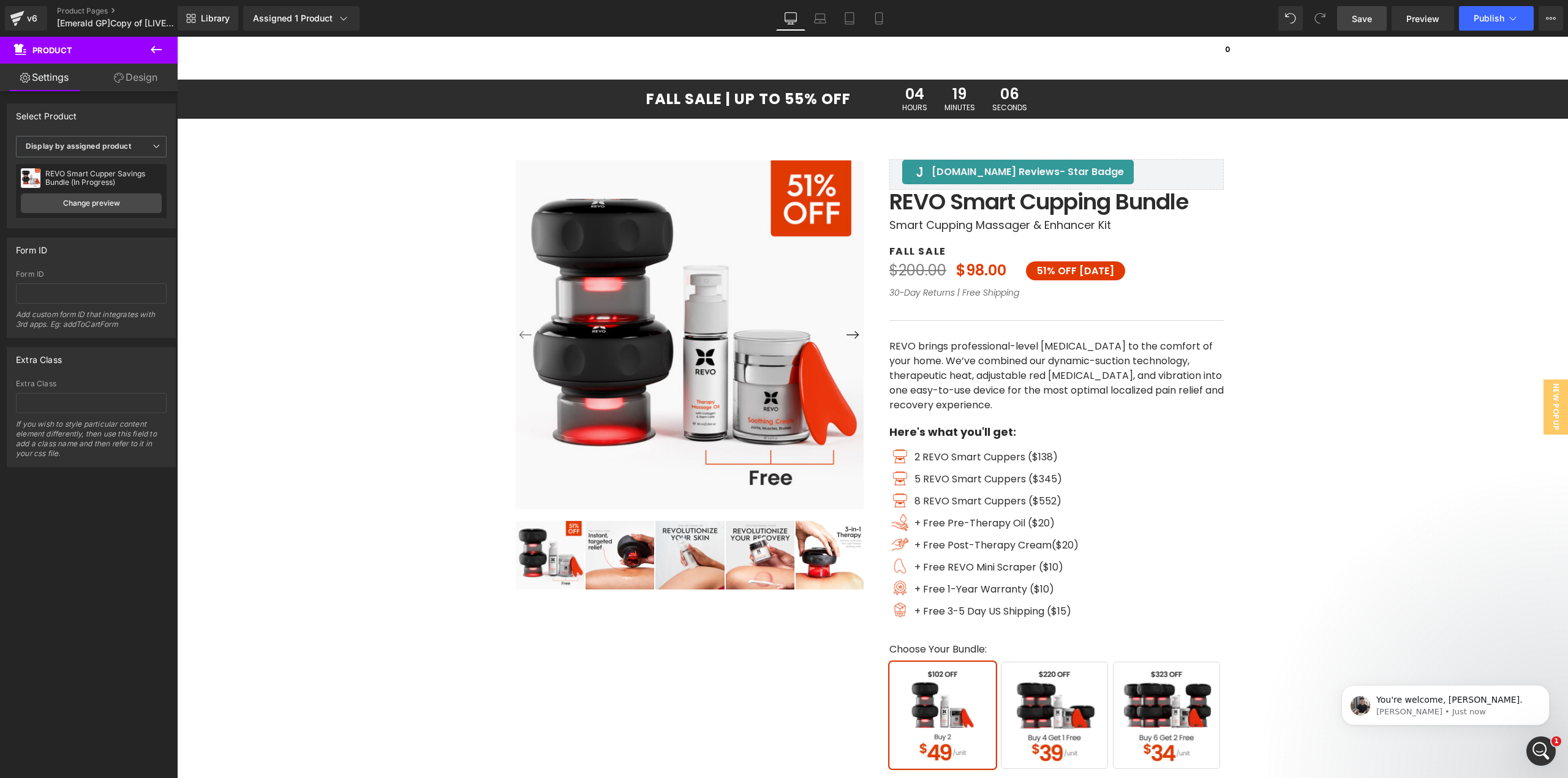
scroll to position [0, 0]
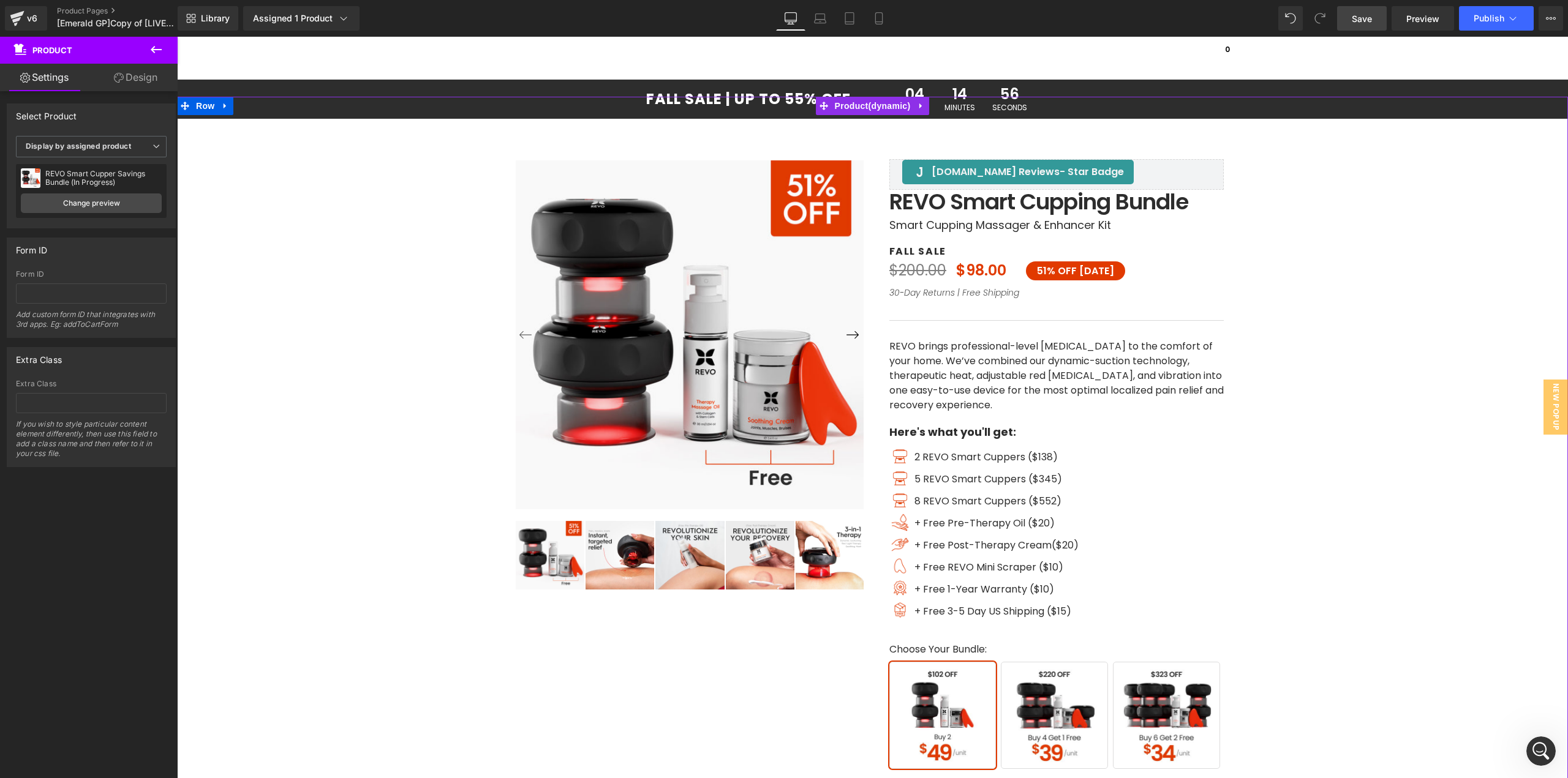
click at [1432, 698] on div "‹ ›" at bounding box center [872, 524] width 1379 height 856
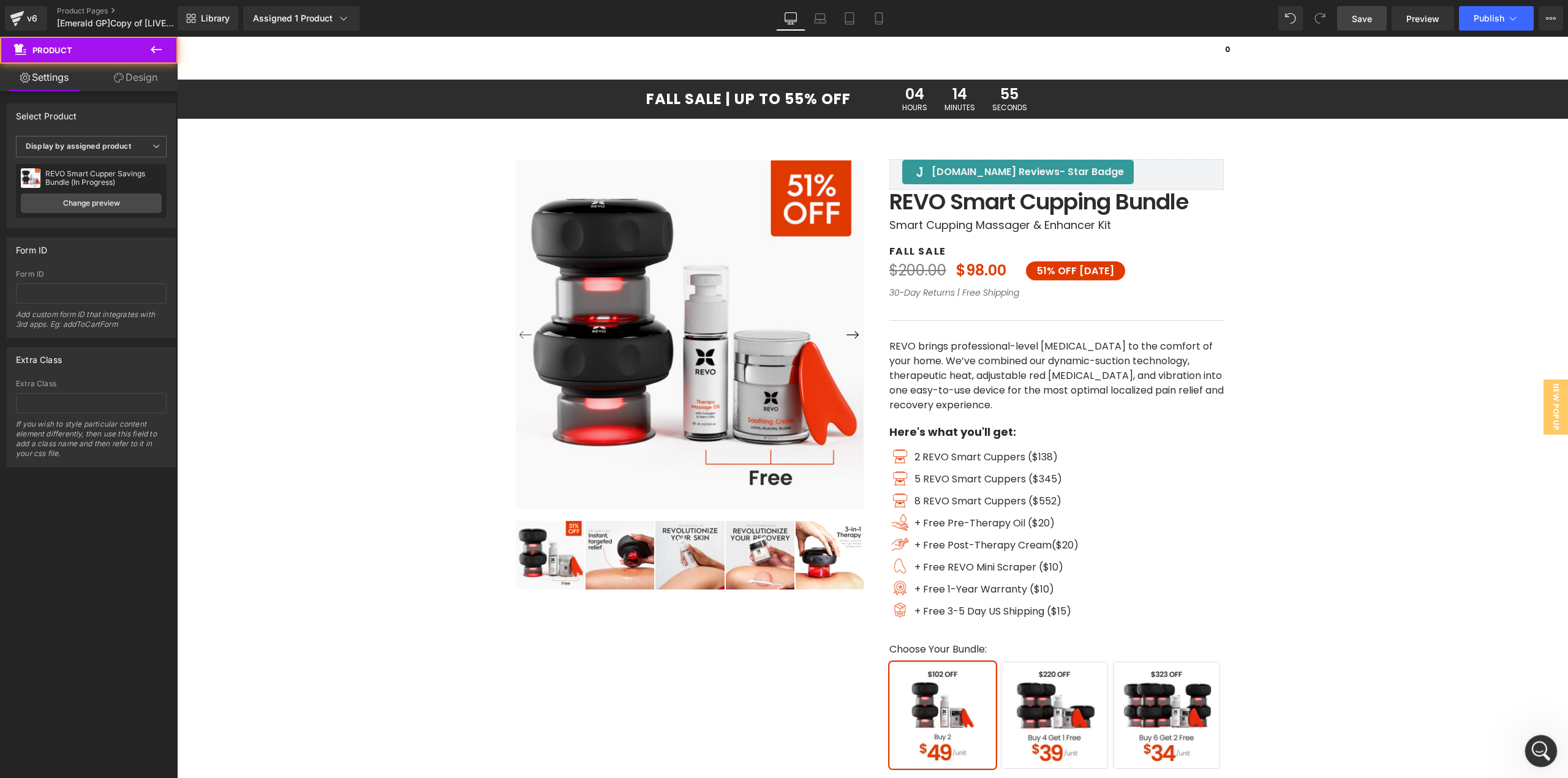
click at [1538, 746] on icon "Open Intercom Messenger" at bounding box center [1540, 749] width 21 height 21
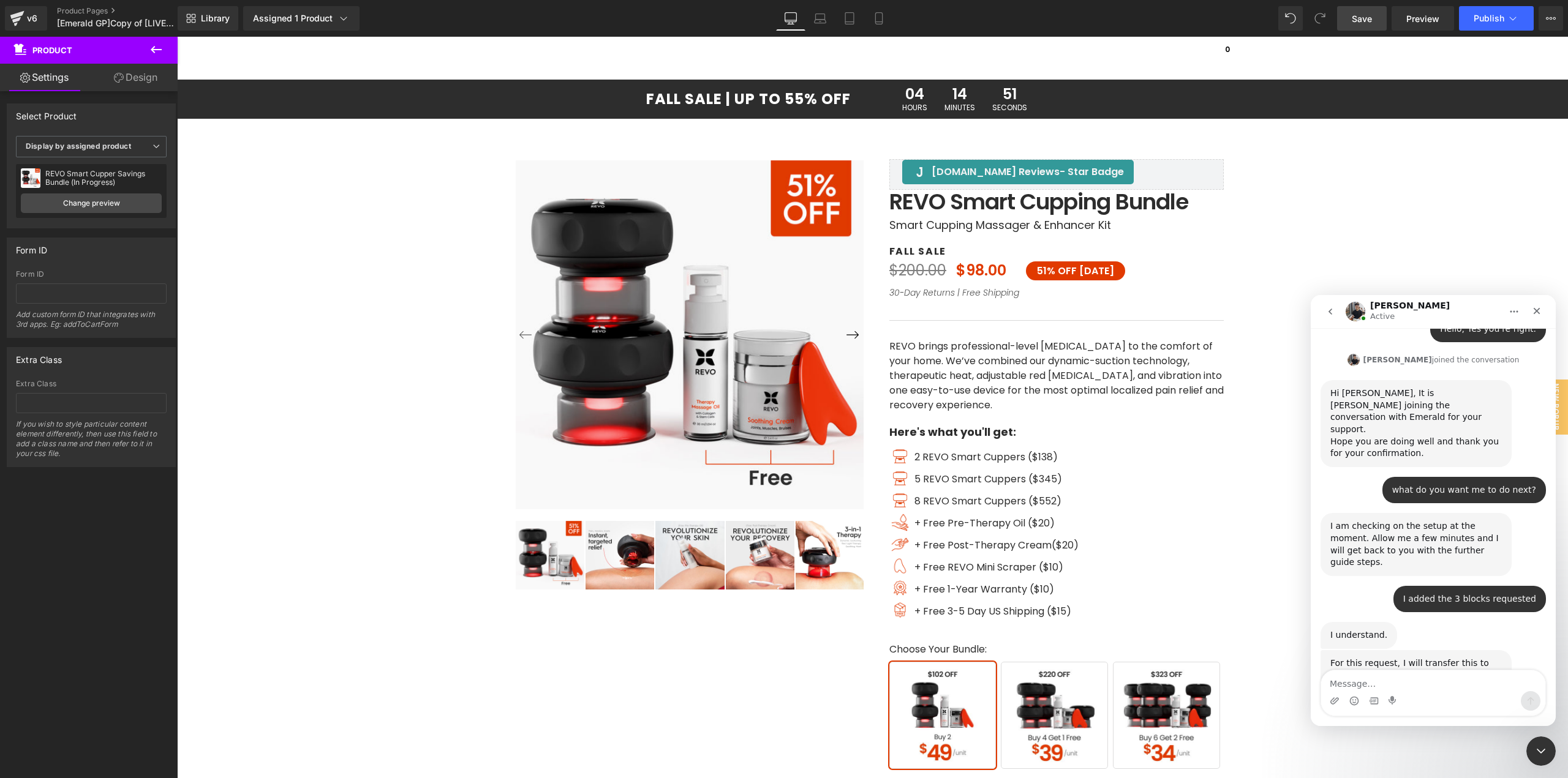
scroll to position [2731, 0]
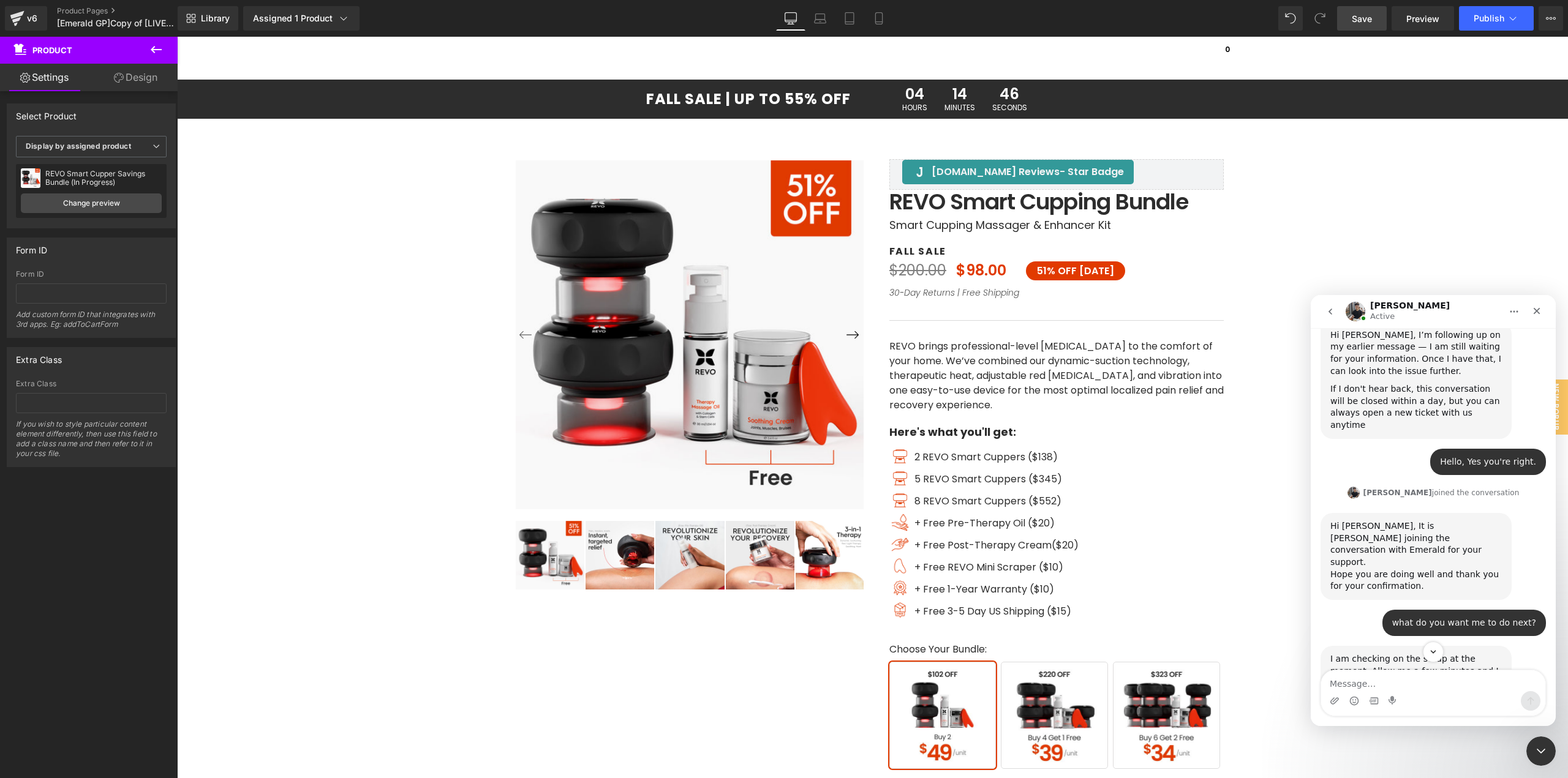
click at [24, 28] on div at bounding box center [784, 370] width 1568 height 741
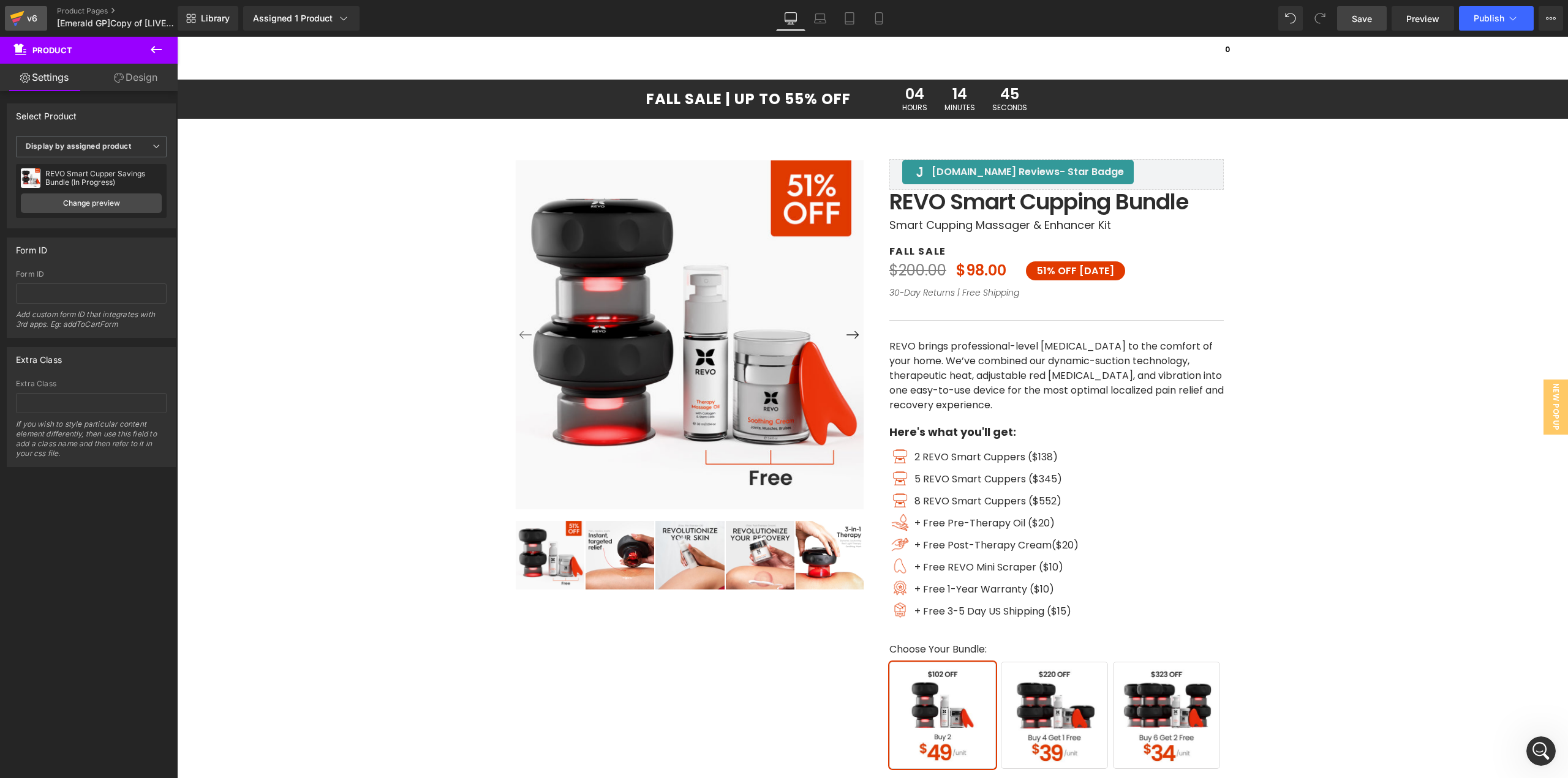
drag, startPoint x: 34, startPoint y: 23, endPoint x: 737, endPoint y: 26, distance: 703.0
click at [34, 23] on div "v6" at bounding box center [32, 18] width 15 height 16
drag, startPoint x: 1355, startPoint y: 16, endPoint x: 776, endPoint y: 89, distance: 583.6
click at [1355, 16] on span "Save" at bounding box center [1362, 19] width 21 height 13
click at [21, 18] on icon at bounding box center [17, 18] width 15 height 31
